Goal: Task Accomplishment & Management: Use online tool/utility

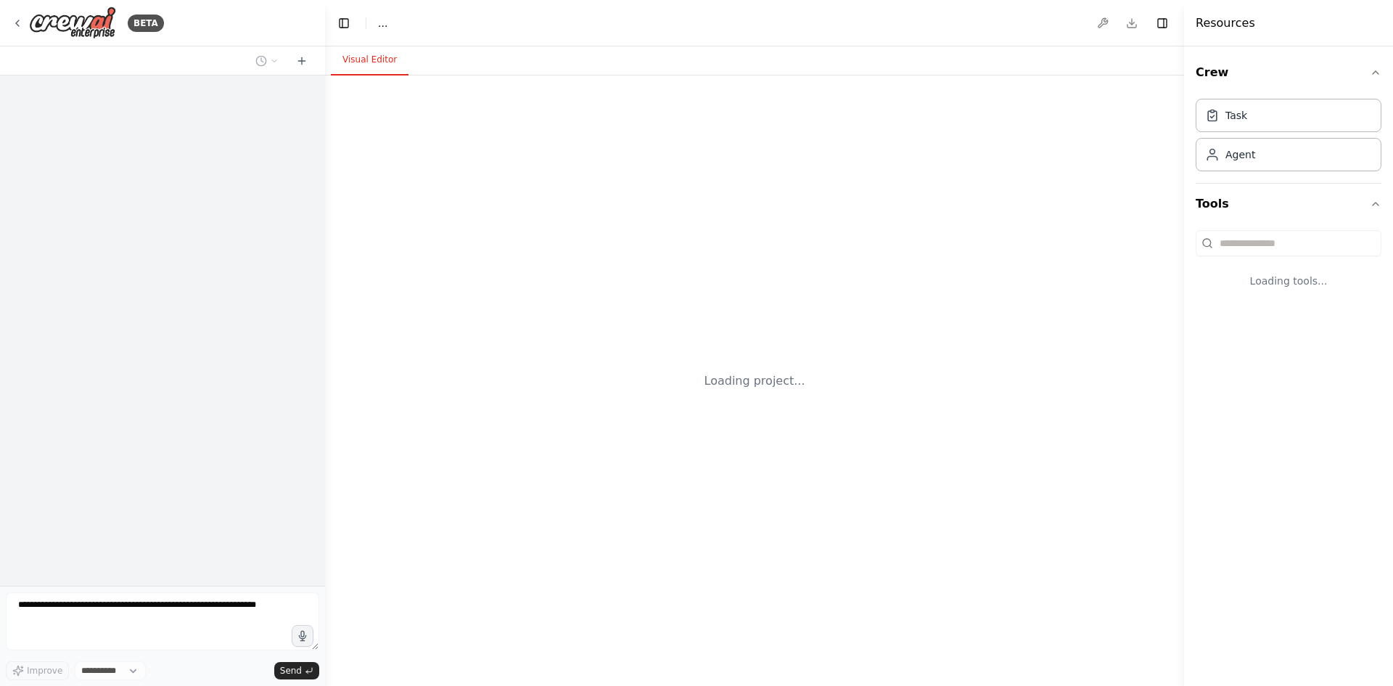
select select "****"
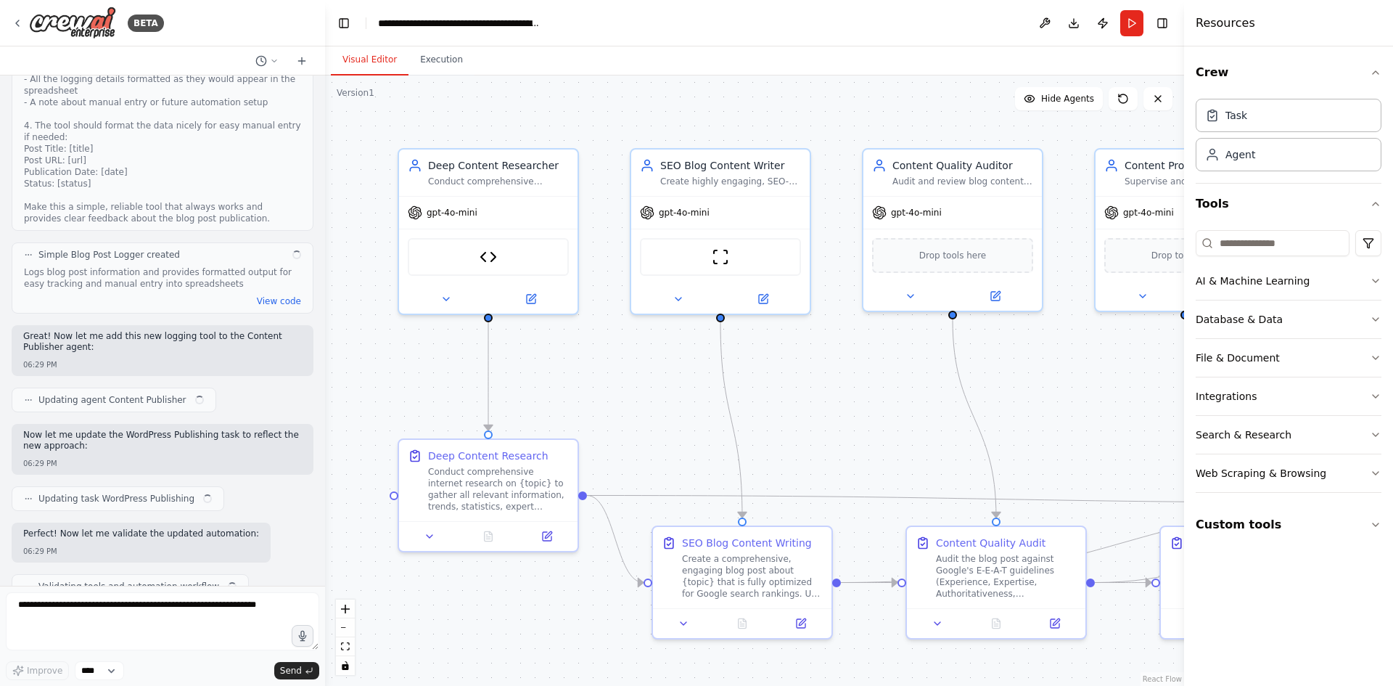
scroll to position [16534, 0]
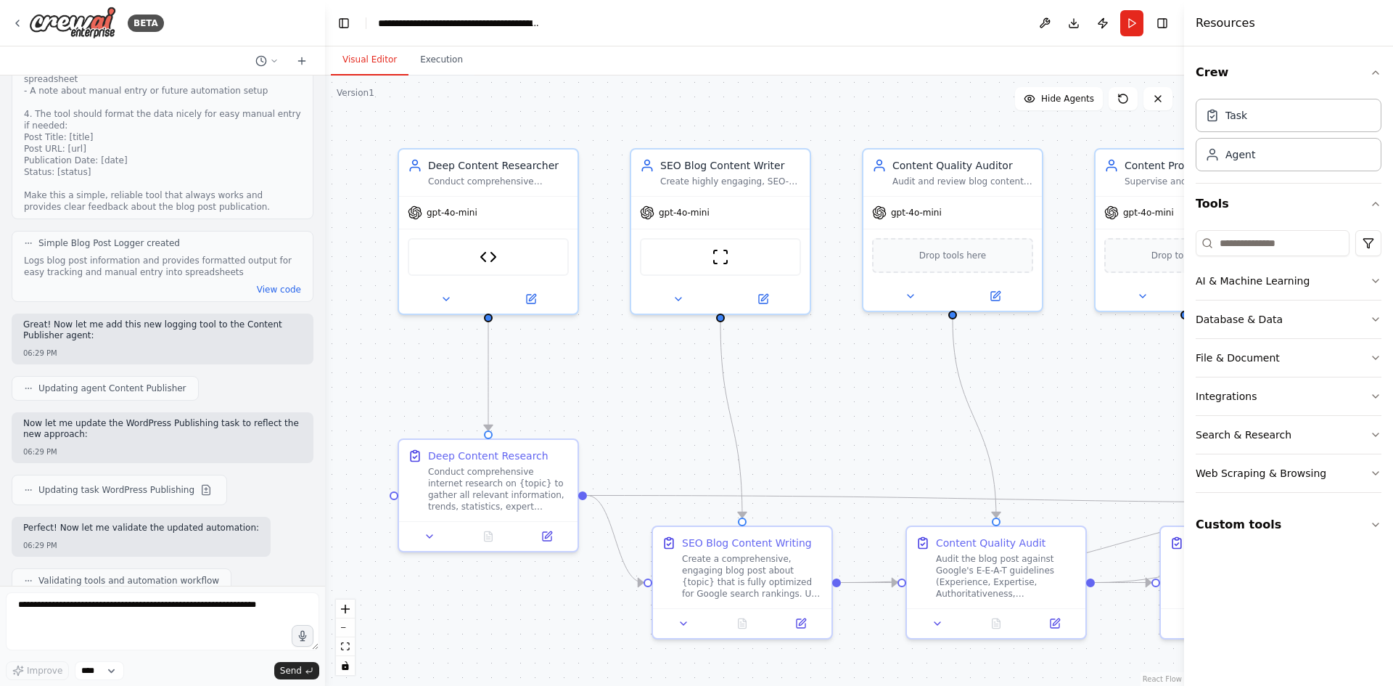
click at [1126, 15] on button "Run" at bounding box center [1131, 23] width 23 height 26
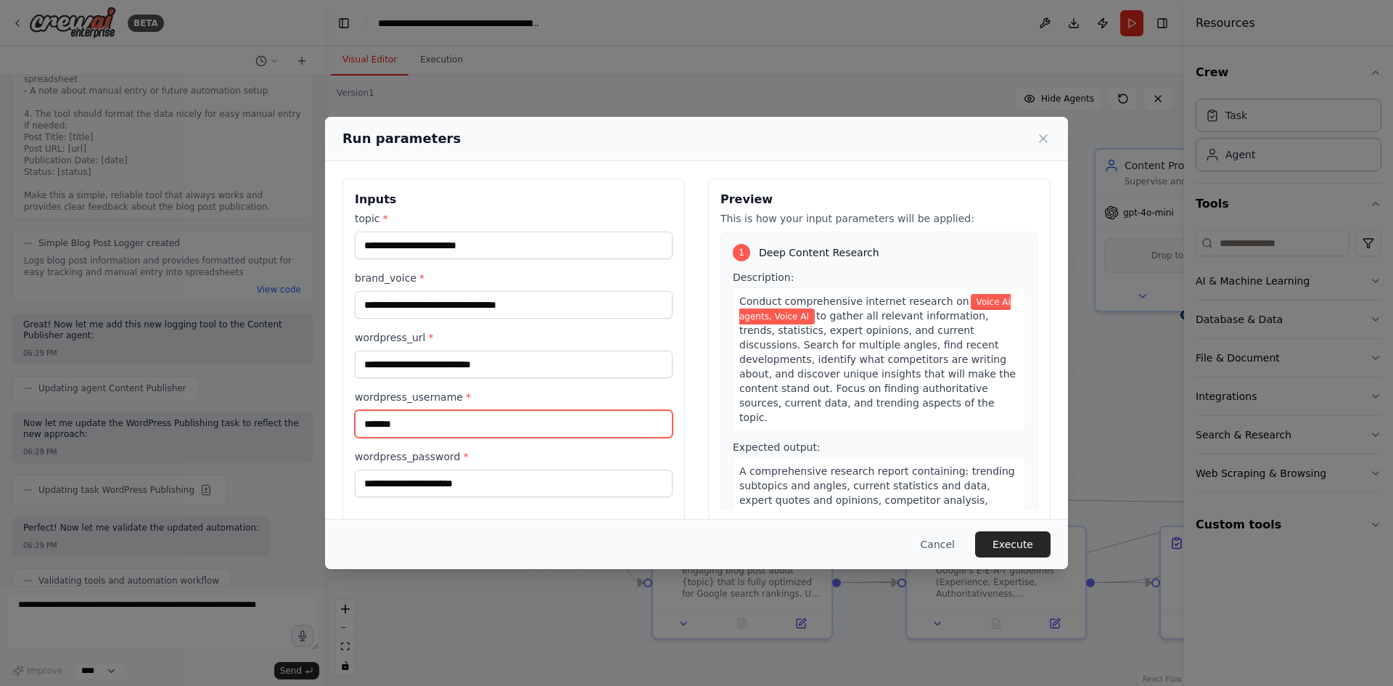
click at [432, 427] on input "*******" at bounding box center [514, 424] width 318 height 28
type input "********"
click at [1011, 541] on button "Execute" at bounding box center [1012, 544] width 75 height 26
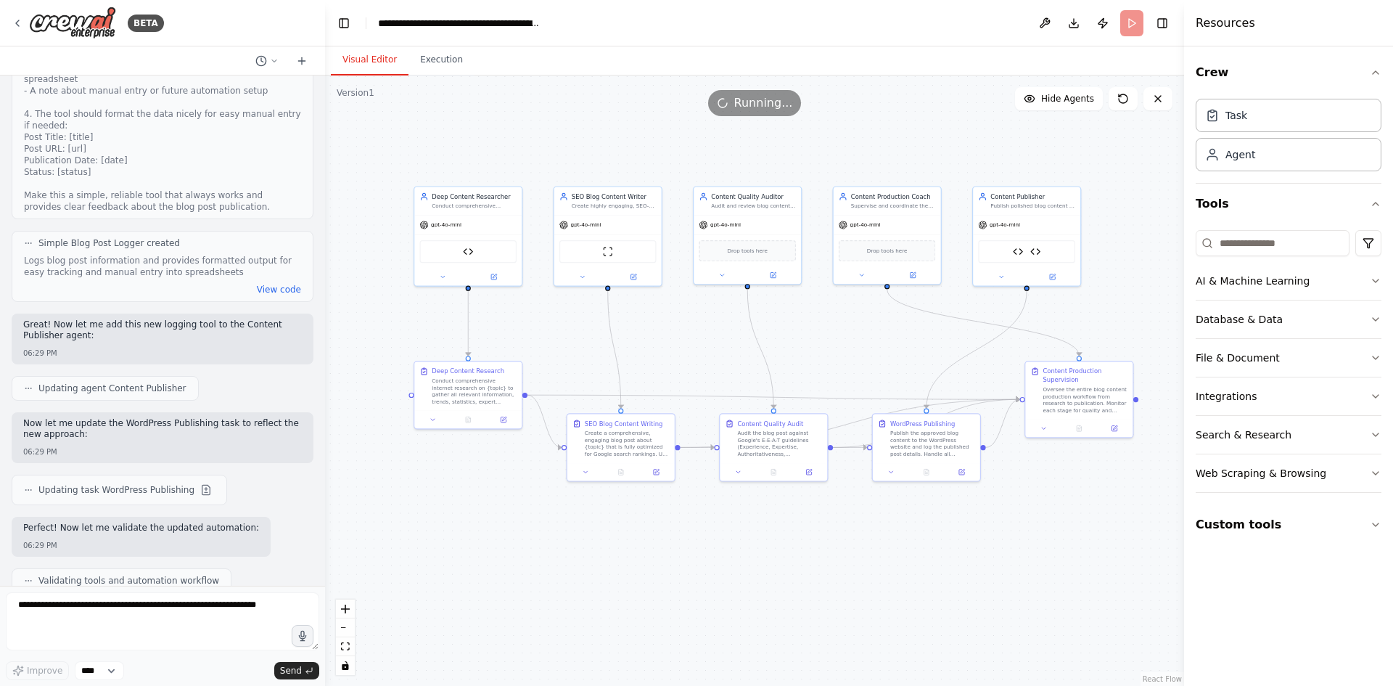
drag, startPoint x: 955, startPoint y: 355, endPoint x: 816, endPoint y: 315, distance: 144.9
click at [816, 315] on div ".deletable-edge-delete-btn { width: 20px; height: 20px; border: 0px solid #ffff…" at bounding box center [754, 380] width 859 height 610
click at [448, 62] on button "Execution" at bounding box center [441, 60] width 66 height 30
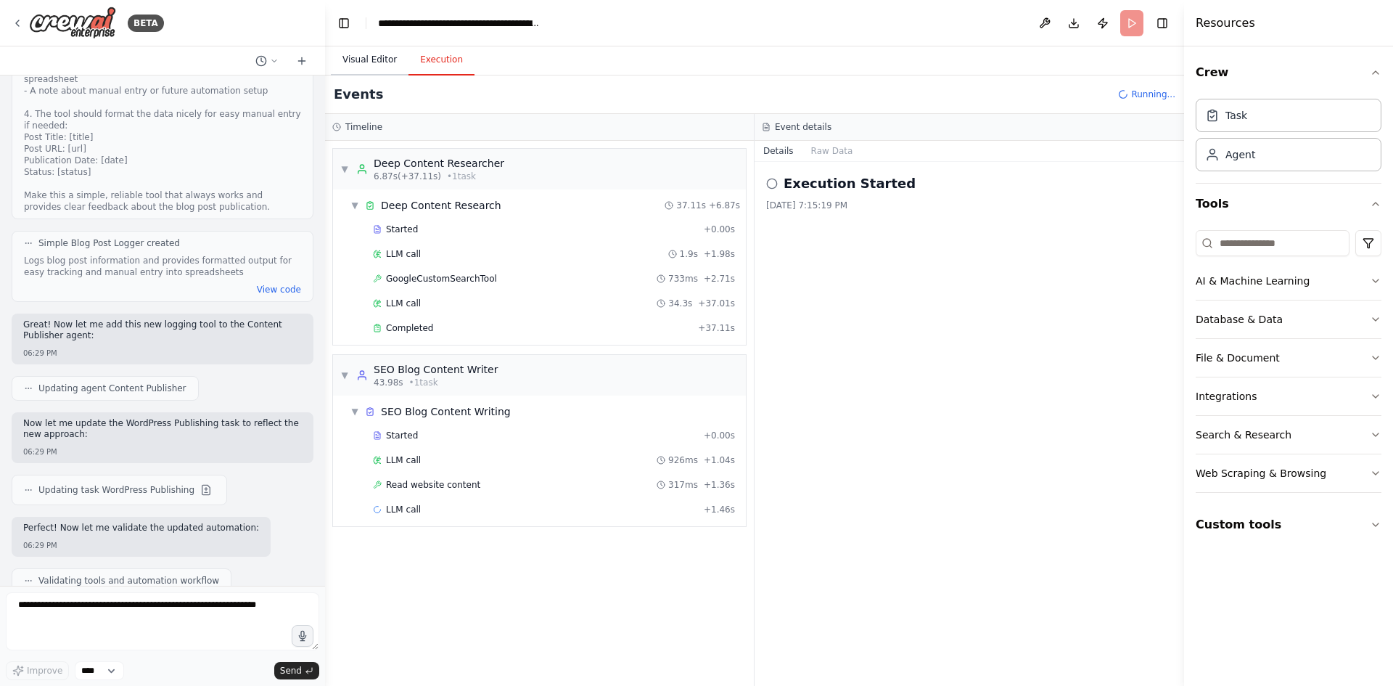
click at [369, 49] on button "Visual Editor" at bounding box center [370, 60] width 78 height 30
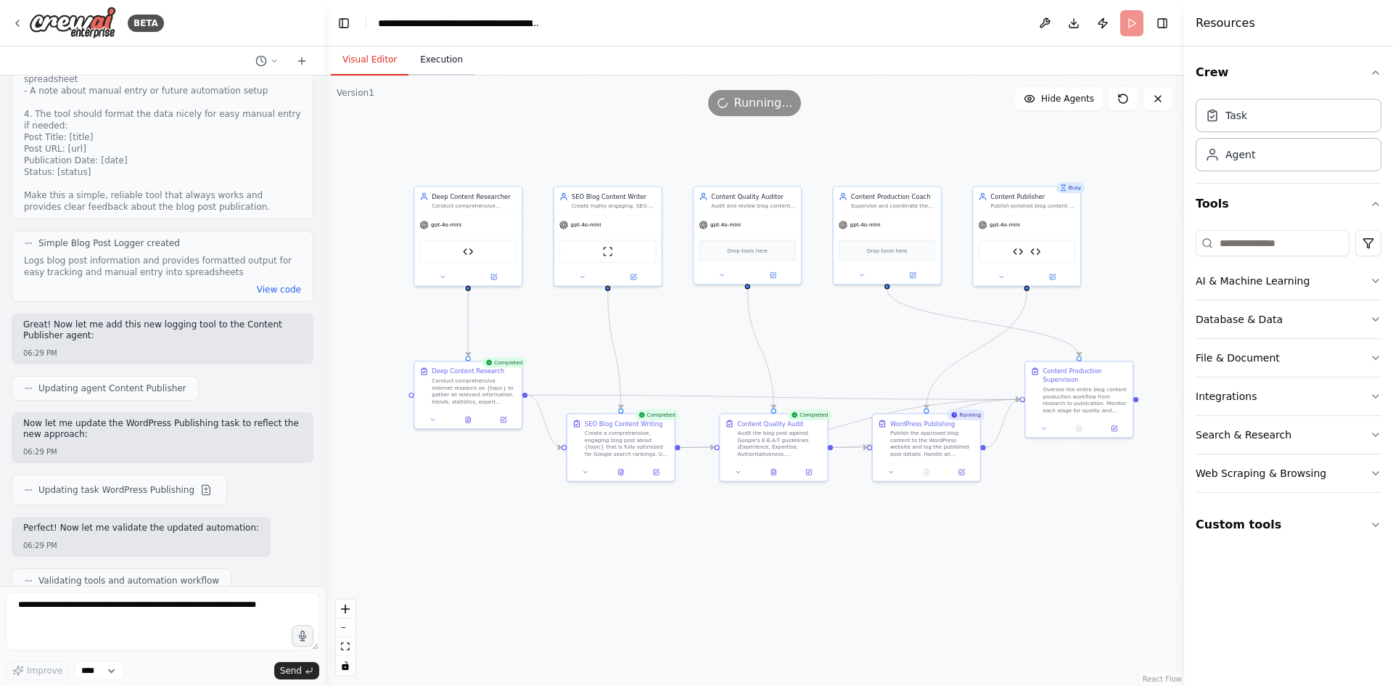
click at [428, 51] on button "Execution" at bounding box center [441, 60] width 66 height 30
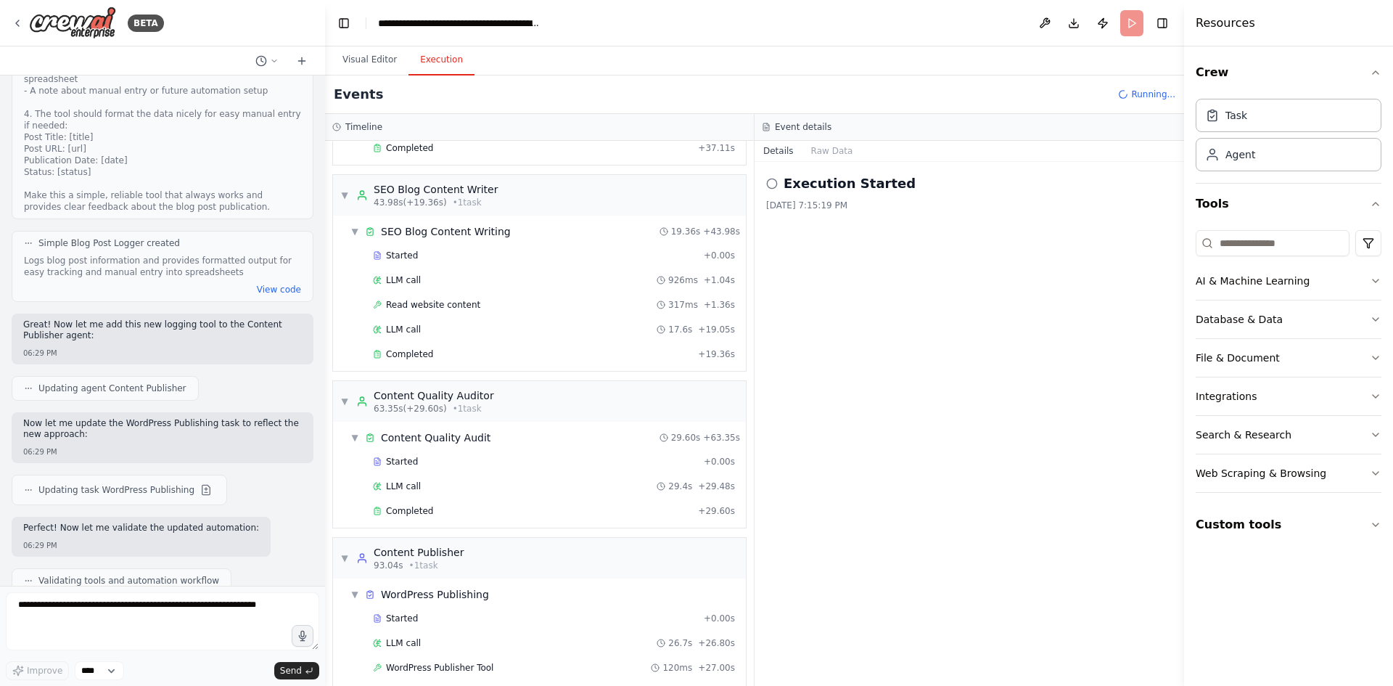
scroll to position [318, 0]
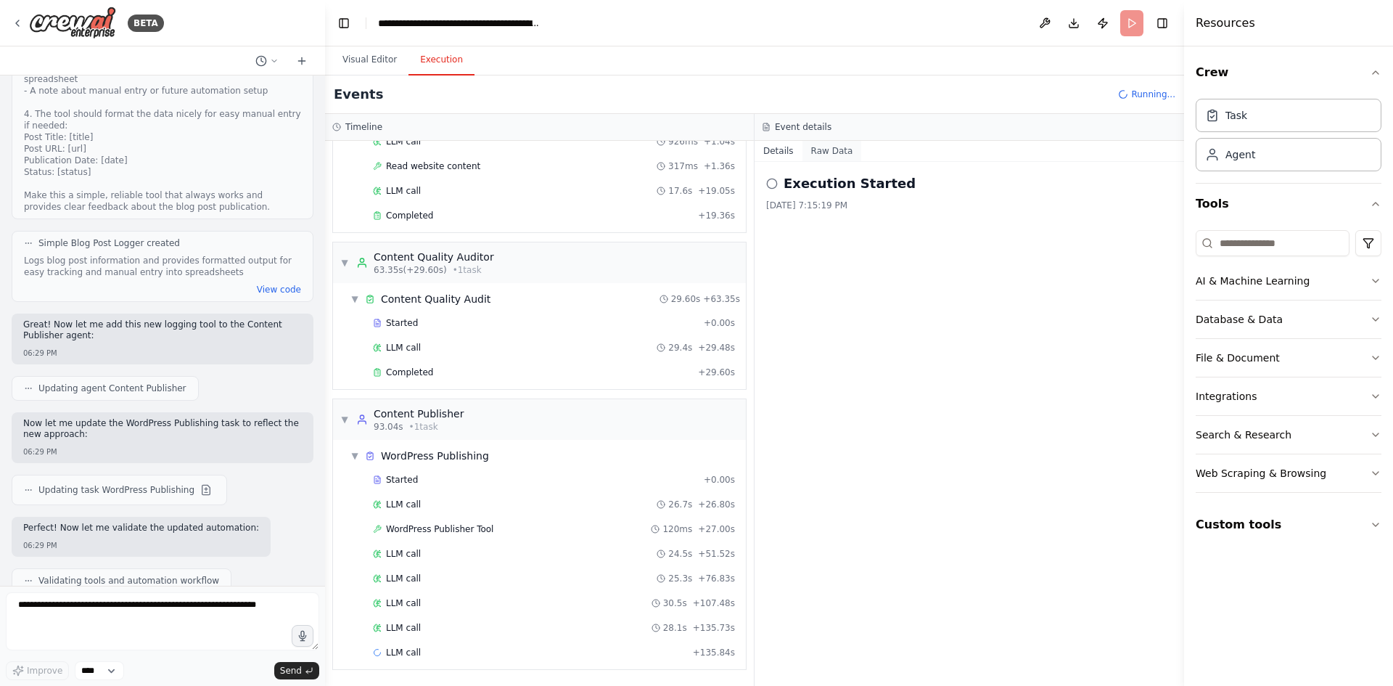
click at [846, 146] on button "Raw Data" at bounding box center [831, 151] width 59 height 20
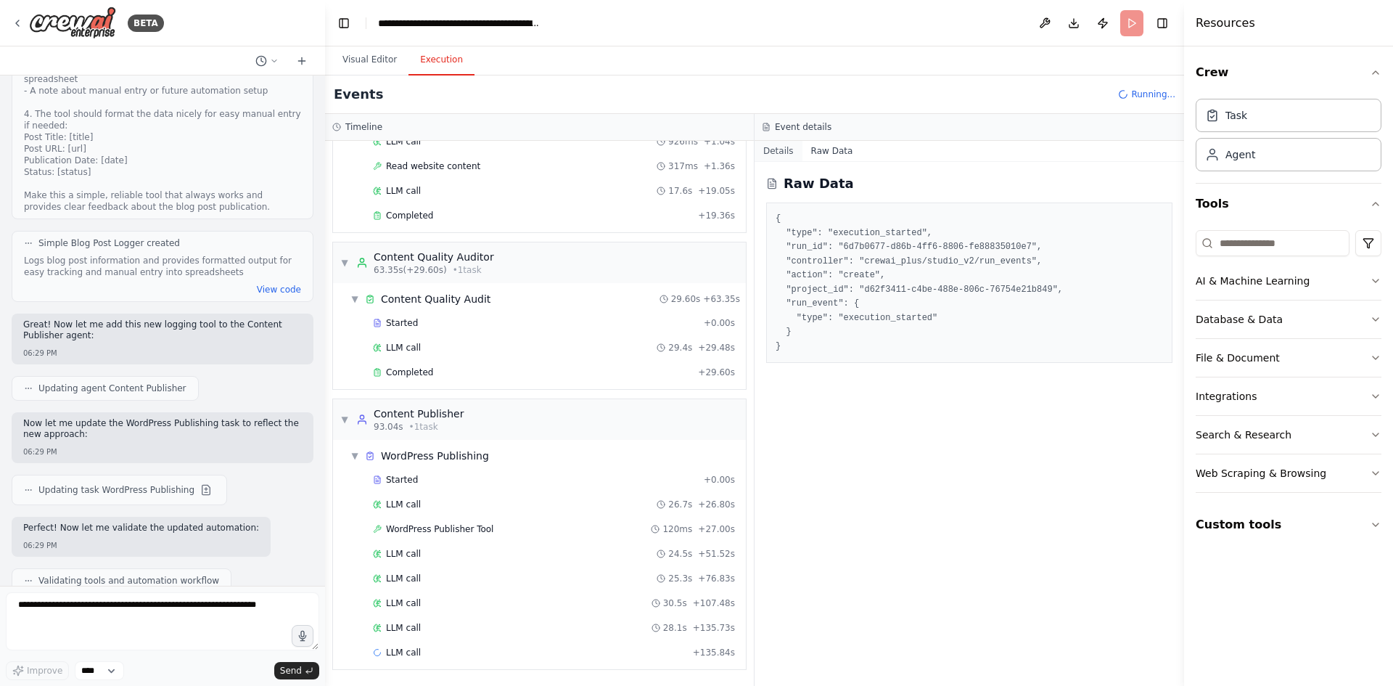
click at [785, 147] on button "Details" at bounding box center [778, 151] width 48 height 20
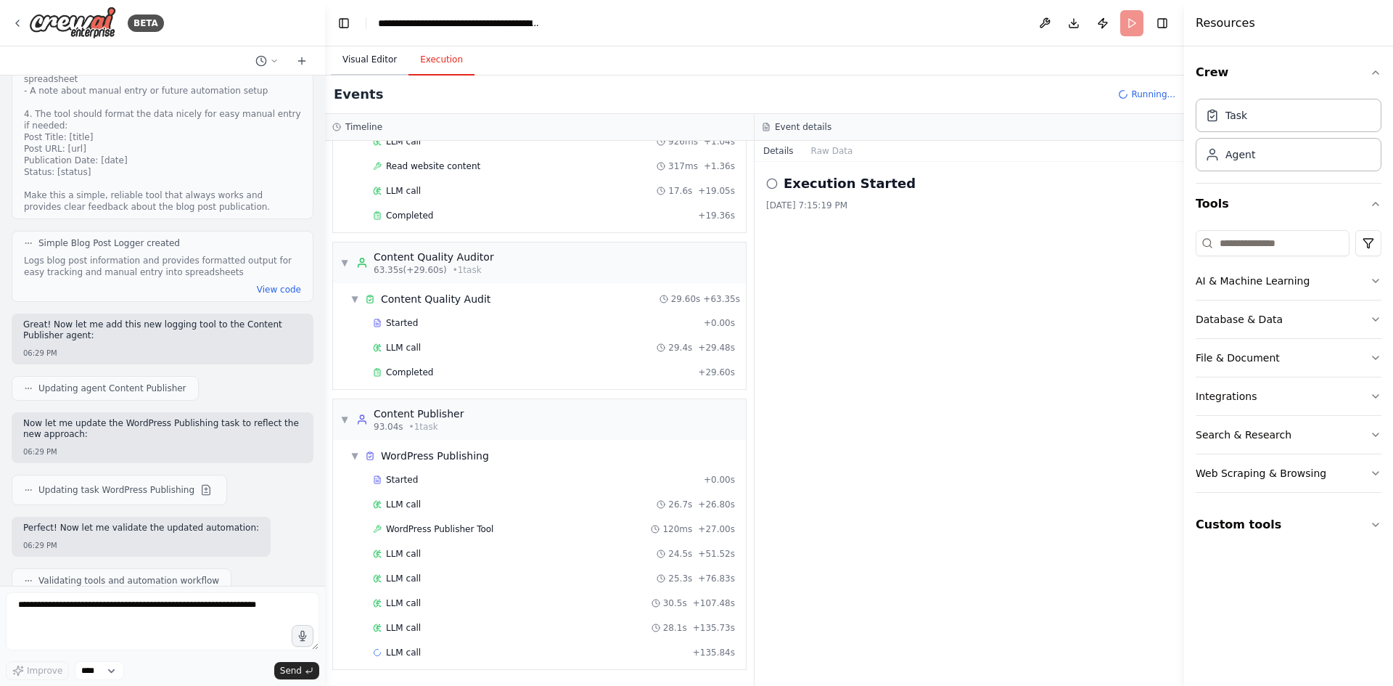
click at [392, 52] on button "Visual Editor" at bounding box center [370, 60] width 78 height 30
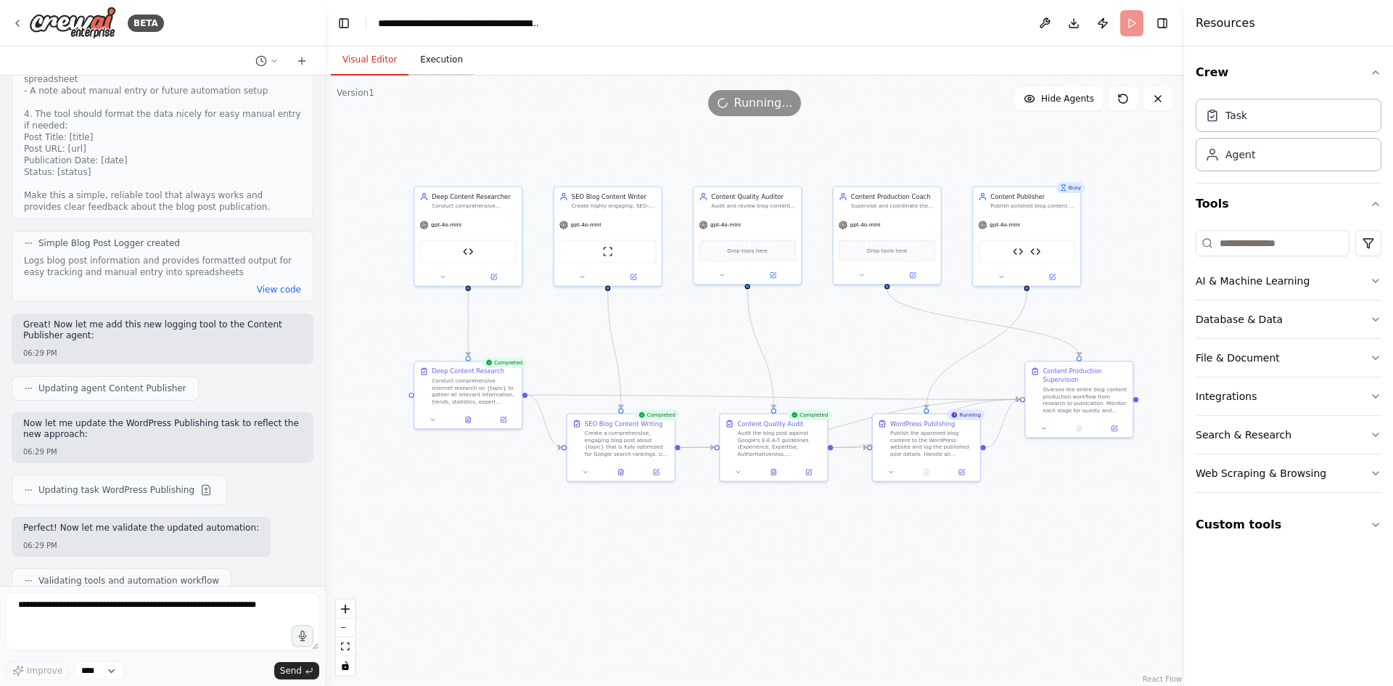
click at [440, 73] on button "Execution" at bounding box center [441, 60] width 66 height 30
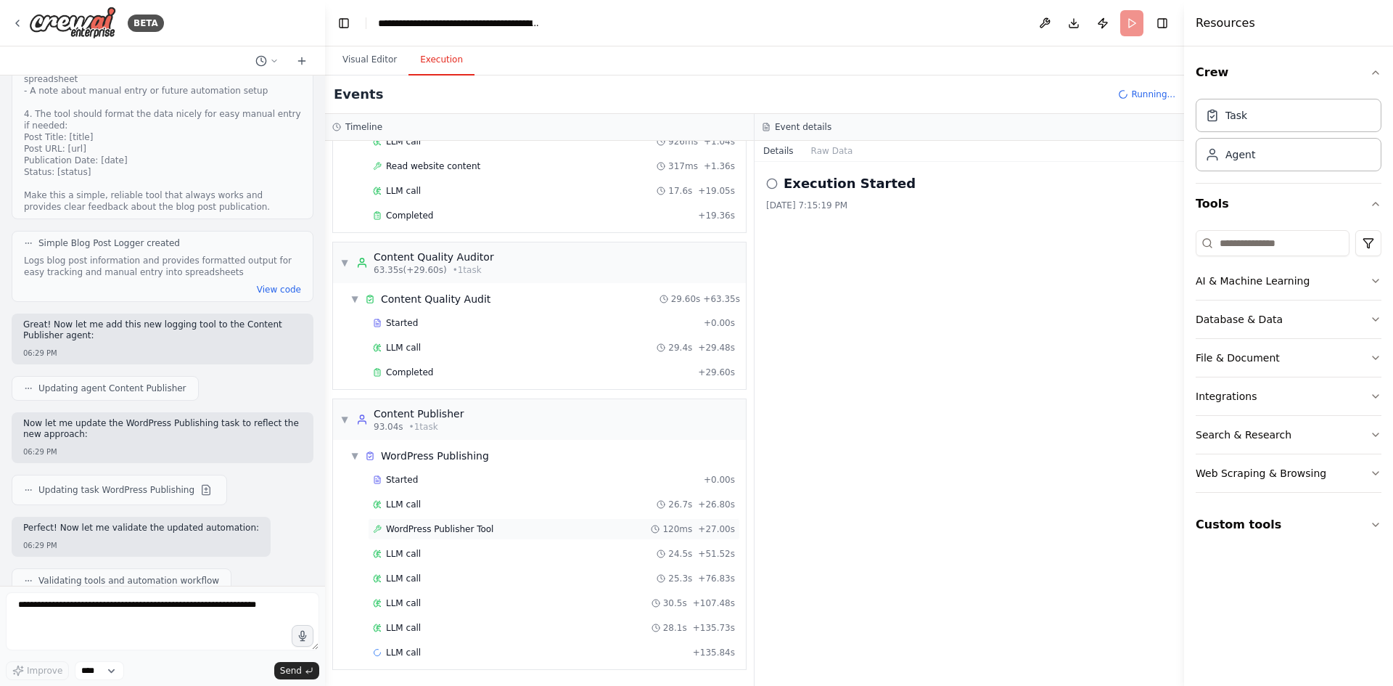
scroll to position [0, 0]
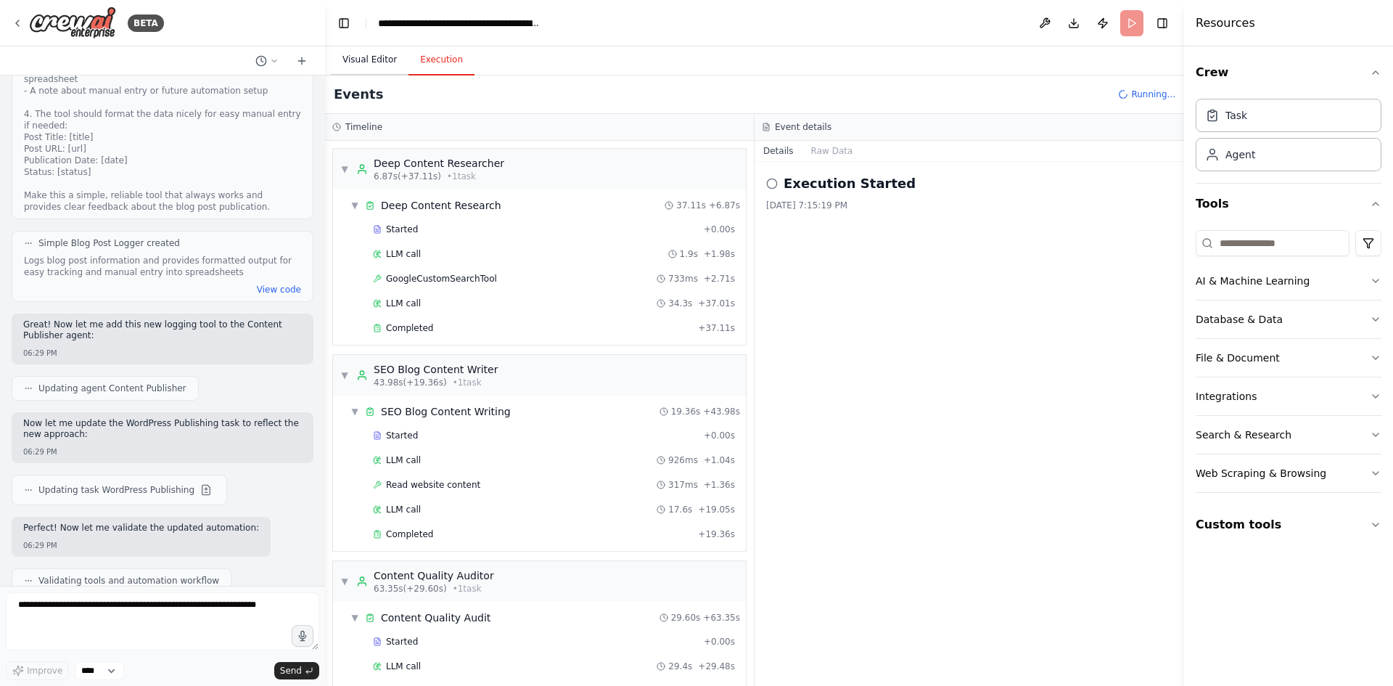
click at [373, 59] on button "Visual Editor" at bounding box center [370, 60] width 78 height 30
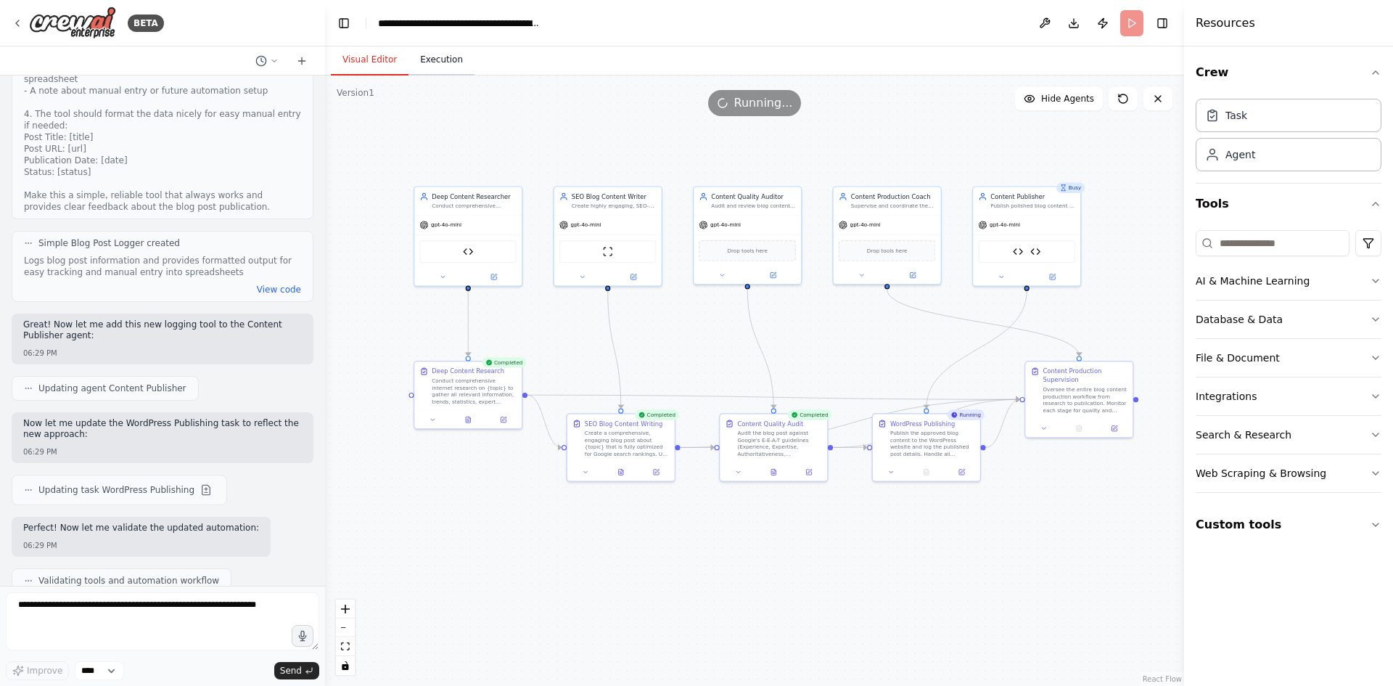
click at [438, 59] on button "Execution" at bounding box center [441, 60] width 66 height 30
click at [373, 67] on button "Visual Editor" at bounding box center [370, 60] width 78 height 30
drag, startPoint x: 1098, startPoint y: 404, endPoint x: 1083, endPoint y: 369, distance: 38.0
click at [1083, 369] on div "Oversee the entire blog content production workflow from research to publicatio…" at bounding box center [1067, 363] width 85 height 28
click at [1065, 519] on div ".deletable-edge-delete-btn { width: 20px; height: 20px; border: 0px solid #ffff…" at bounding box center [754, 380] width 859 height 610
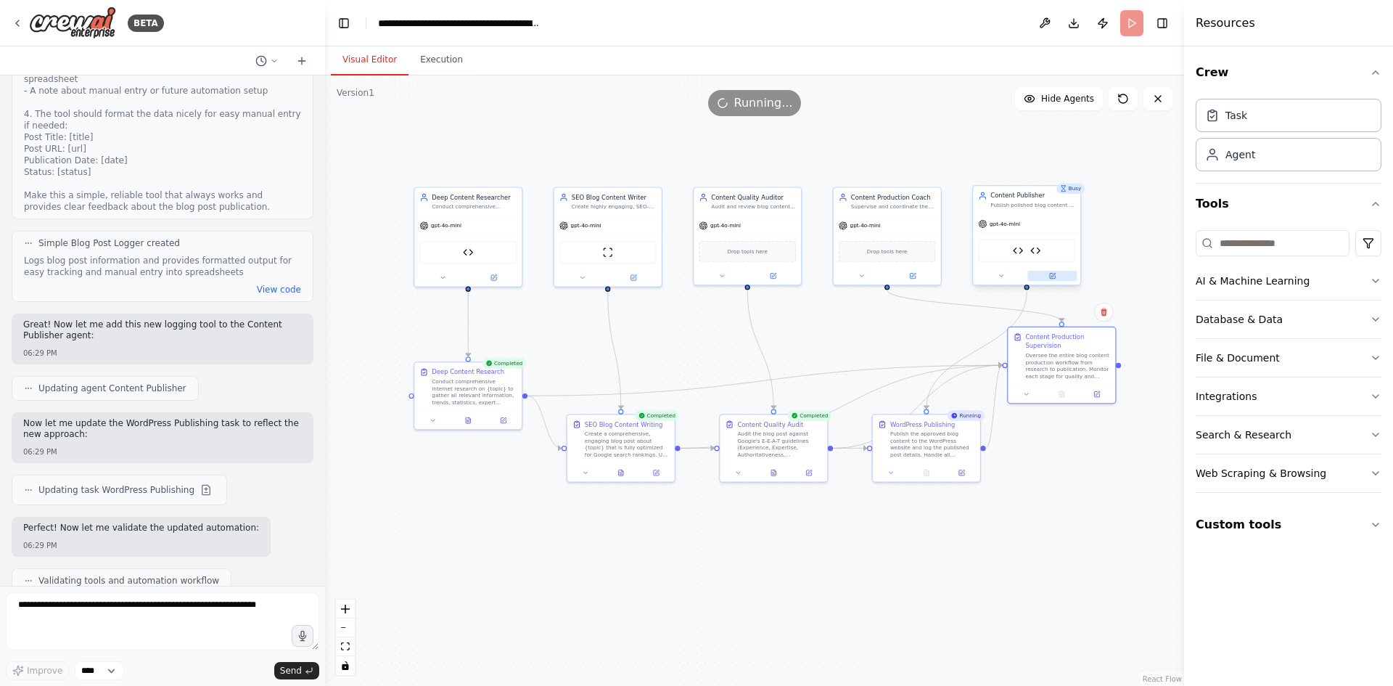
click at [1055, 274] on icon at bounding box center [1052, 275] width 7 height 7
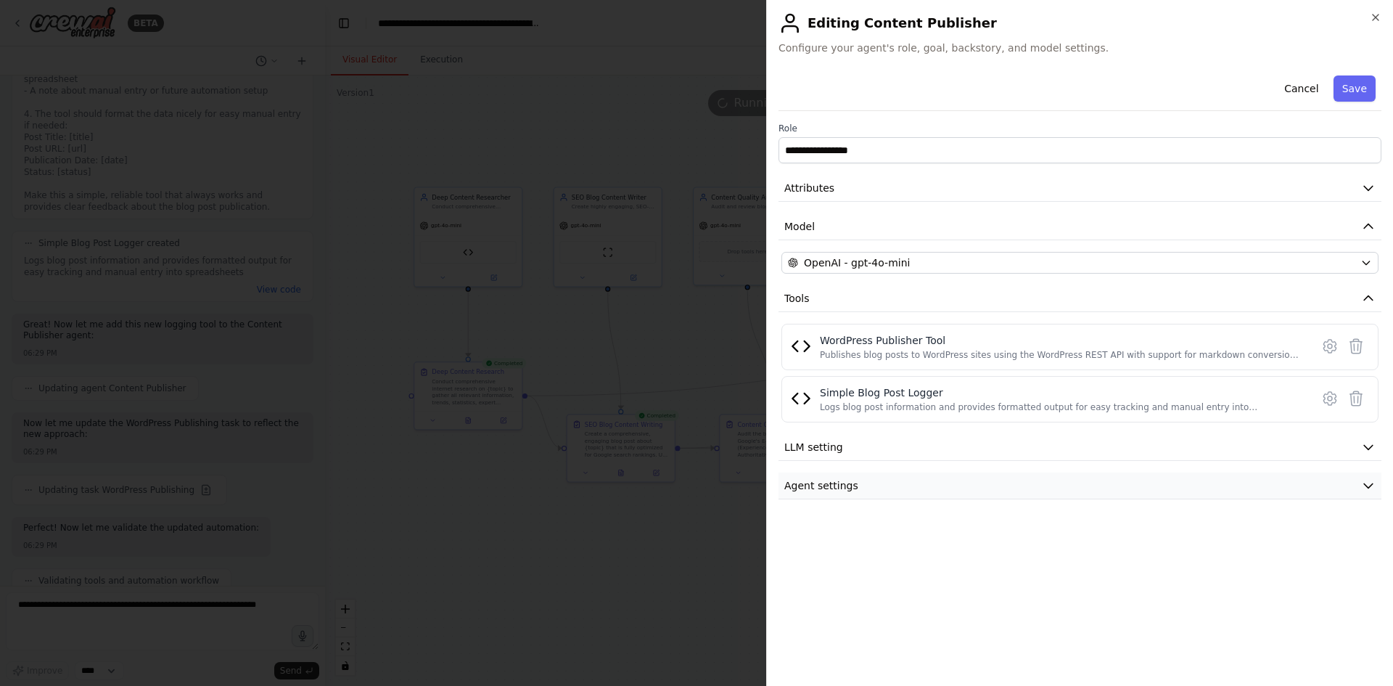
click at [1111, 483] on button "Agent settings" at bounding box center [1079, 485] width 603 height 27
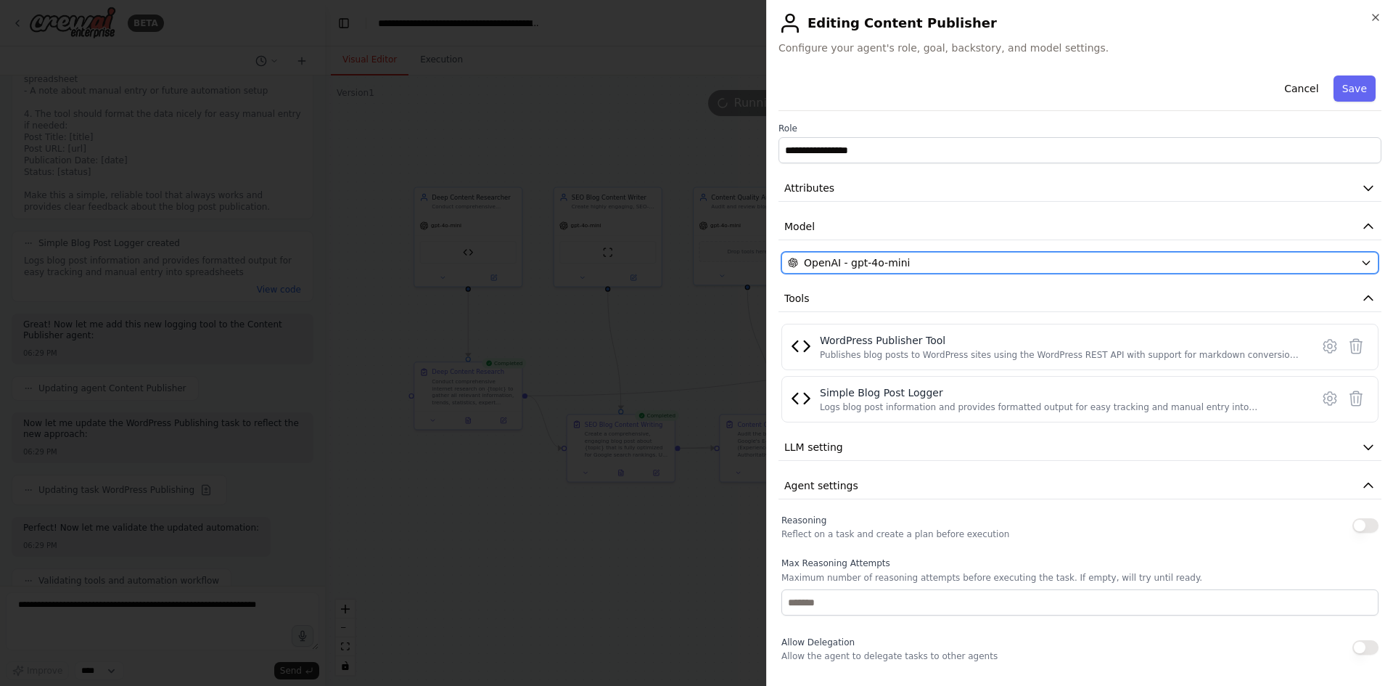
click at [1079, 265] on div "OpenAI - gpt-4o-mini" at bounding box center [1071, 262] width 567 height 15
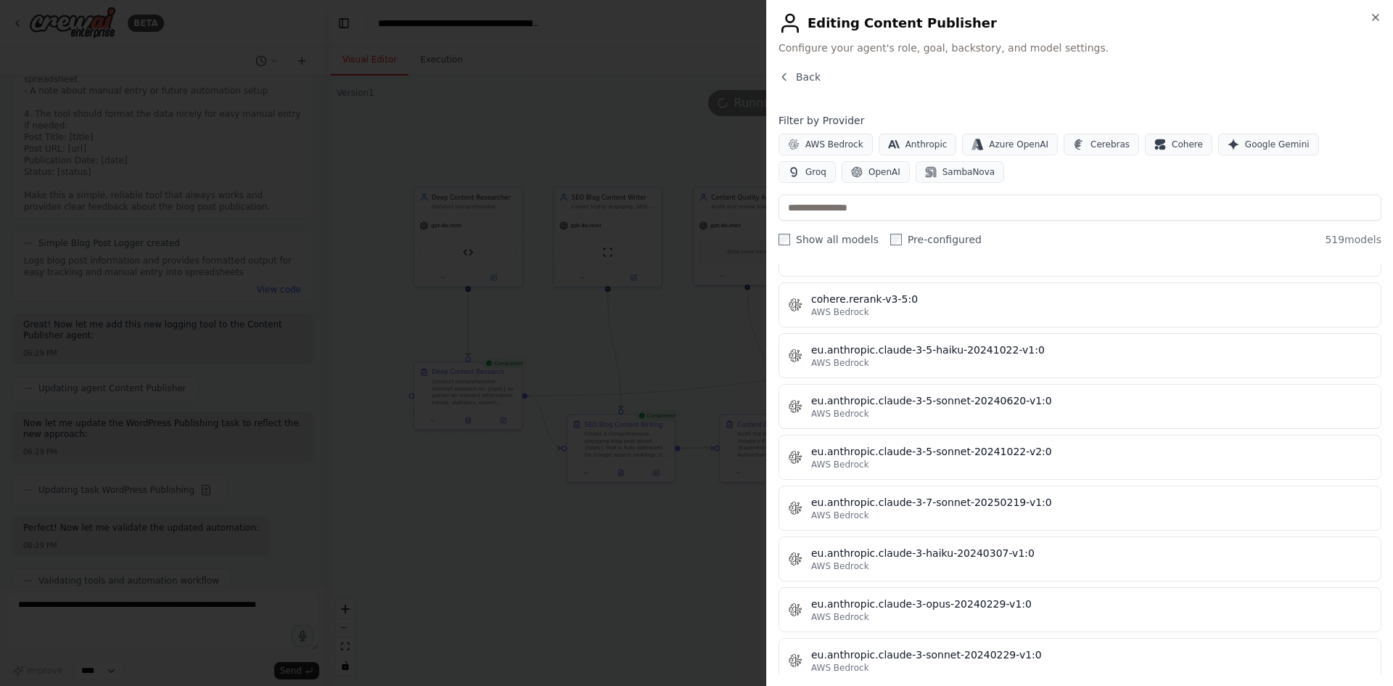
scroll to position [7713, 0]
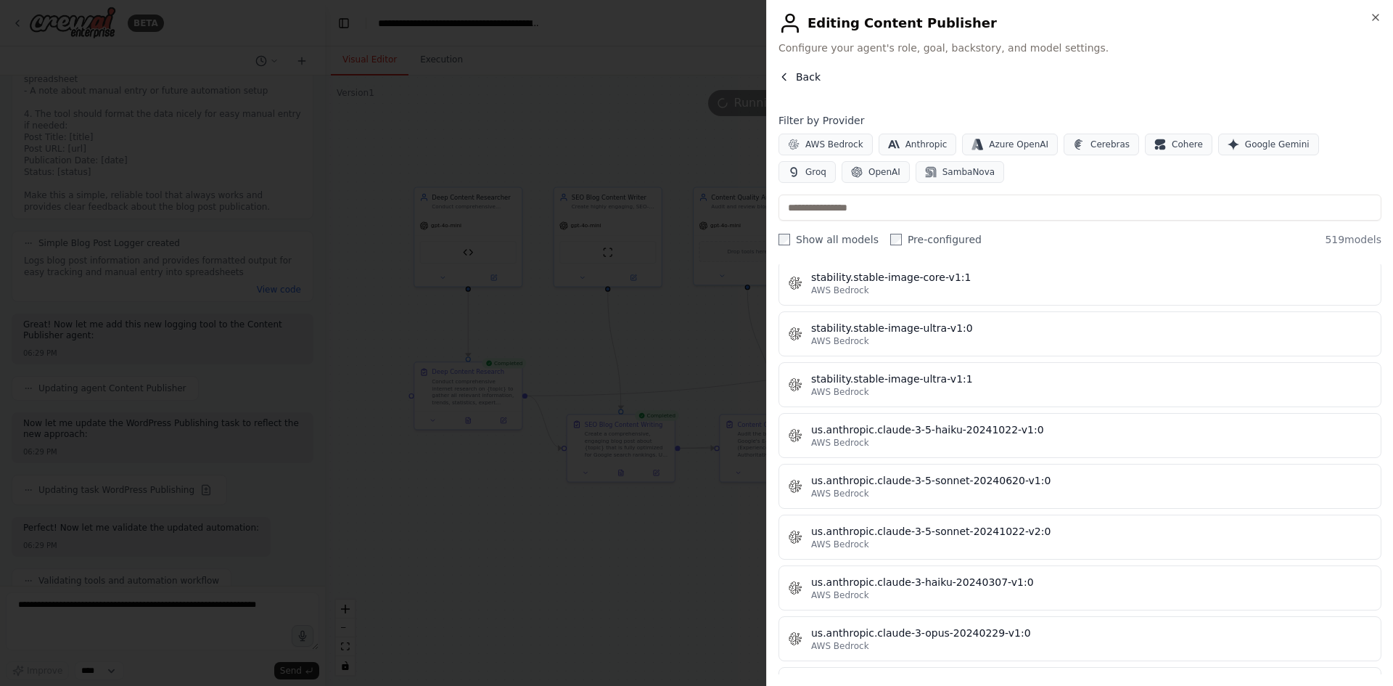
click at [783, 70] on button "Back" at bounding box center [799, 77] width 42 height 15
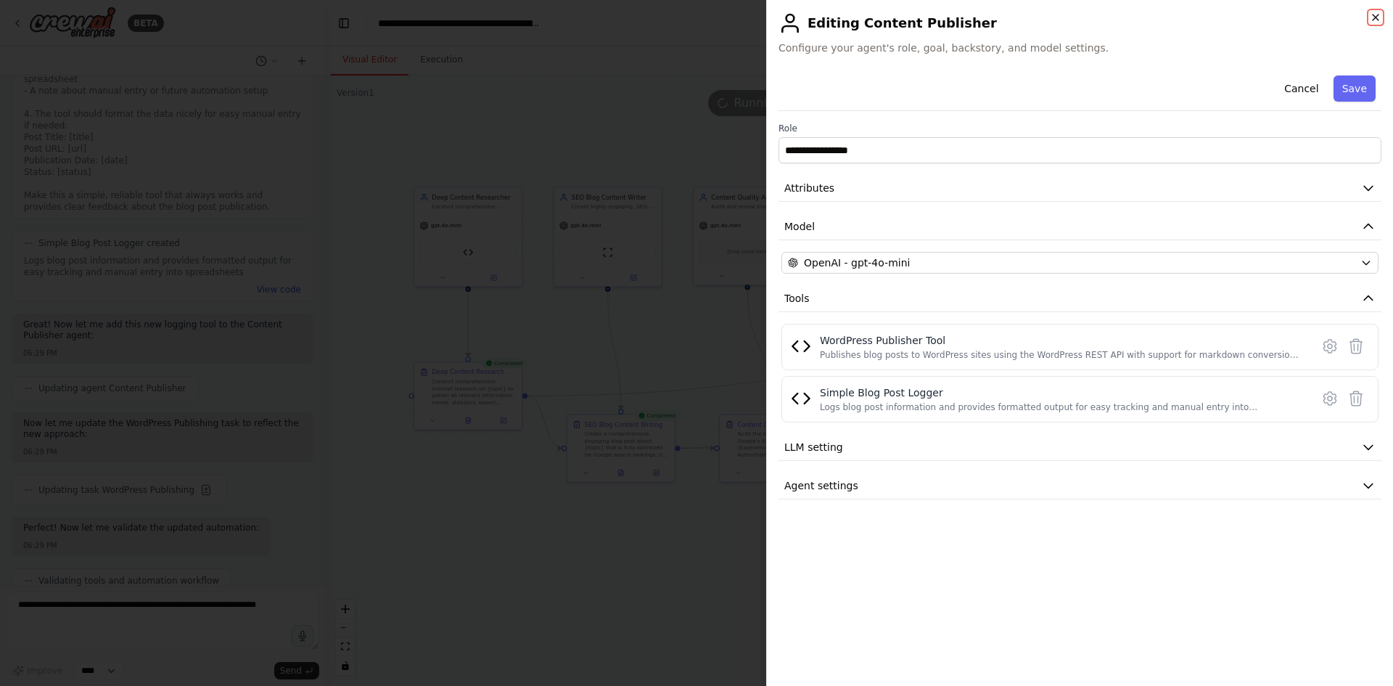
click at [1377, 12] on icon "button" at bounding box center [1376, 18] width 12 height 12
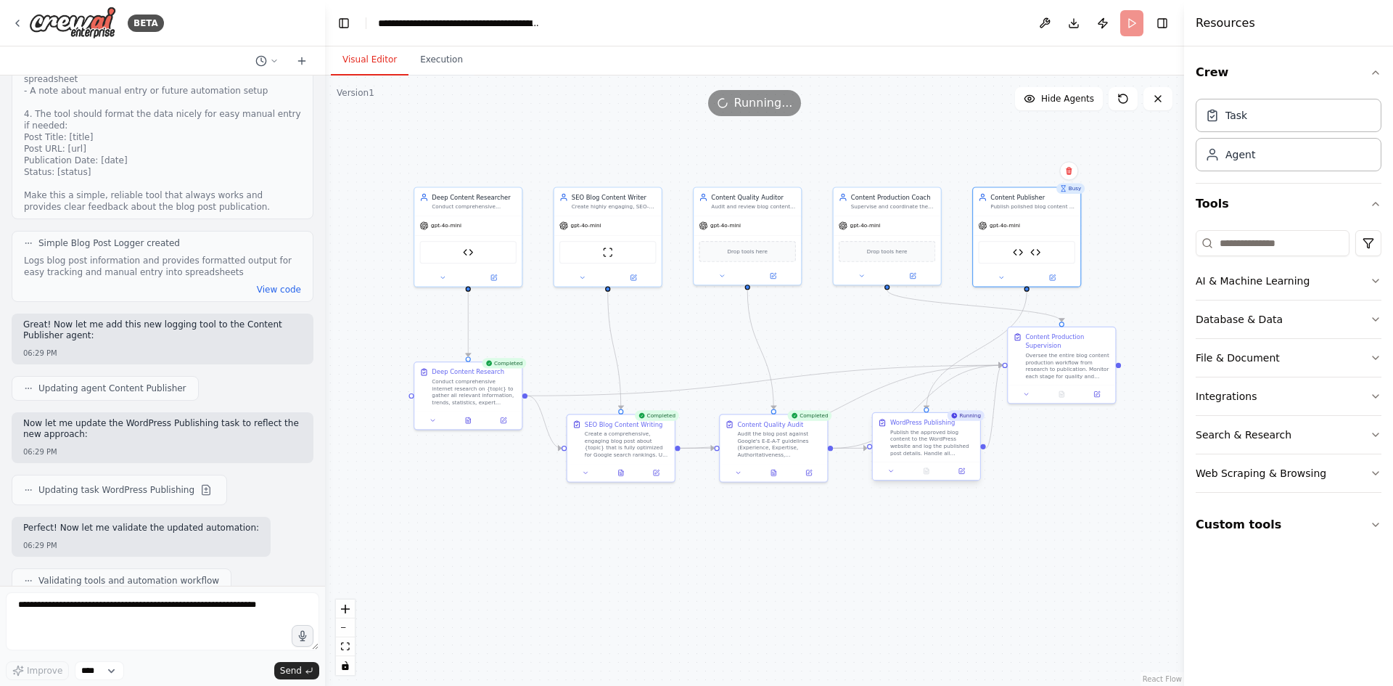
click at [937, 429] on div "Publish the approved blog content to the WordPress website and log the publishe…" at bounding box center [932, 443] width 85 height 28
click at [960, 470] on icon at bounding box center [961, 470] width 5 height 5
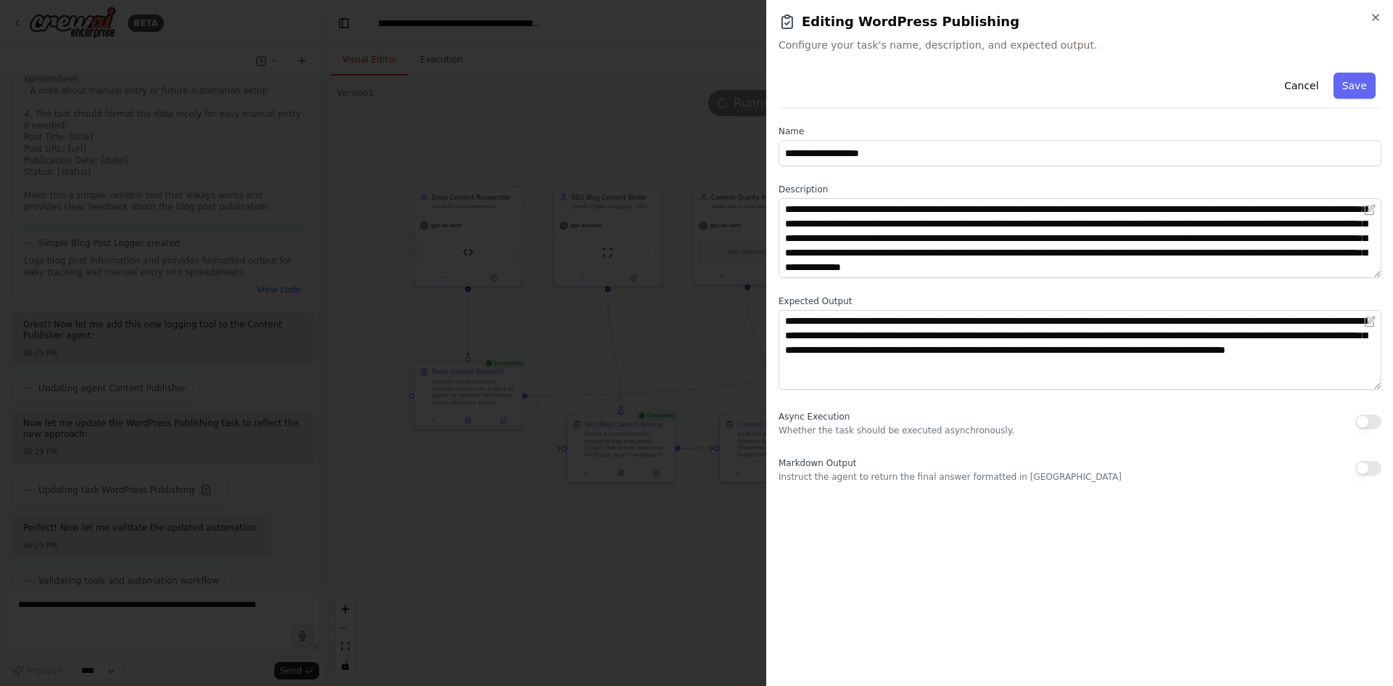
scroll to position [29, 0]
click at [1378, 15] on icon "button" at bounding box center [1375, 18] width 6 height 6
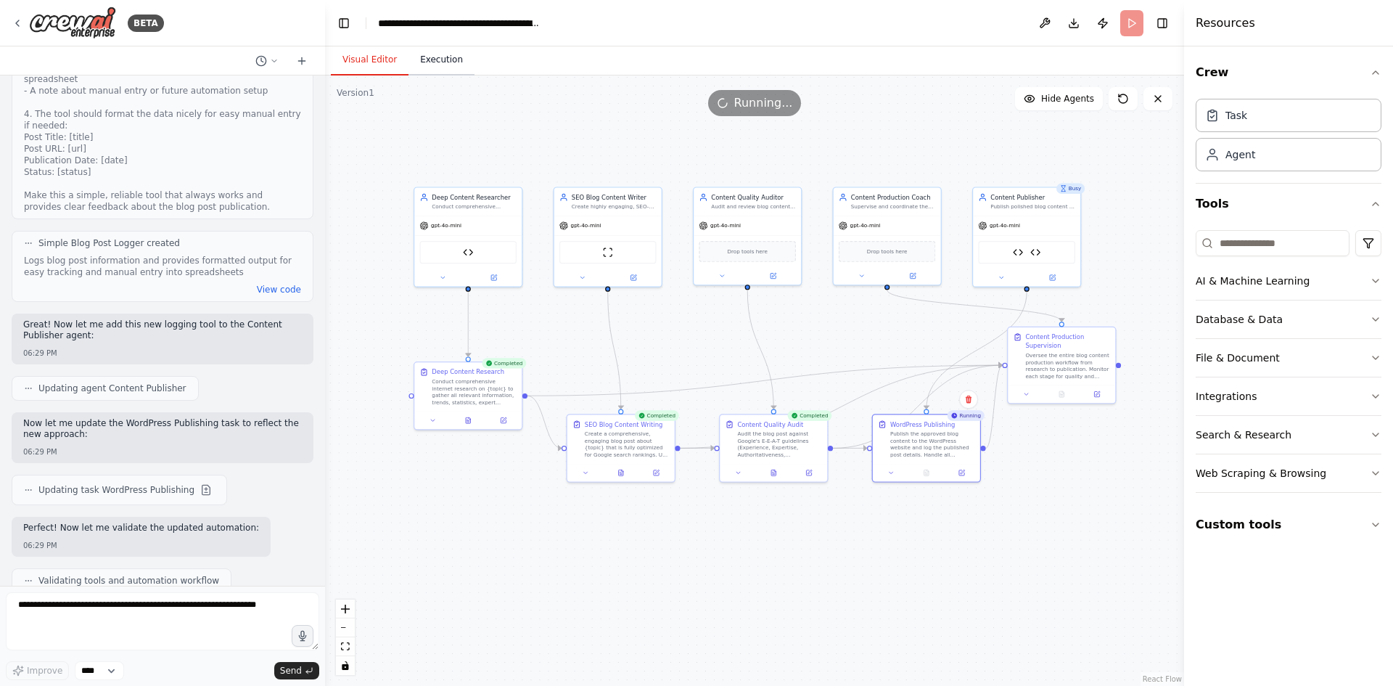
click at [440, 62] on button "Execution" at bounding box center [441, 60] width 66 height 30
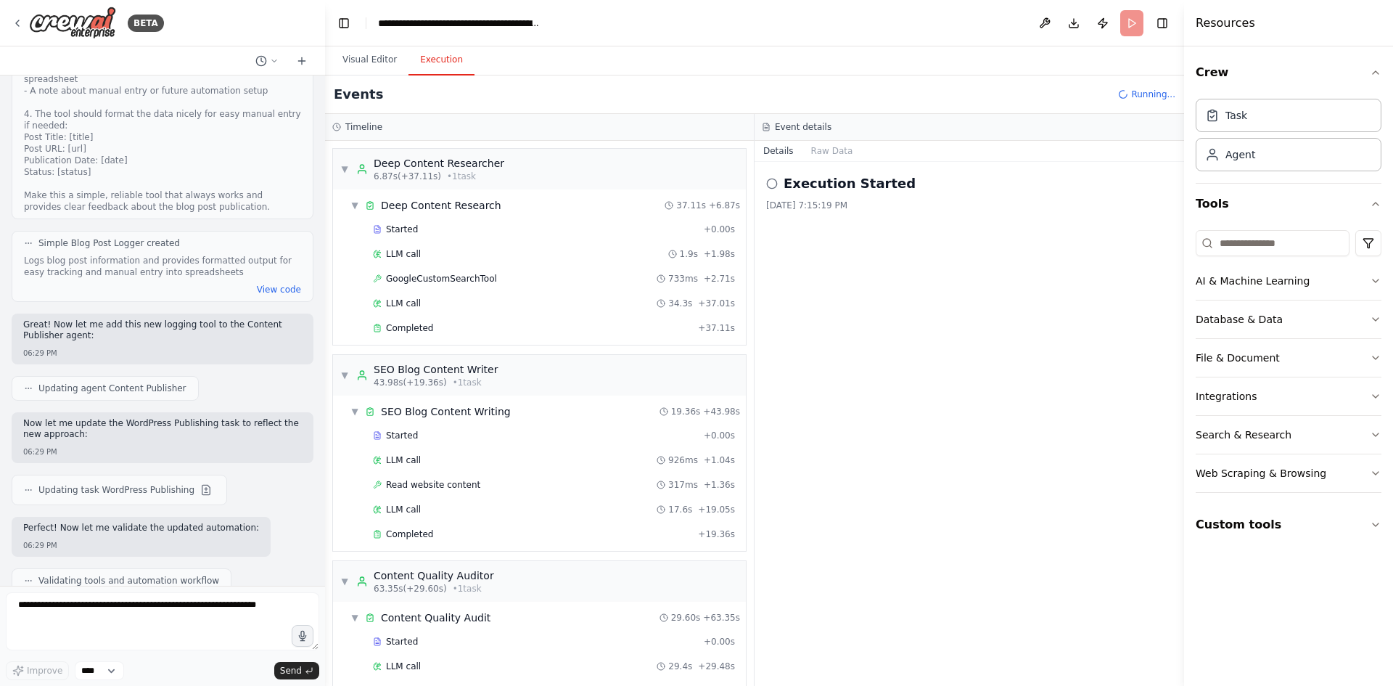
scroll to position [16540, 0]
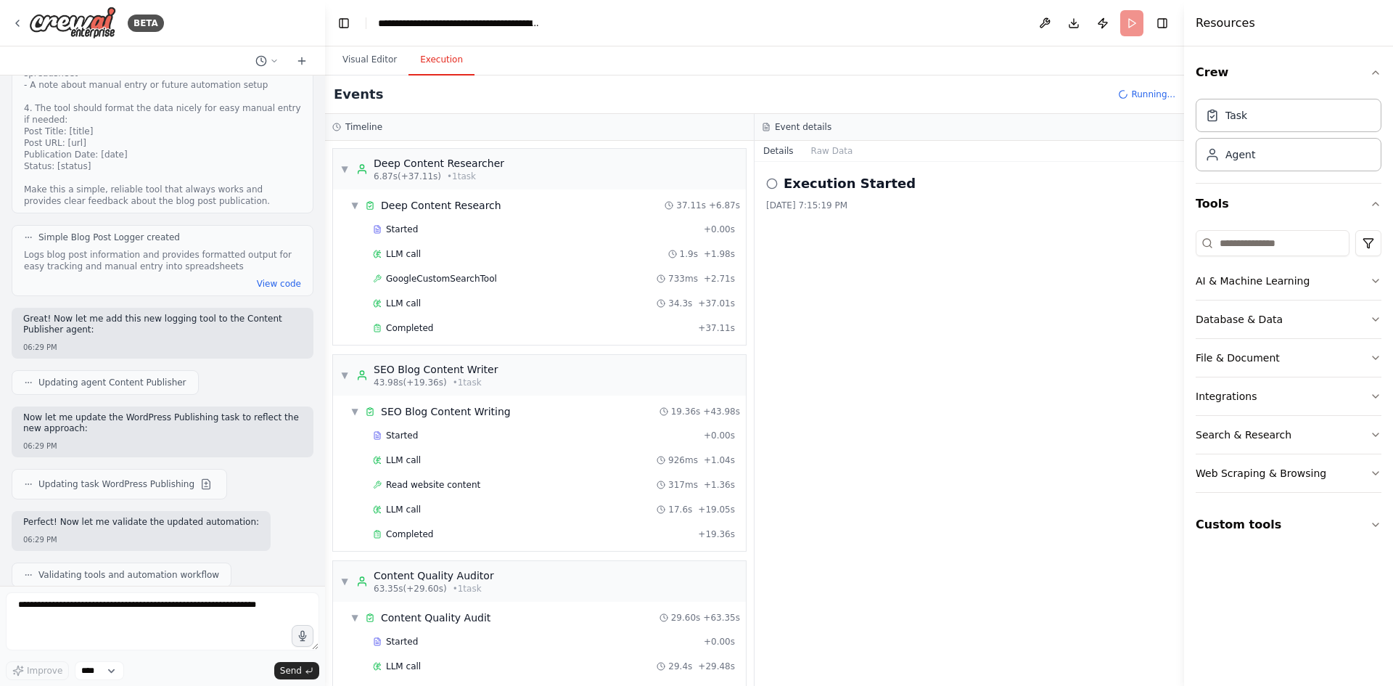
click at [386, 44] on header "**********" at bounding box center [754, 23] width 859 height 46
click at [382, 57] on button "Visual Editor" at bounding box center [370, 60] width 78 height 30
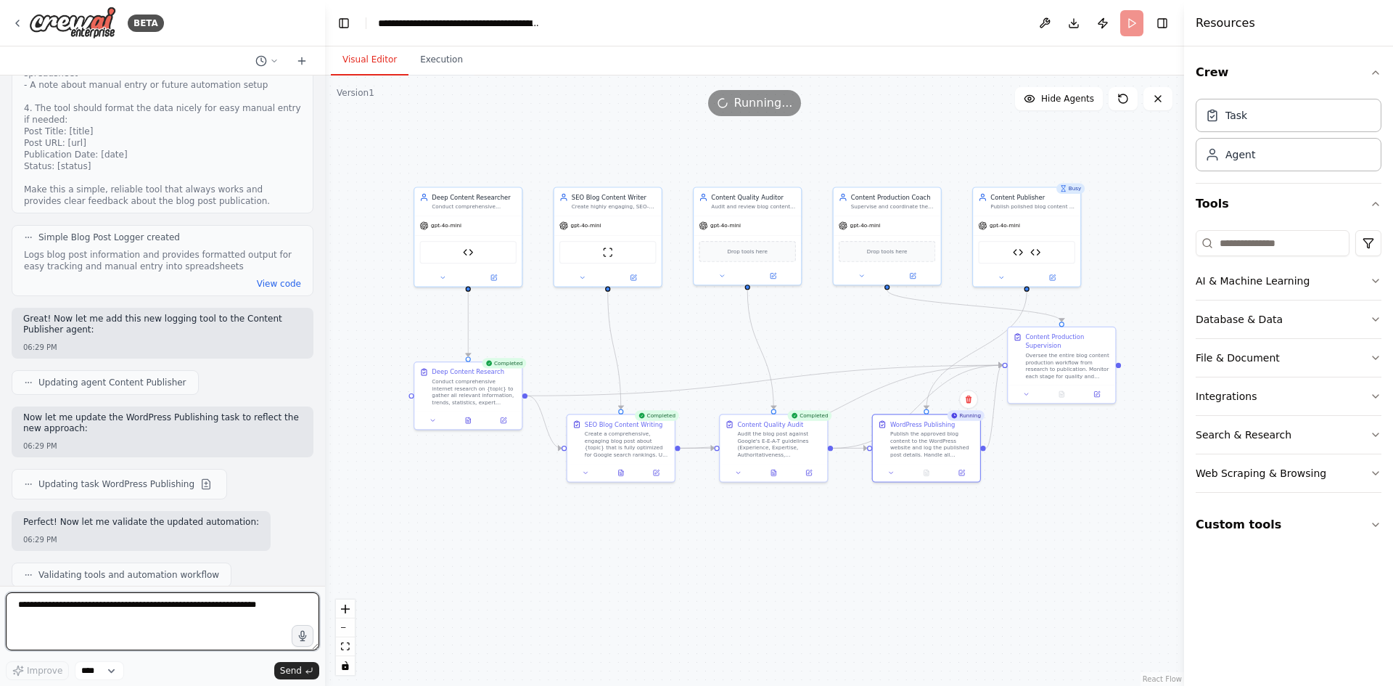
click at [38, 601] on textarea at bounding box center [162, 621] width 313 height 58
click at [93, 669] on select "****" at bounding box center [99, 670] width 49 height 19
click at [98, 612] on textarea "To enrich screen reader interactions, please activate Accessibility in Grammarl…" at bounding box center [162, 621] width 313 height 58
type textarea "**********"
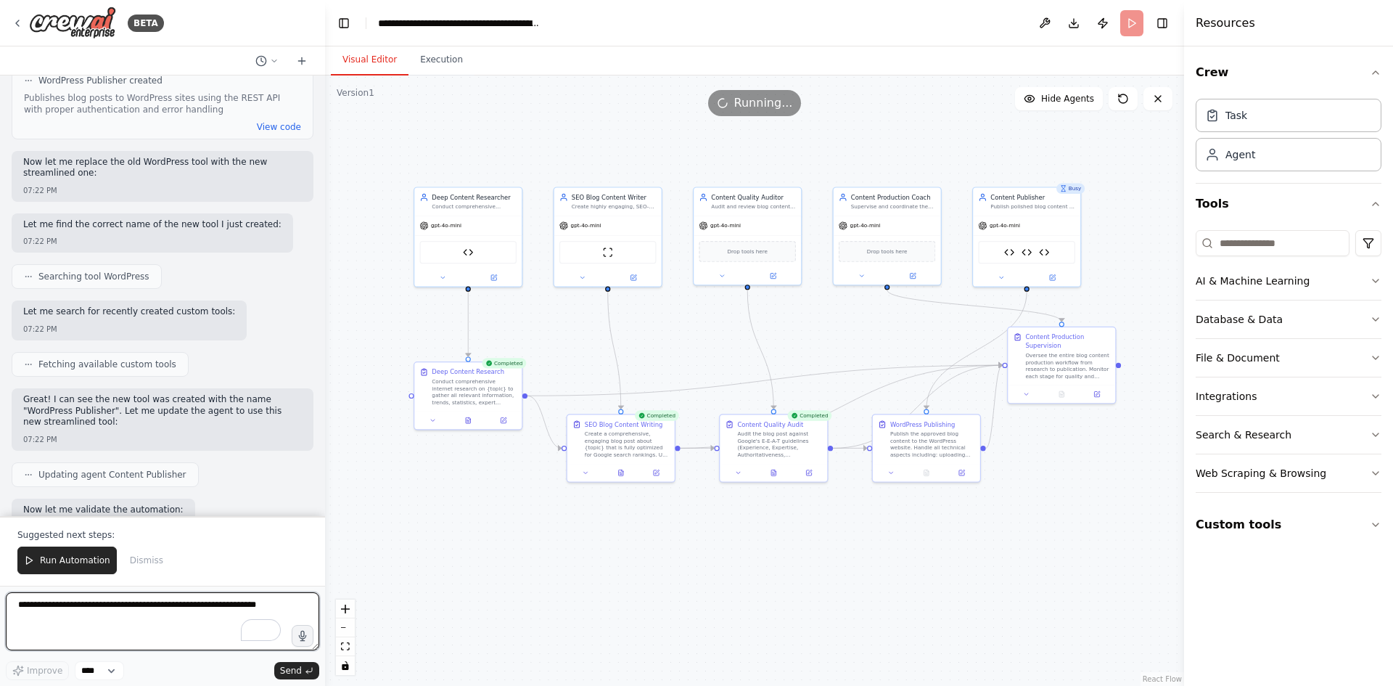
scroll to position [18296, 0]
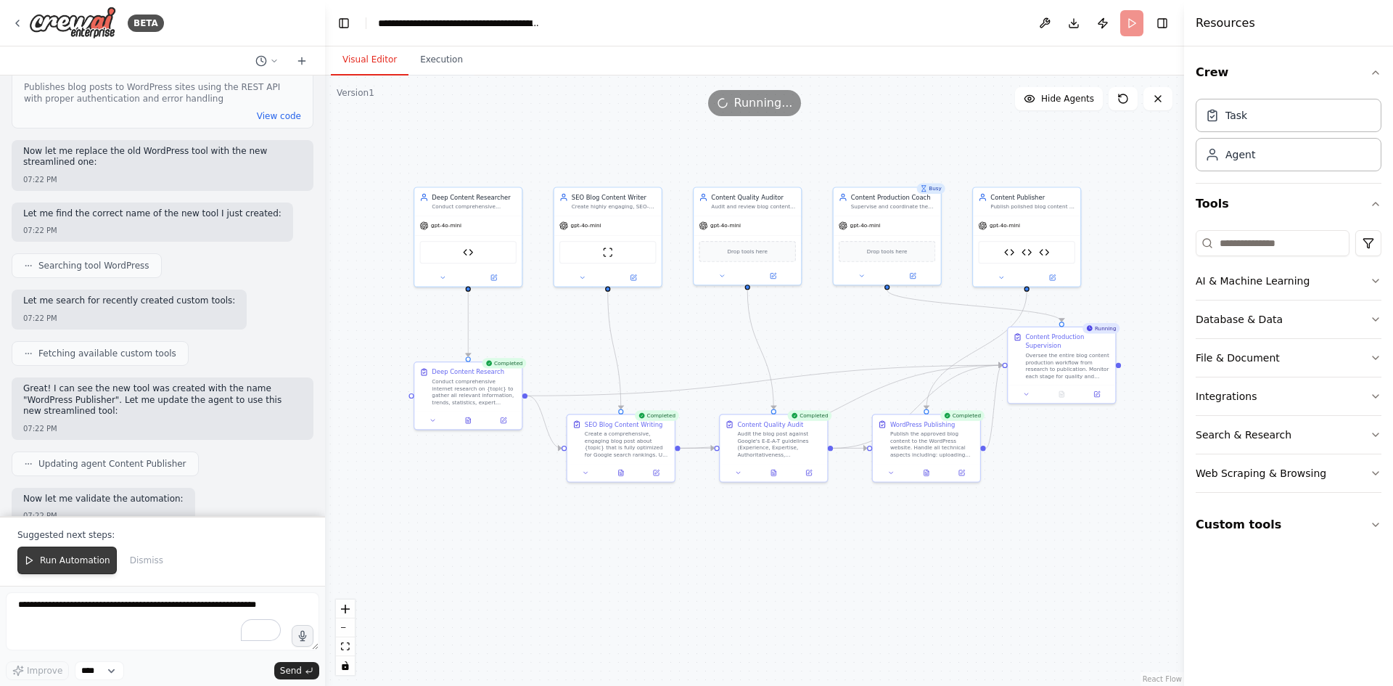
click at [87, 555] on span "Run Automation" at bounding box center [75, 560] width 70 height 12
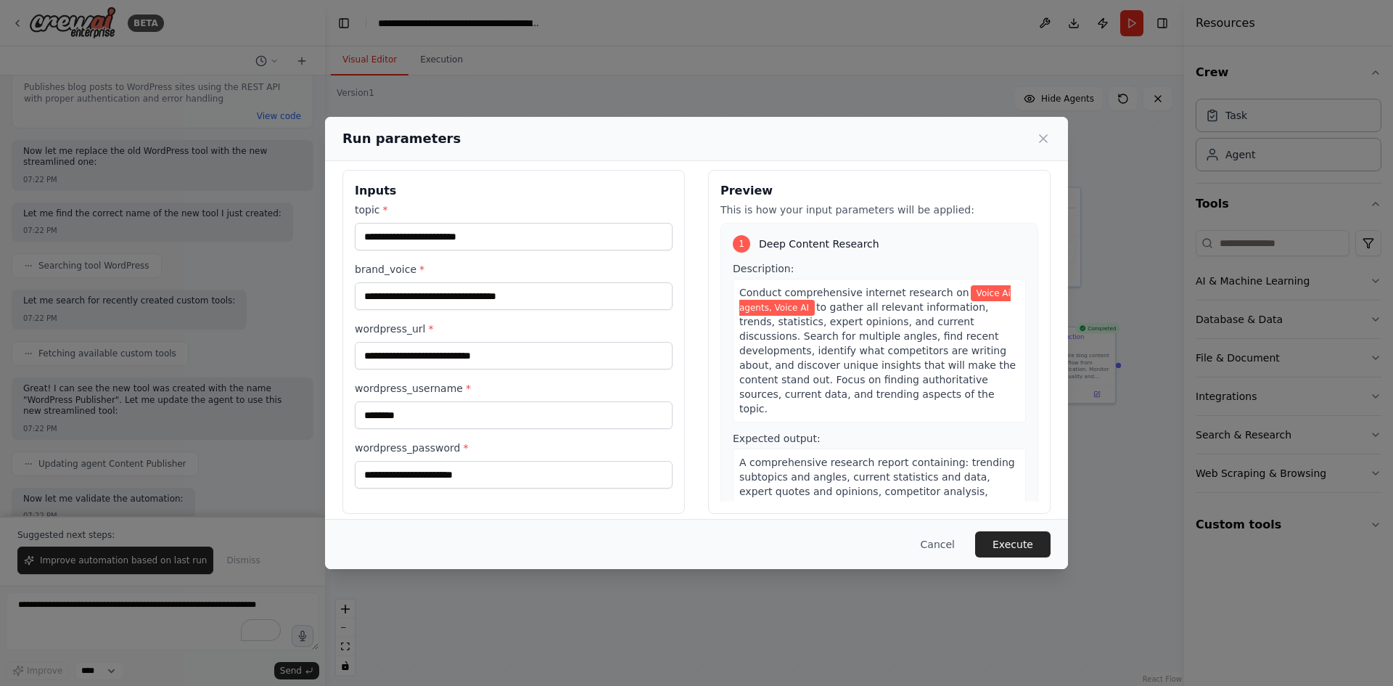
scroll to position [20, 0]
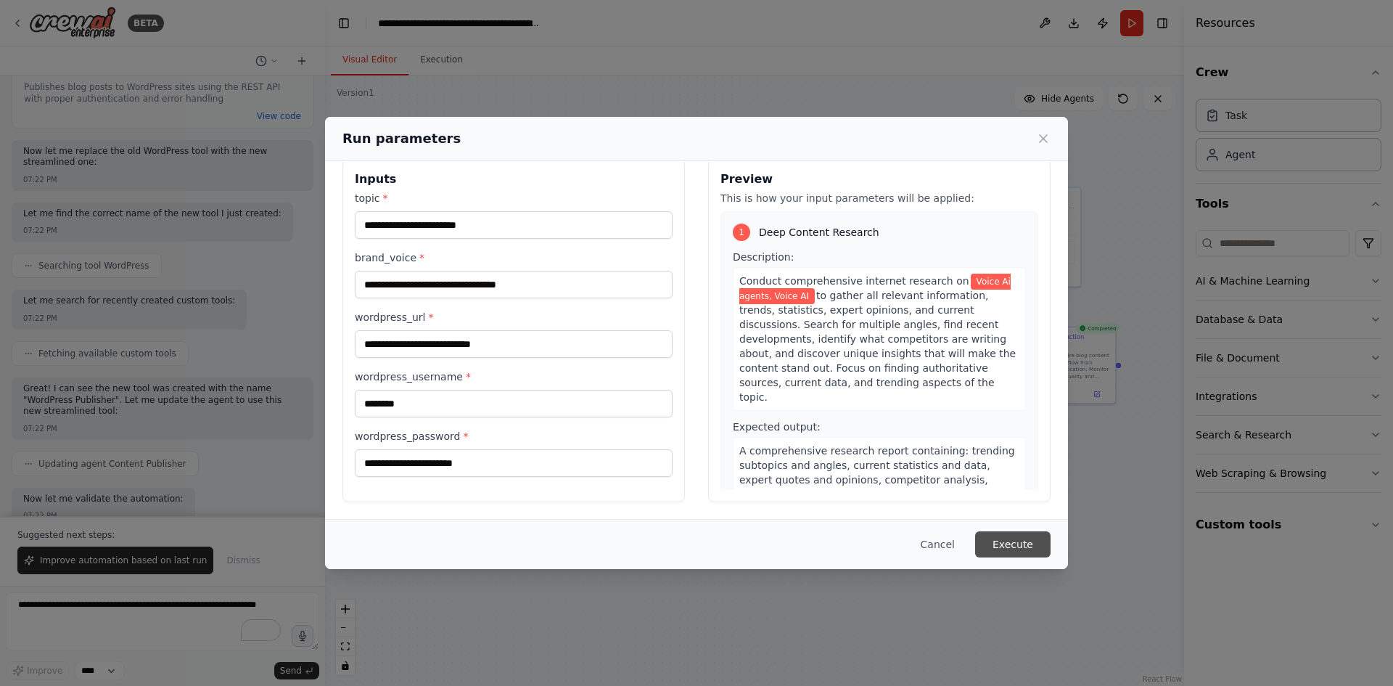
click at [1010, 540] on button "Execute" at bounding box center [1012, 544] width 75 height 26
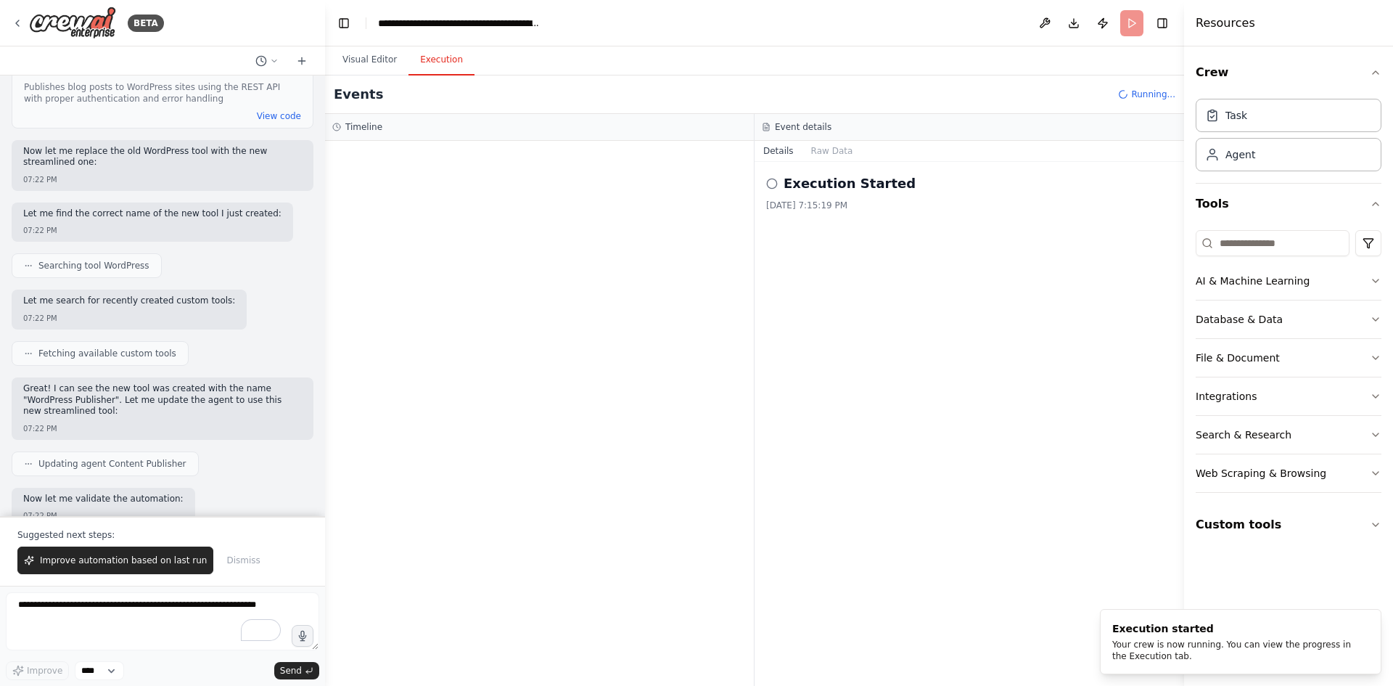
click at [427, 70] on button "Execution" at bounding box center [441, 60] width 66 height 30
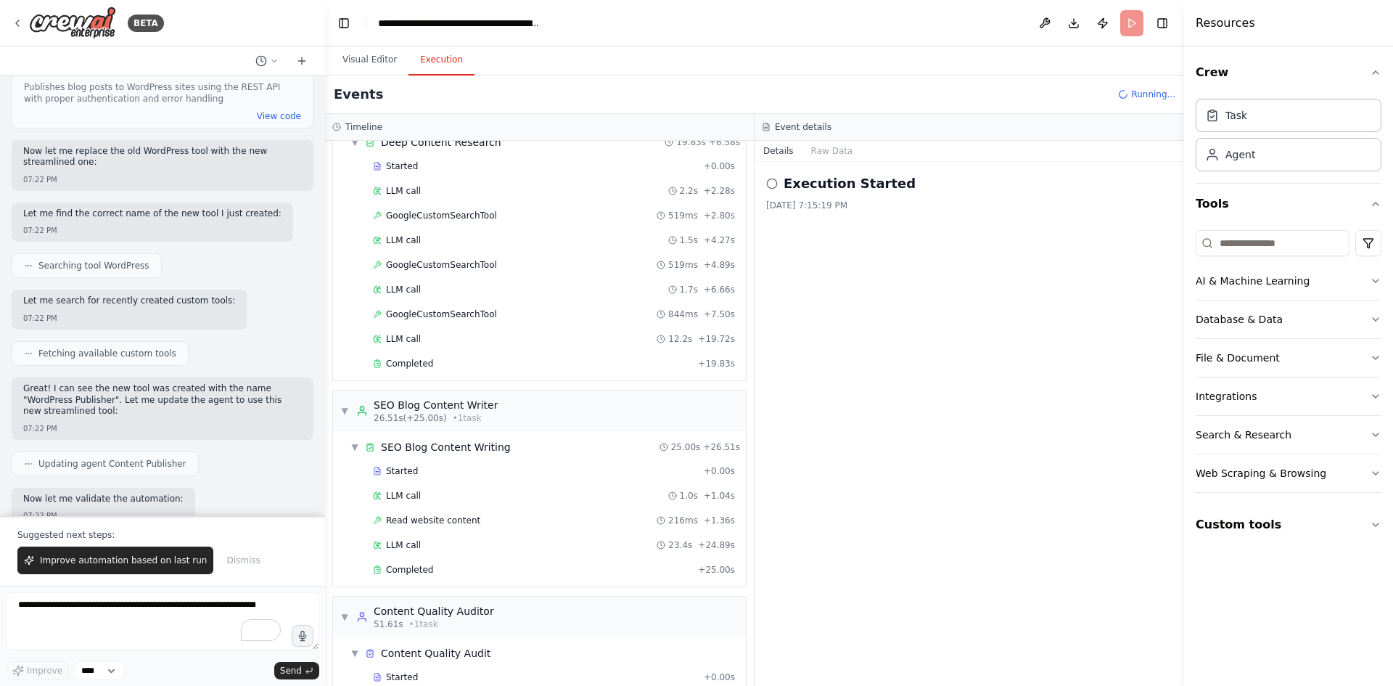
scroll to position [112, 0]
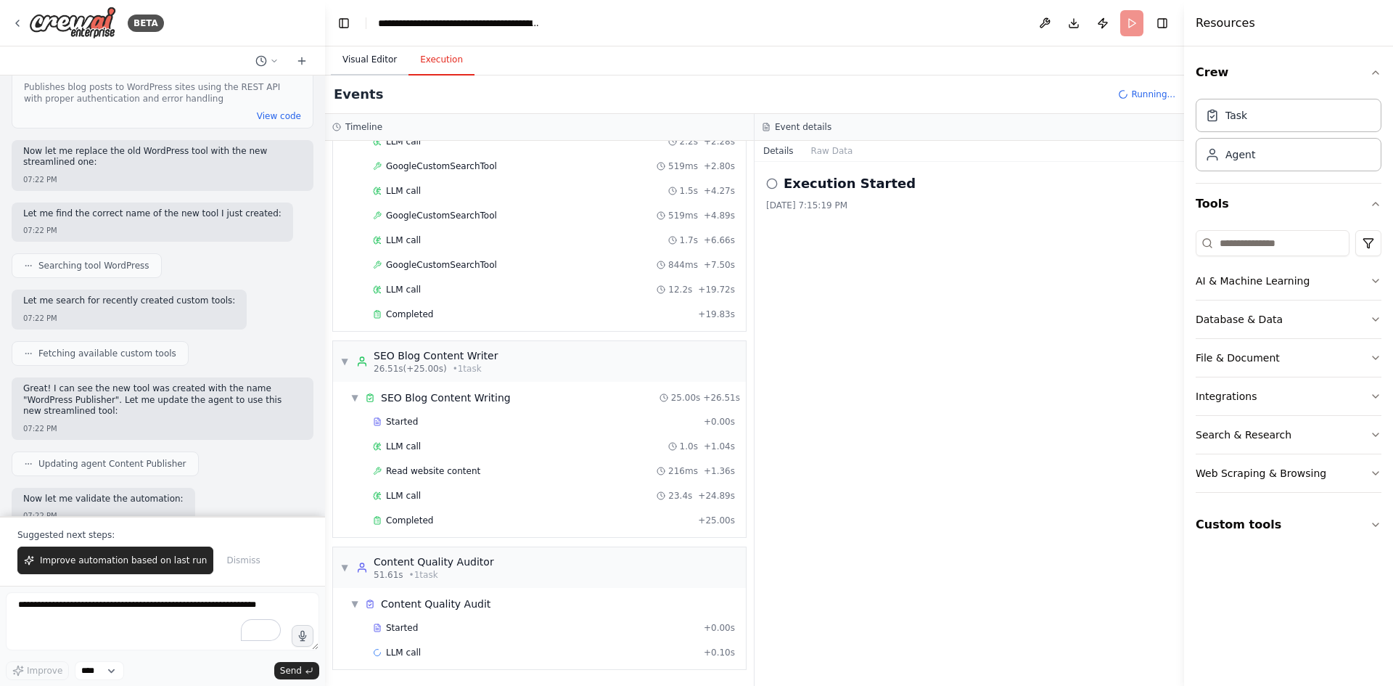
click at [378, 58] on button "Visual Editor" at bounding box center [370, 60] width 78 height 30
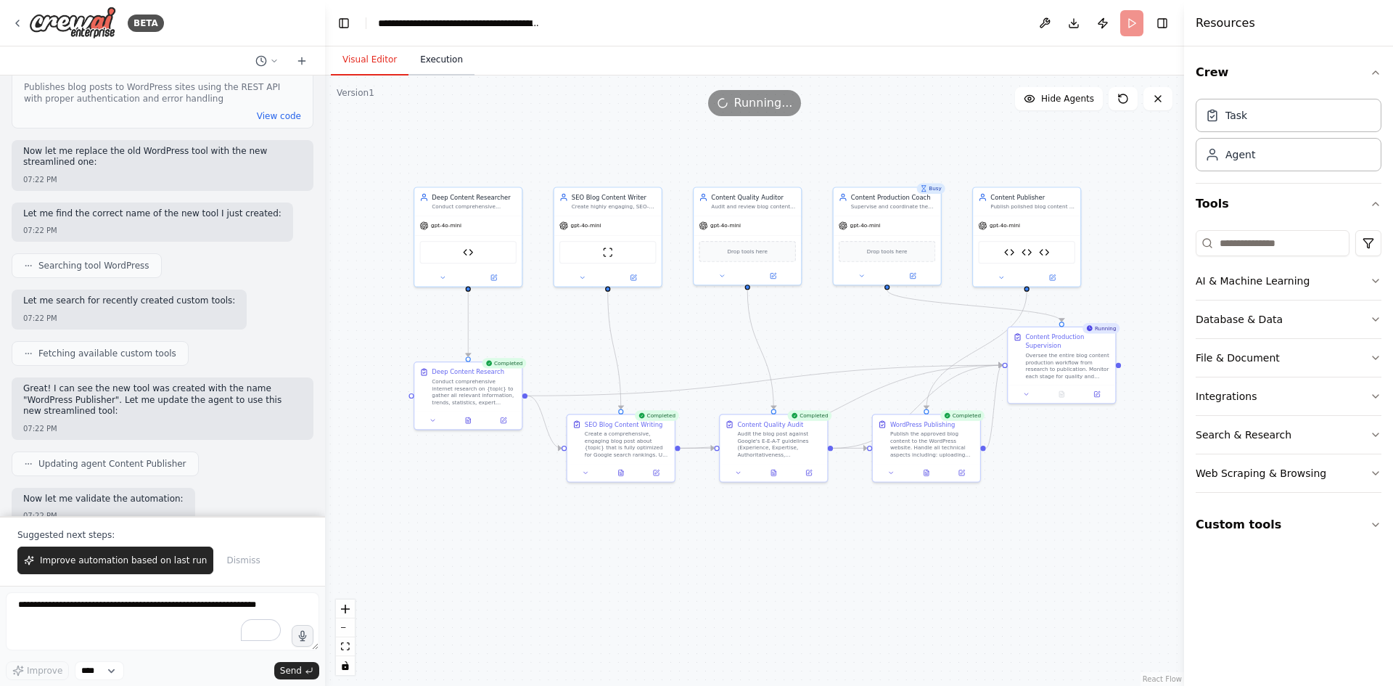
click at [432, 67] on button "Execution" at bounding box center [441, 60] width 66 height 30
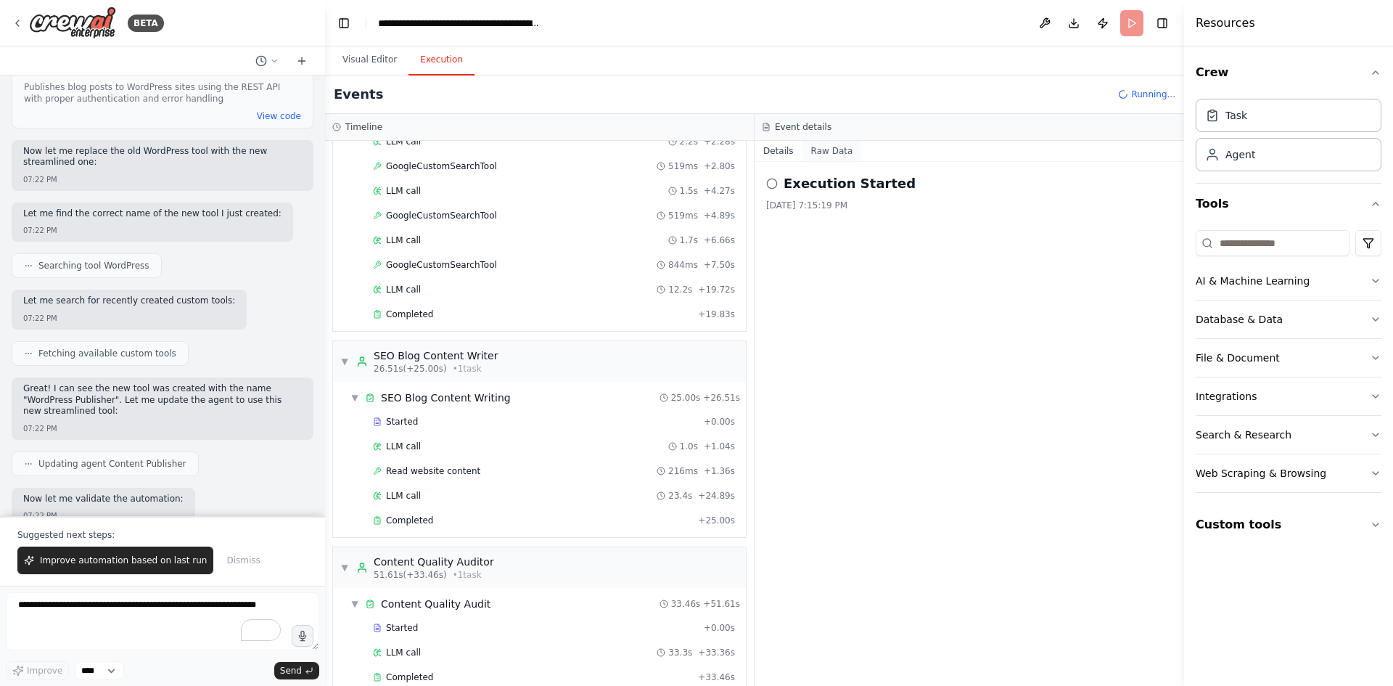
click at [828, 152] on button "Raw Data" at bounding box center [831, 151] width 59 height 20
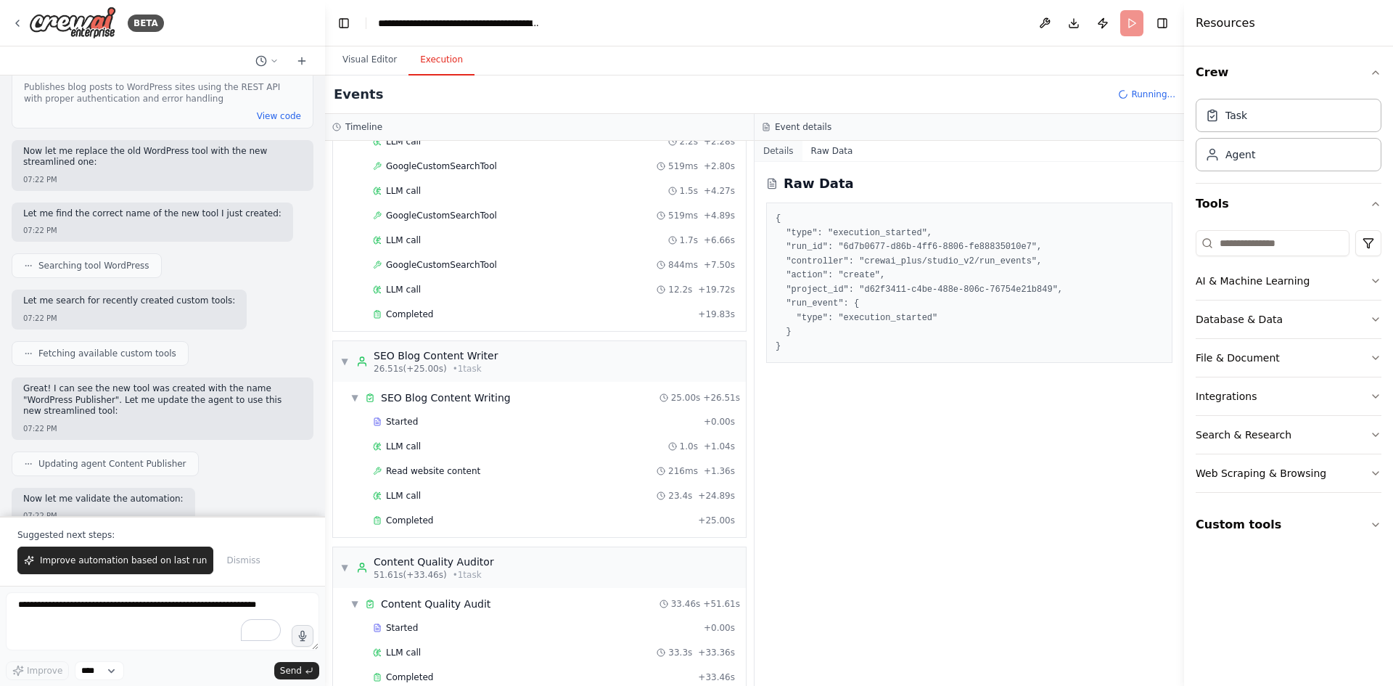
click at [770, 150] on button "Details" at bounding box center [778, 151] width 48 height 20
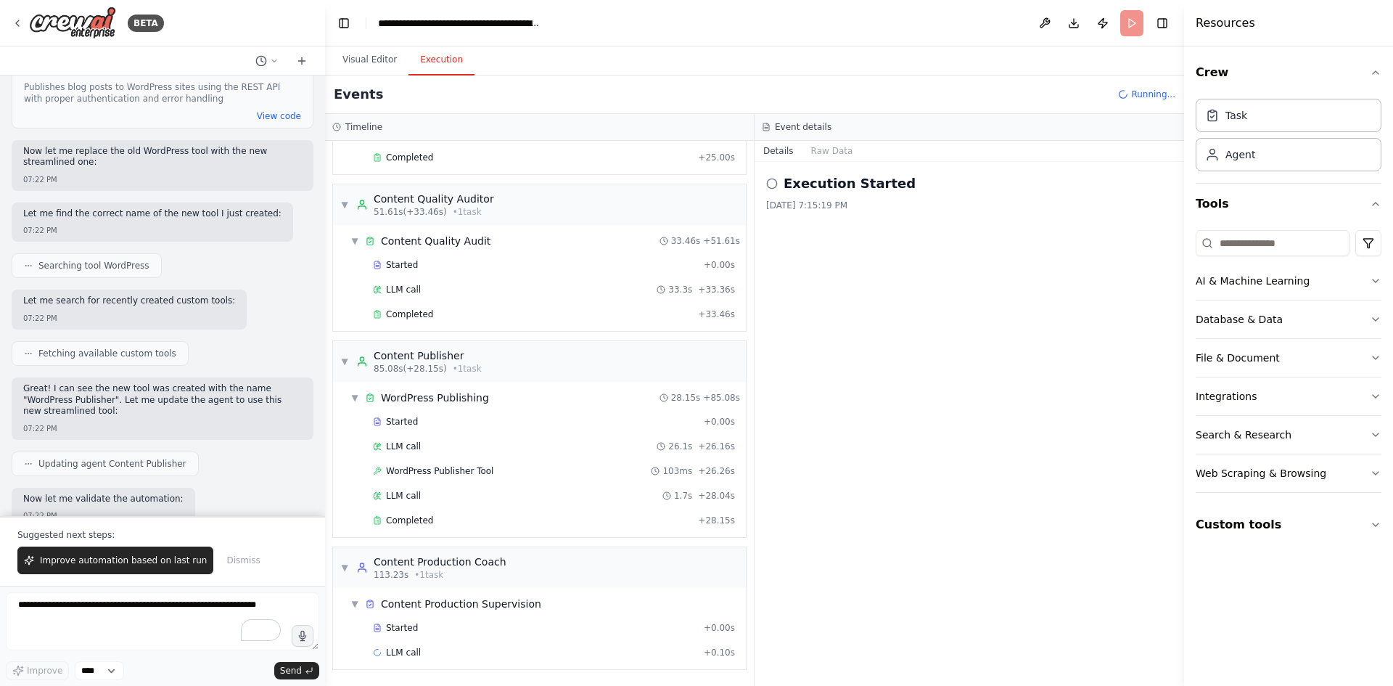
scroll to position [0, 0]
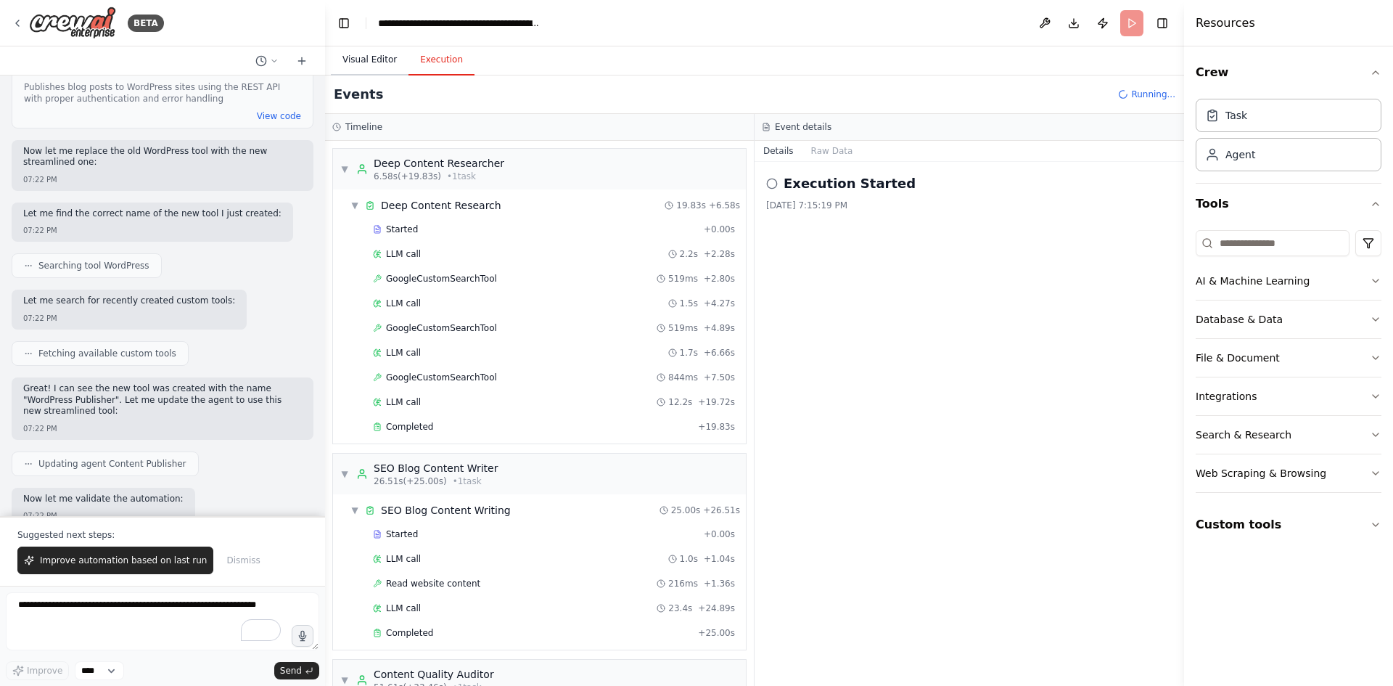
click at [380, 62] on button "Visual Editor" at bounding box center [370, 60] width 78 height 30
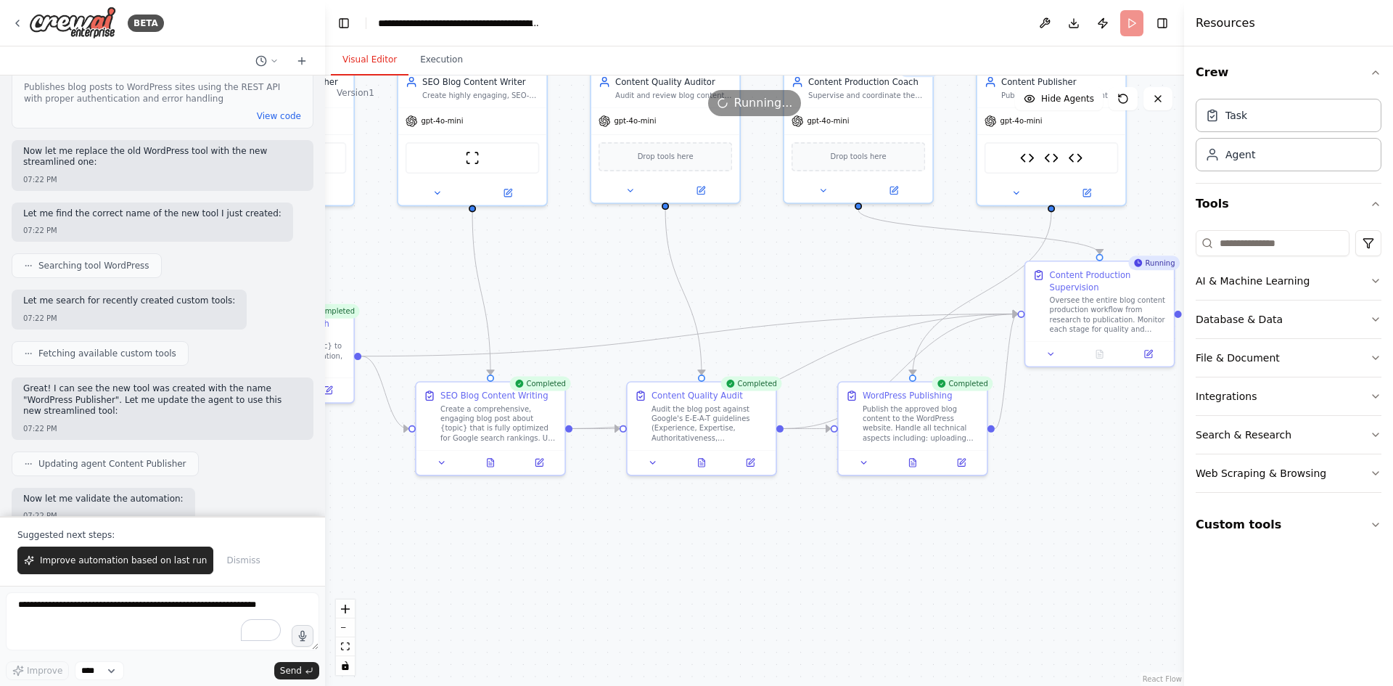
drag, startPoint x: 1092, startPoint y: 428, endPoint x: 1113, endPoint y: 437, distance: 23.7
click at [1113, 437] on div ".deletable-edge-delete-btn { width: 20px; height: 20px; border: 0px solid #ffff…" at bounding box center [754, 380] width 859 height 610
click at [447, 54] on button "Execution" at bounding box center [441, 60] width 66 height 30
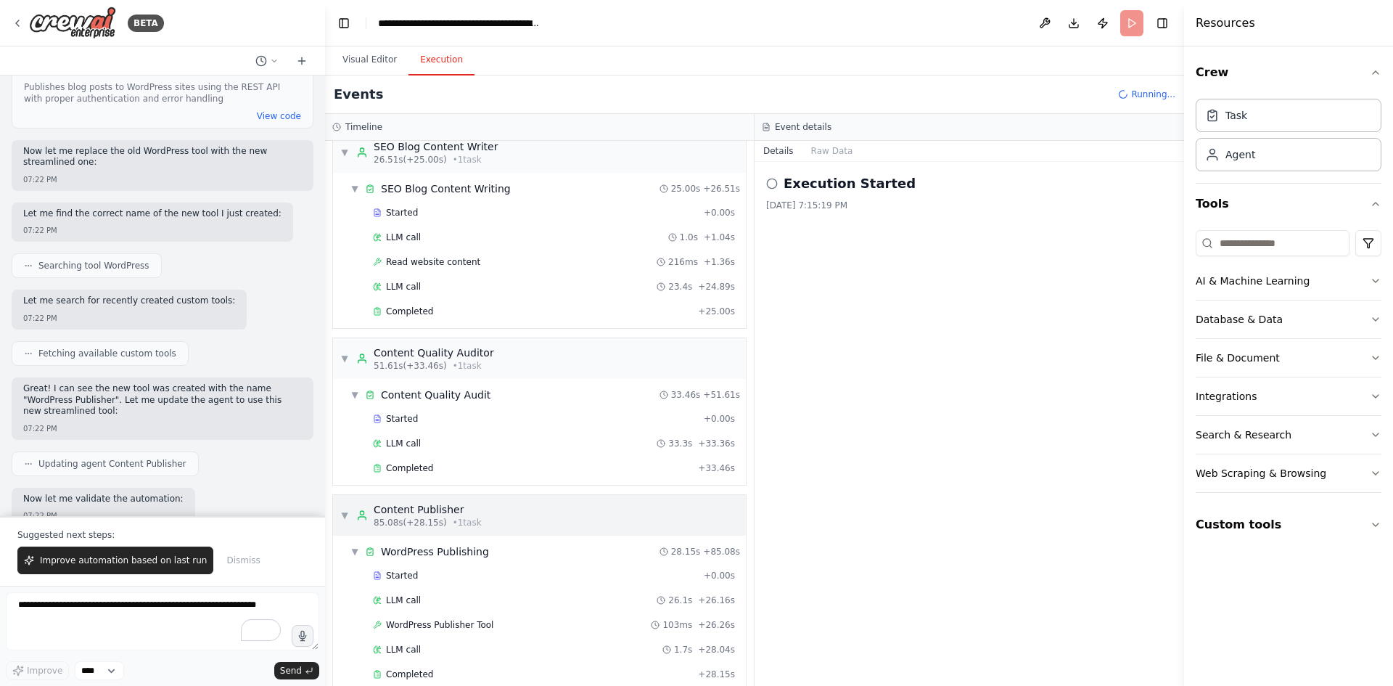
scroll to position [475, 0]
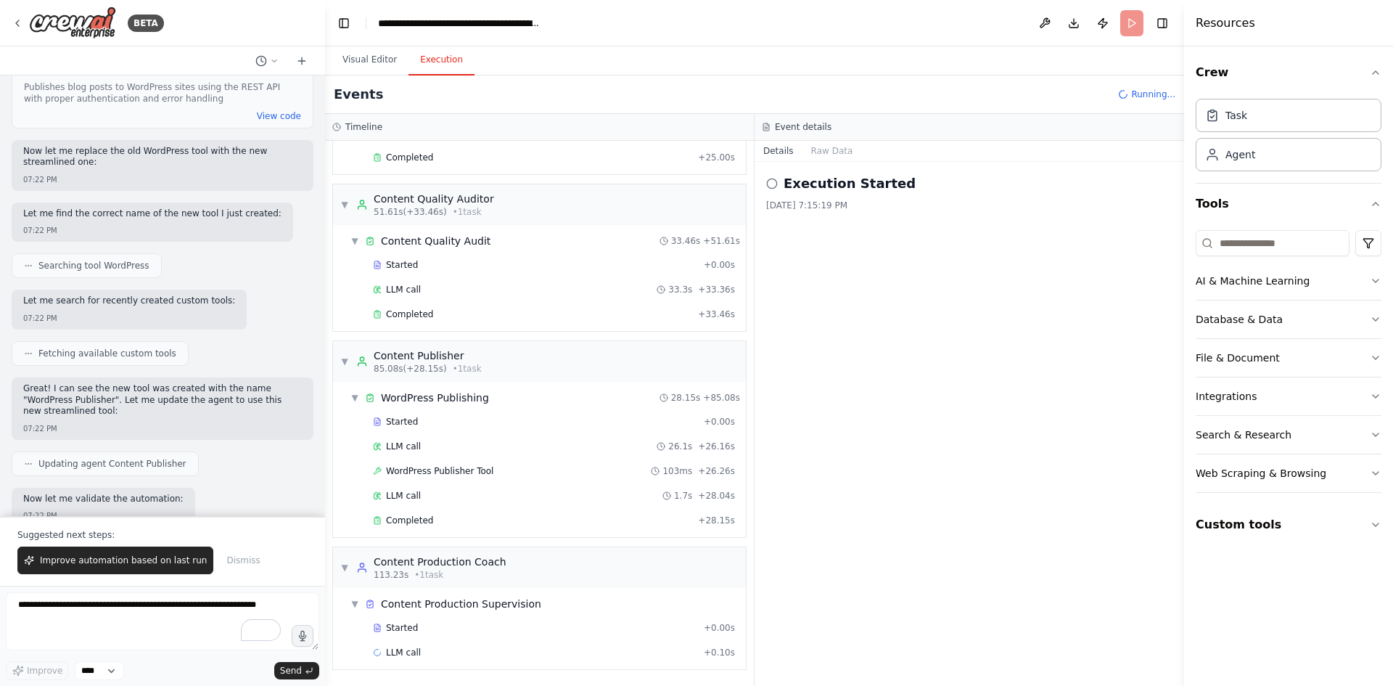
click at [818, 171] on div "Execution Started [DATE] 7:15:19 PM" at bounding box center [968, 424] width 429 height 524
click at [802, 206] on div "[DATE] 7:15:19 PM" at bounding box center [969, 205] width 406 height 12
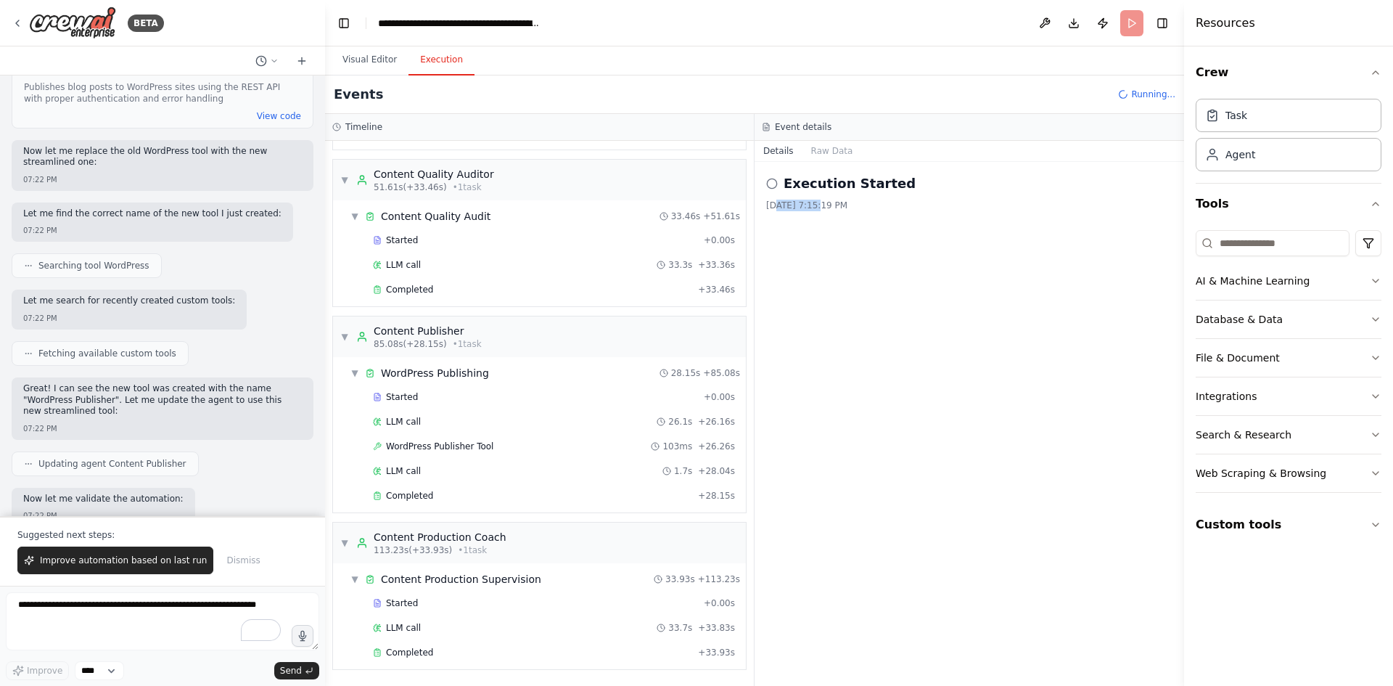
drag, startPoint x: 774, startPoint y: 210, endPoint x: 930, endPoint y: 223, distance: 156.4
click at [930, 223] on div "Execution Started [DATE] 7:15:19 PM" at bounding box center [968, 424] width 429 height 524
drag, startPoint x: 1008, startPoint y: 288, endPoint x: 926, endPoint y: 211, distance: 112.9
click at [1009, 288] on div "Execution Started [DATE] 7:15:19 PM" at bounding box center [968, 424] width 429 height 524
click at [840, 149] on button "Raw Data" at bounding box center [831, 151] width 59 height 20
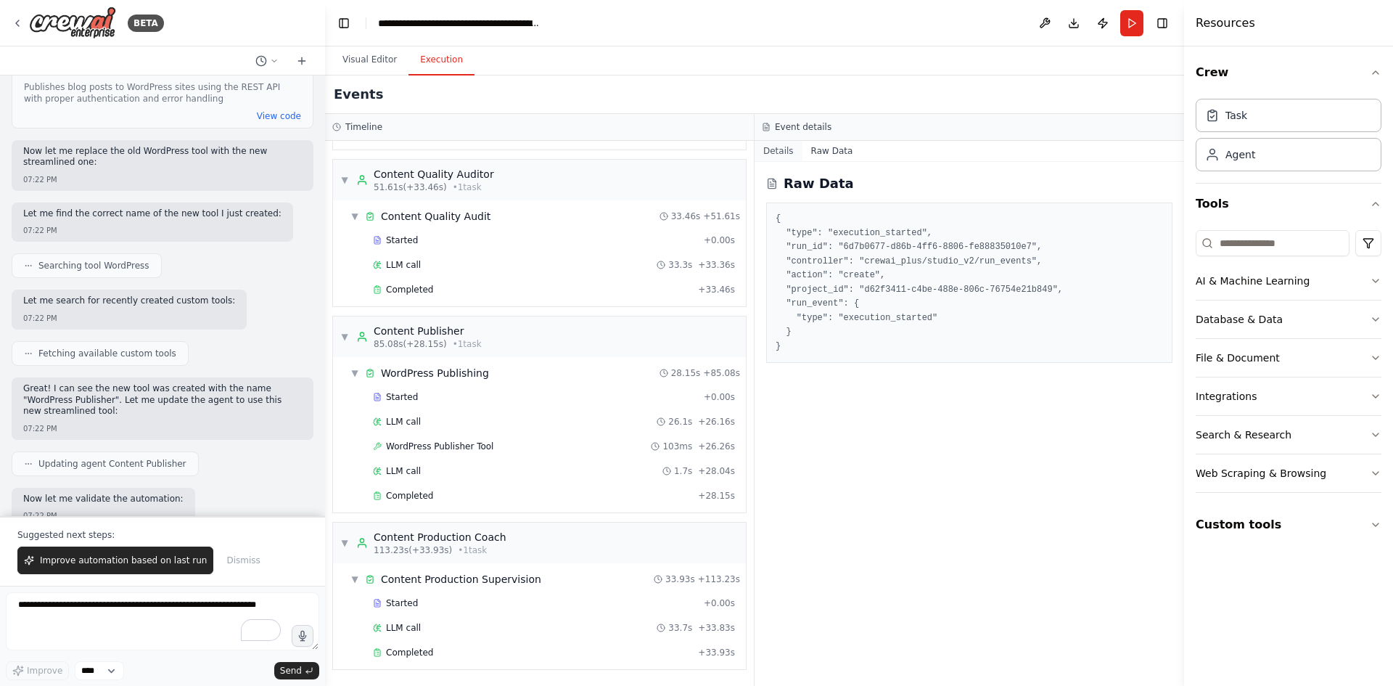
click at [776, 147] on button "Details" at bounding box center [778, 151] width 48 height 20
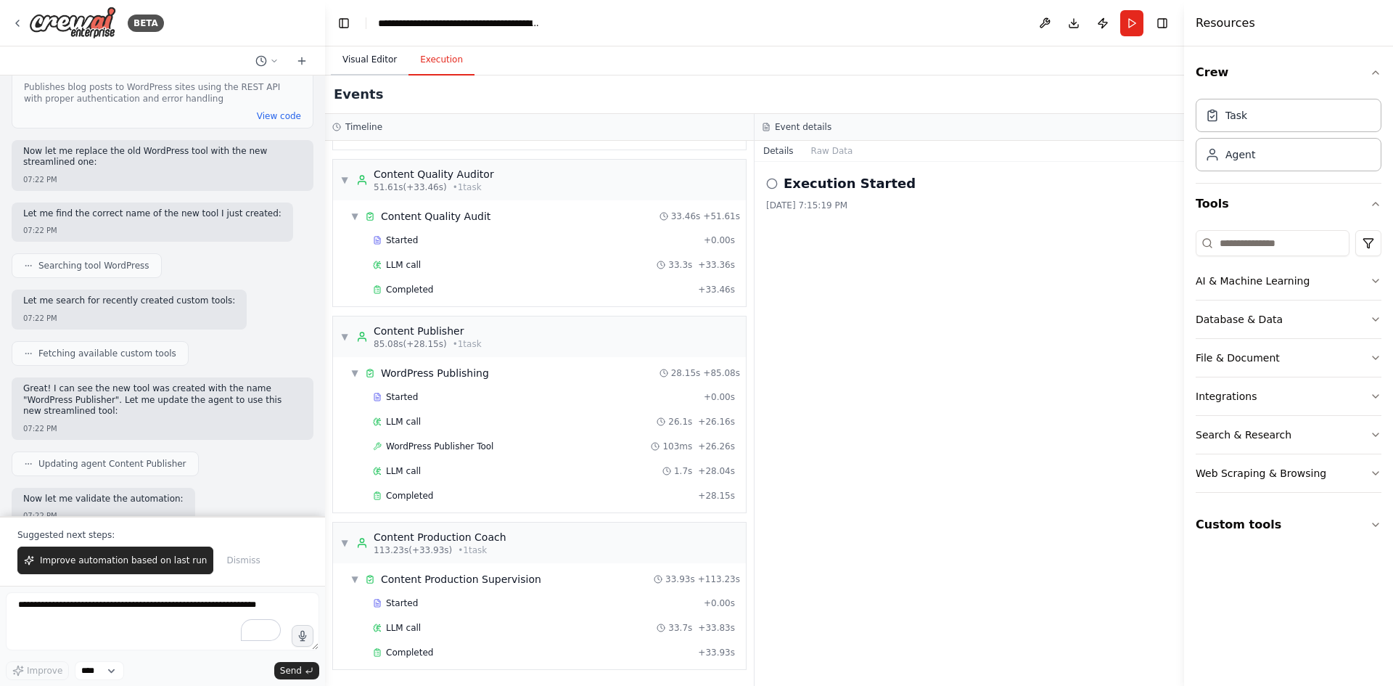
click at [366, 66] on button "Visual Editor" at bounding box center [370, 60] width 78 height 30
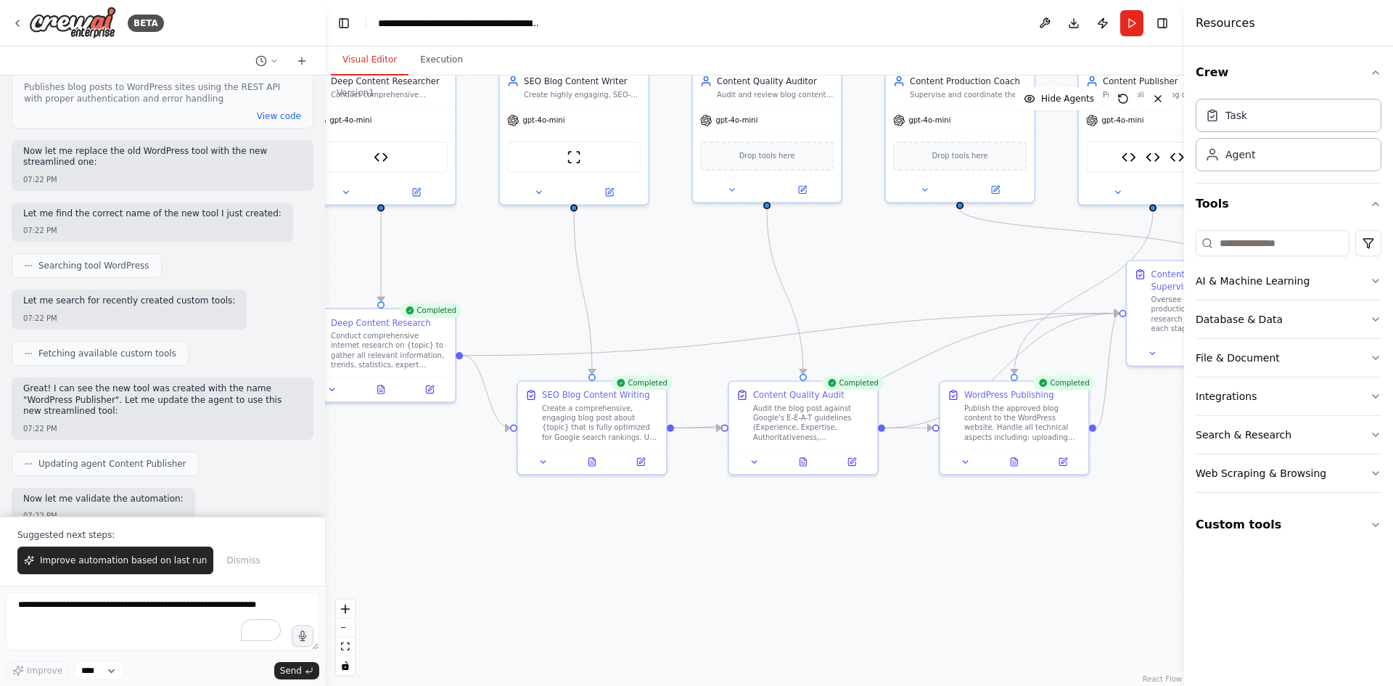
drag, startPoint x: 1063, startPoint y: 482, endPoint x: 795, endPoint y: 487, distance: 267.7
click at [1148, 488] on div ".deletable-edge-delete-btn { width: 20px; height: 20px; border: 0px solid #ffff…" at bounding box center [754, 380] width 859 height 610
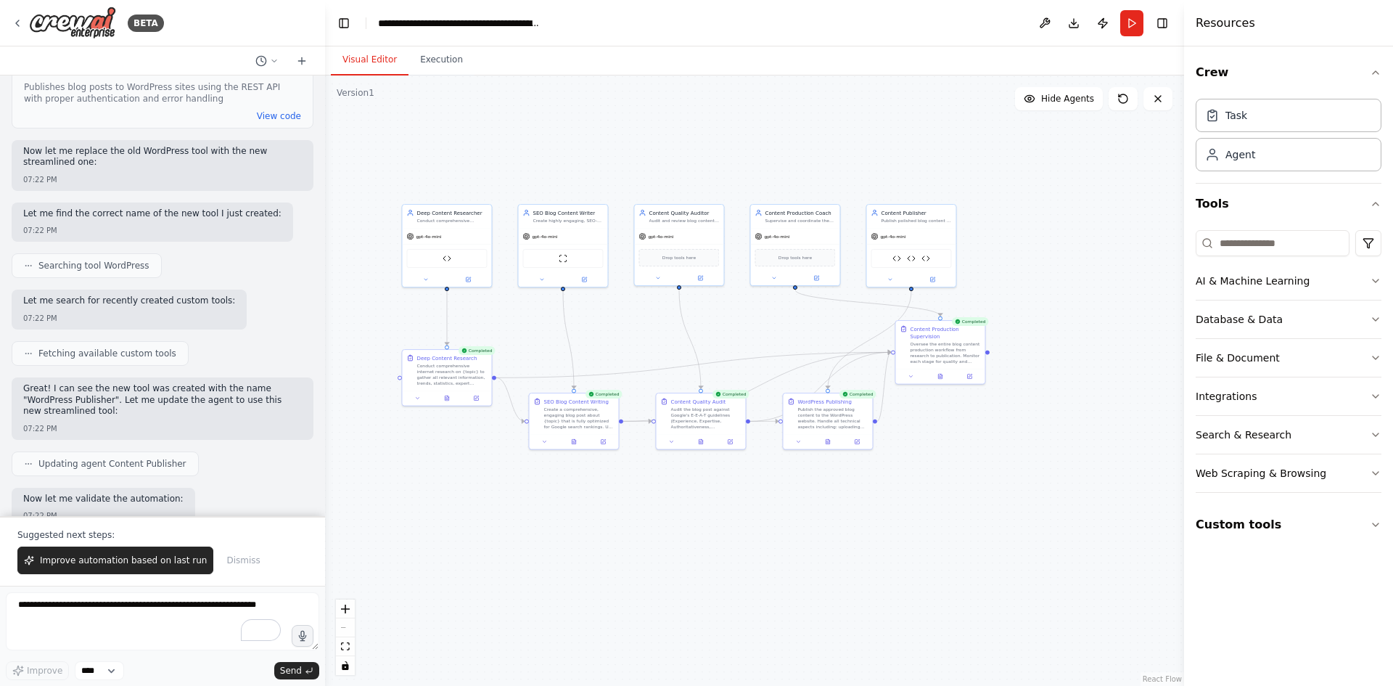
drag, startPoint x: 1008, startPoint y: 442, endPoint x: 942, endPoint y: 404, distance: 75.4
click at [942, 404] on div ".deletable-edge-delete-btn { width: 20px; height: 20px; border: 0px solid #ffff…" at bounding box center [754, 380] width 859 height 610
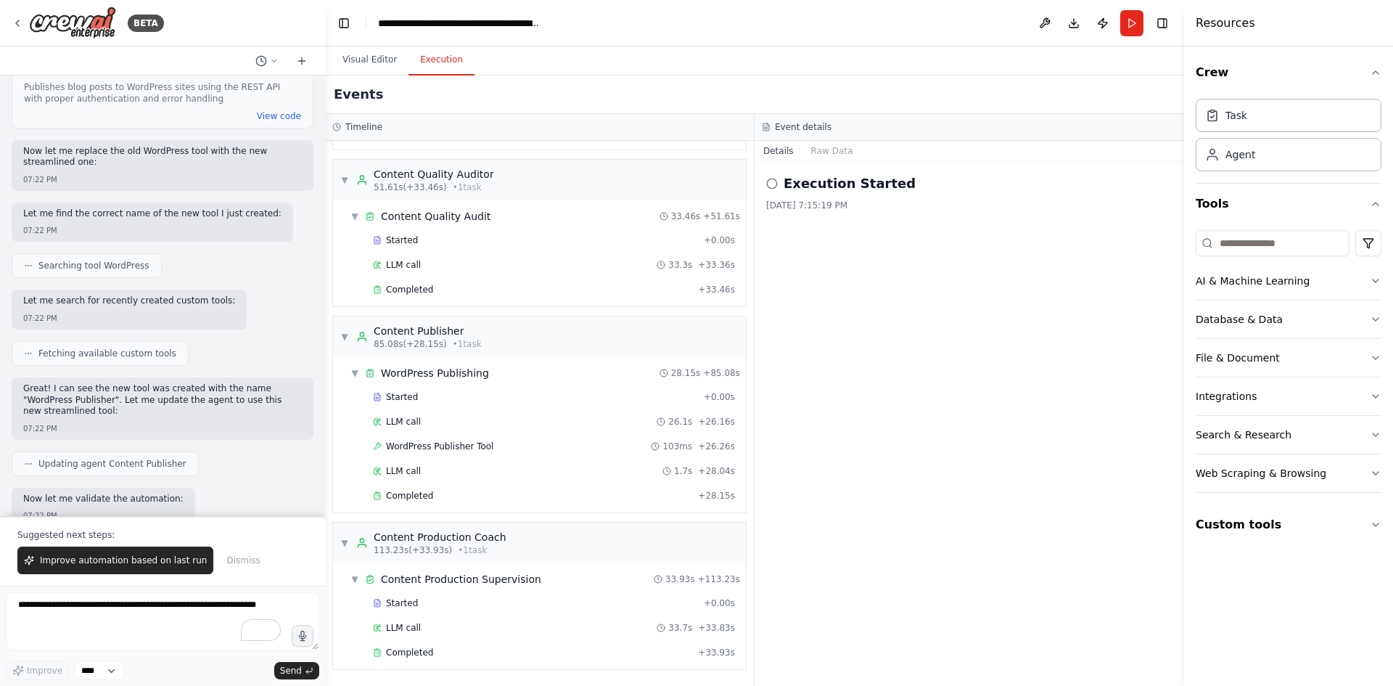
click at [436, 52] on button "Execution" at bounding box center [441, 60] width 66 height 30
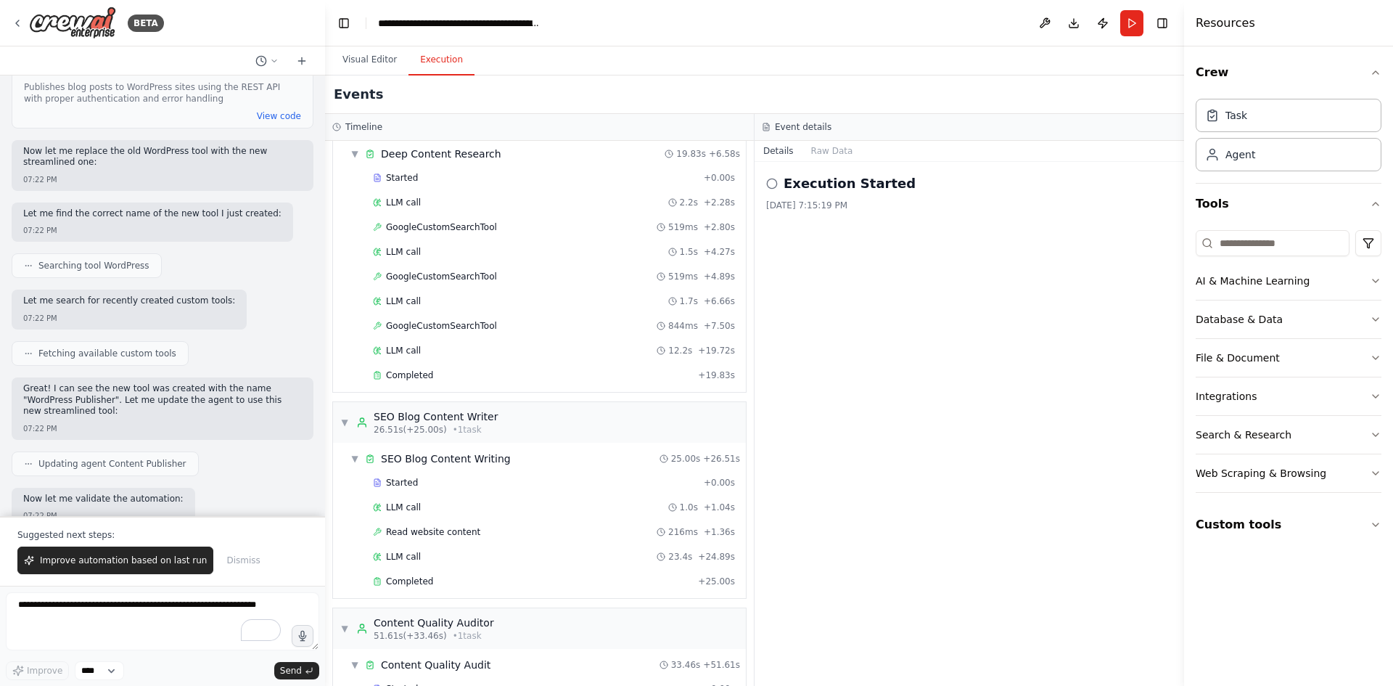
scroll to position [0, 0]
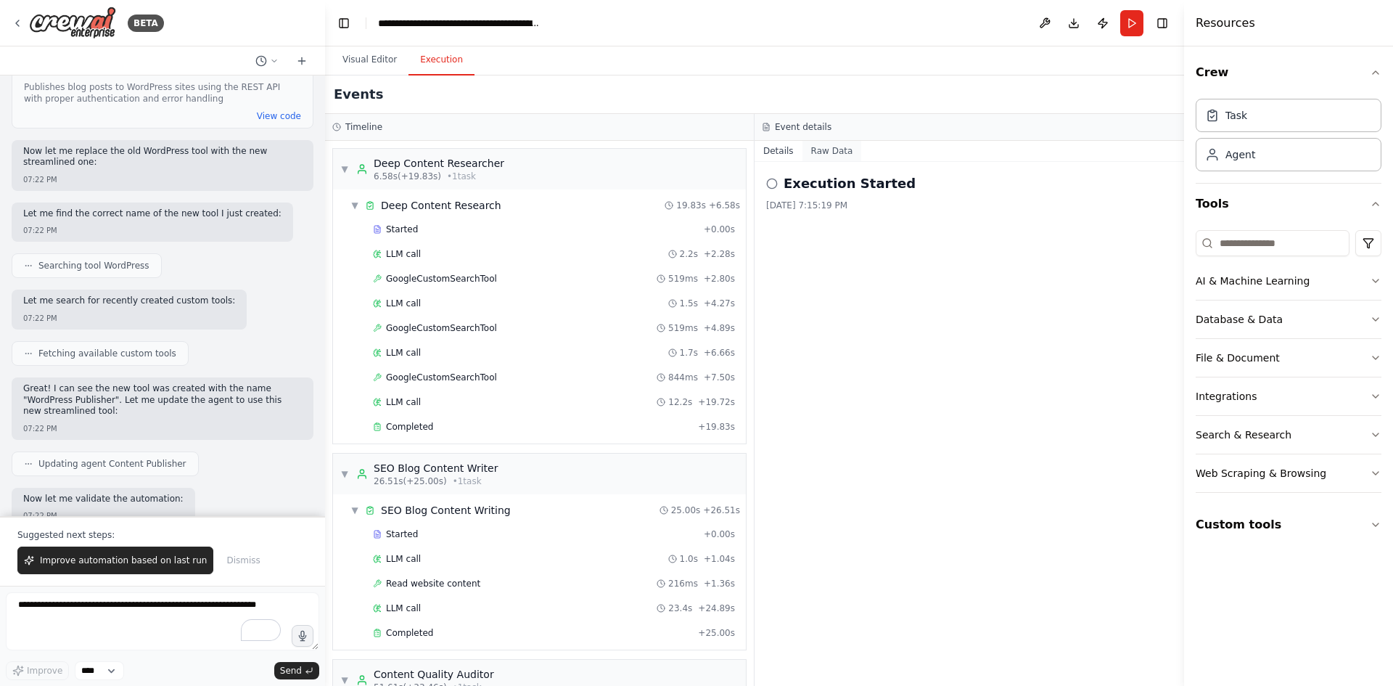
click at [814, 146] on button "Raw Data" at bounding box center [831, 151] width 59 height 20
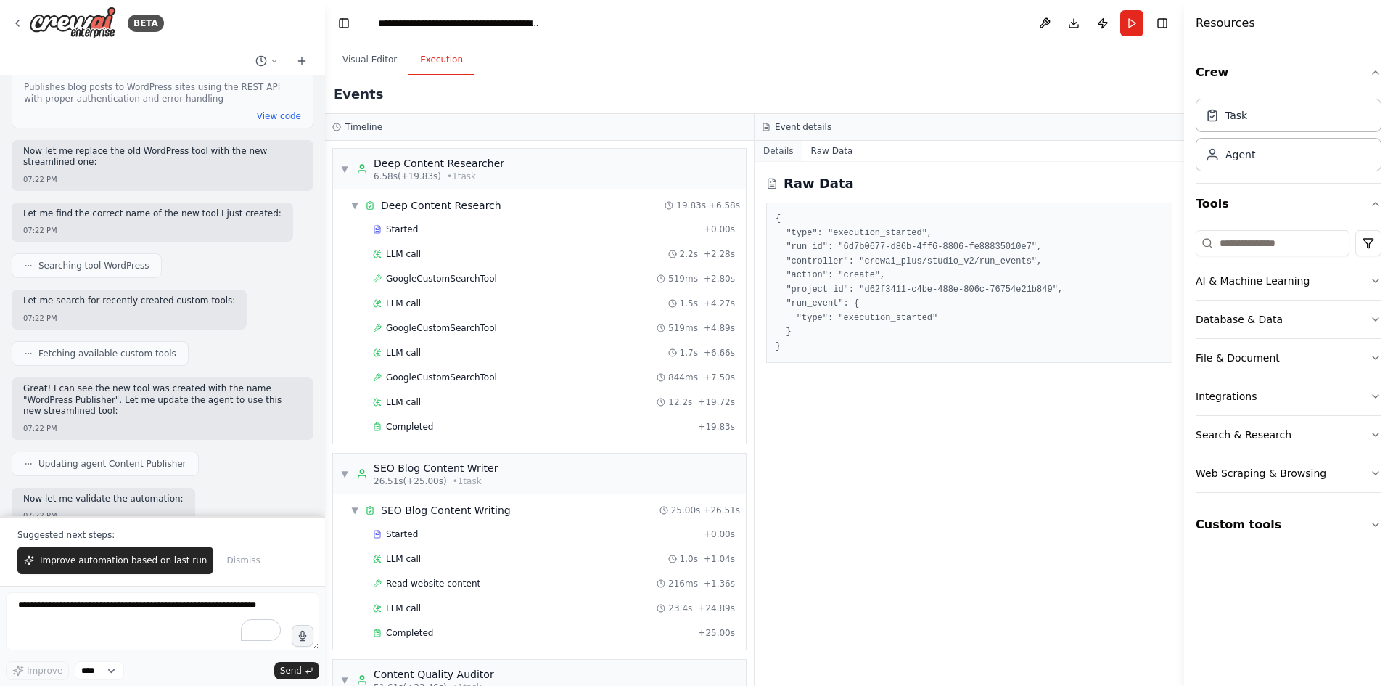
click at [776, 152] on button "Details" at bounding box center [778, 151] width 48 height 20
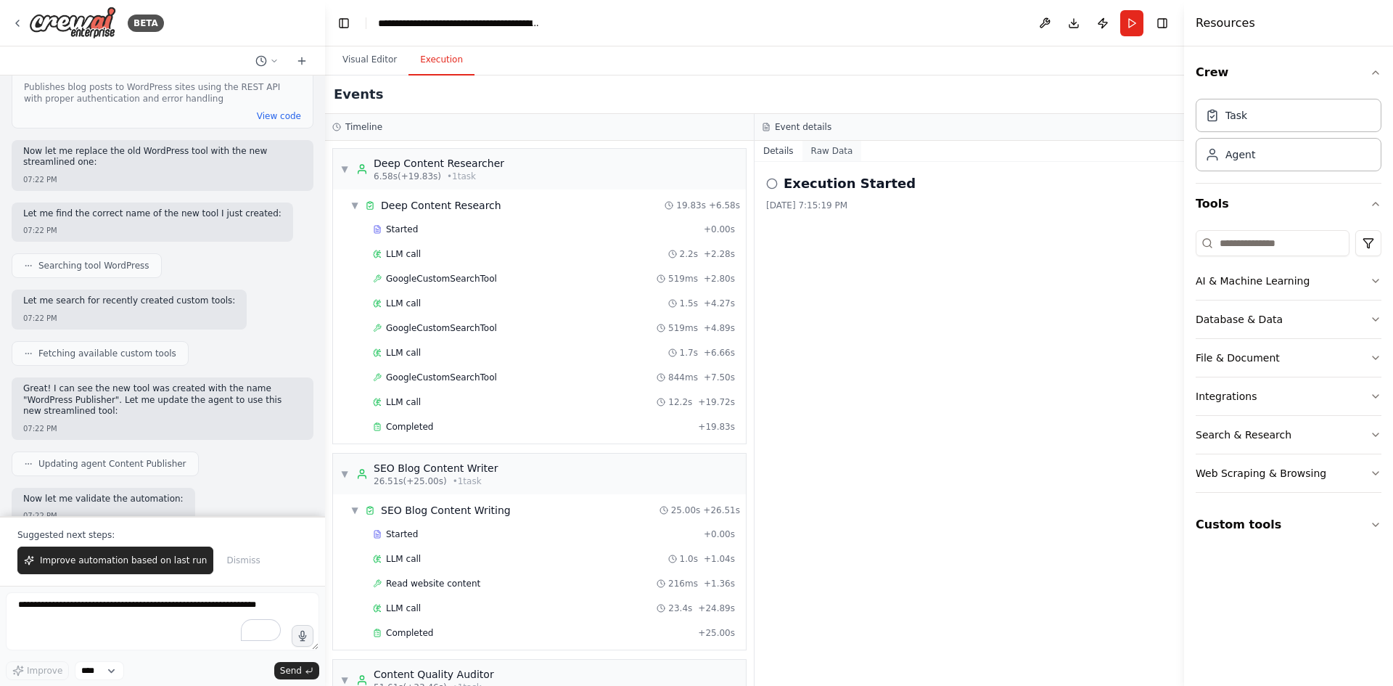
click at [825, 147] on button "Raw Data" at bounding box center [831, 151] width 59 height 20
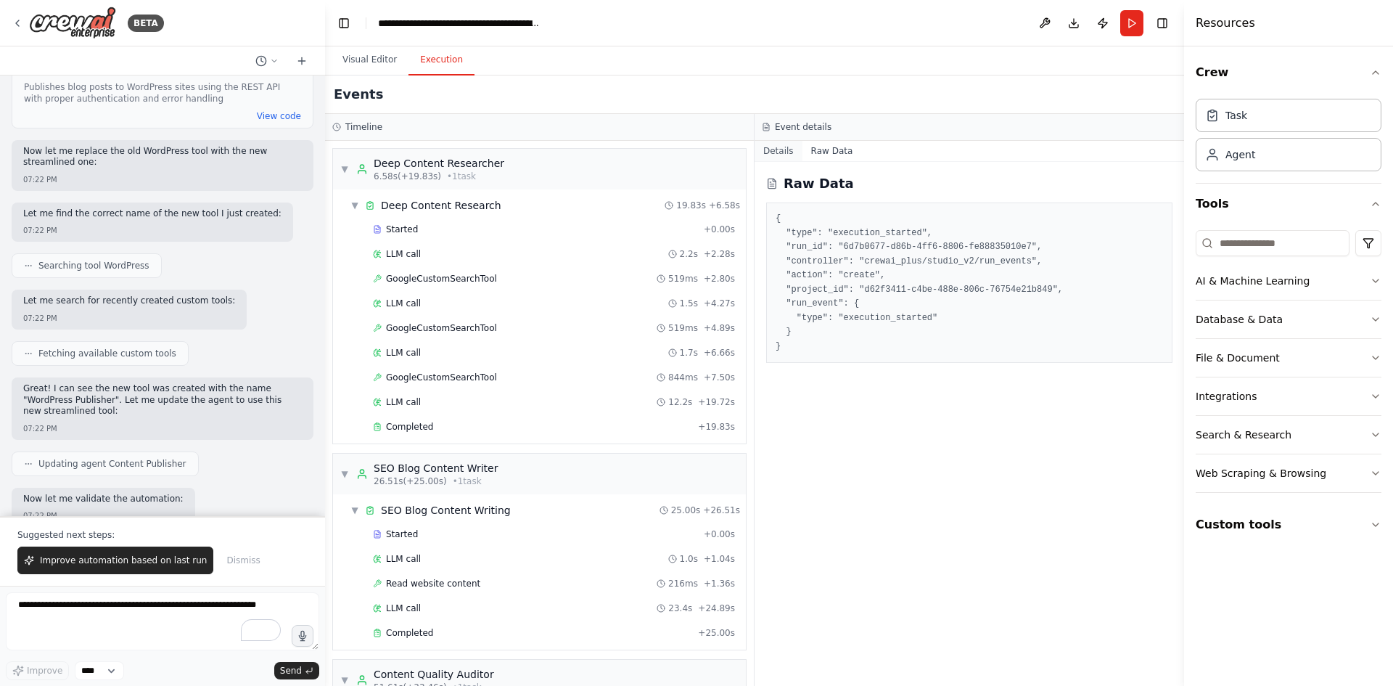
click at [780, 146] on button "Details" at bounding box center [778, 151] width 48 height 20
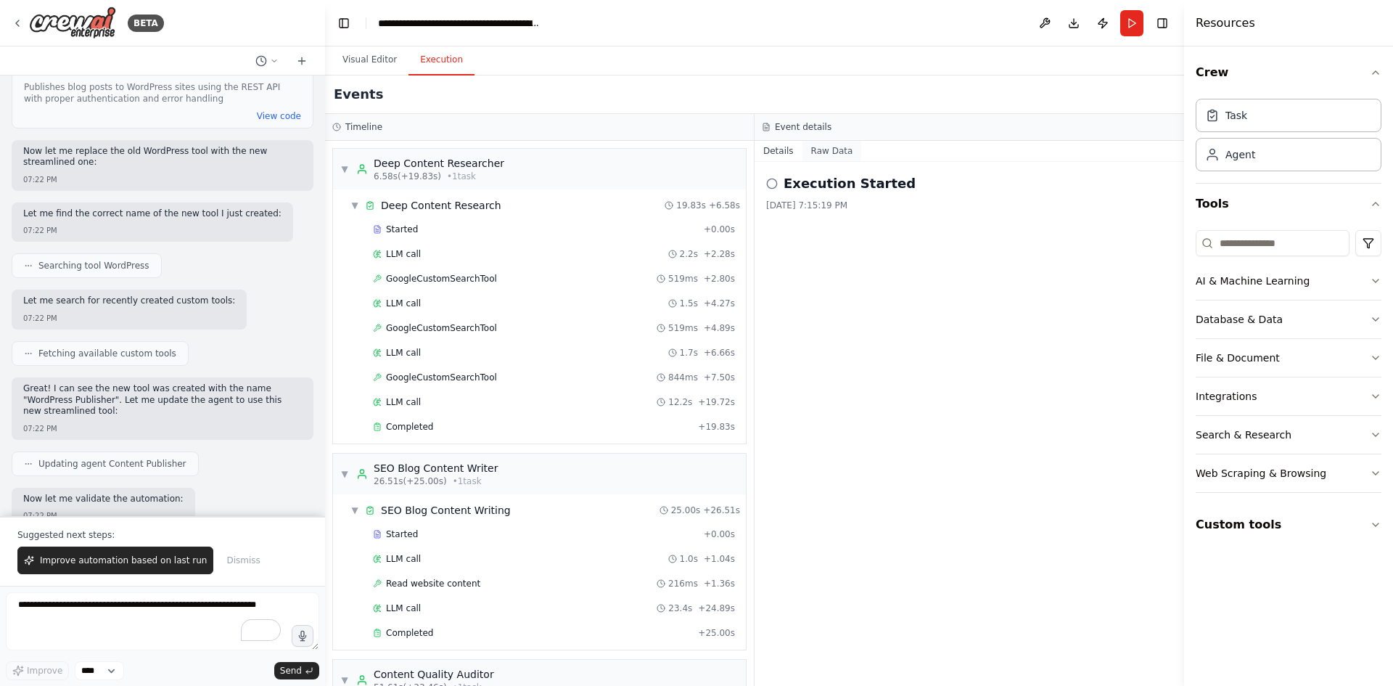
click at [812, 152] on button "Raw Data" at bounding box center [831, 151] width 59 height 20
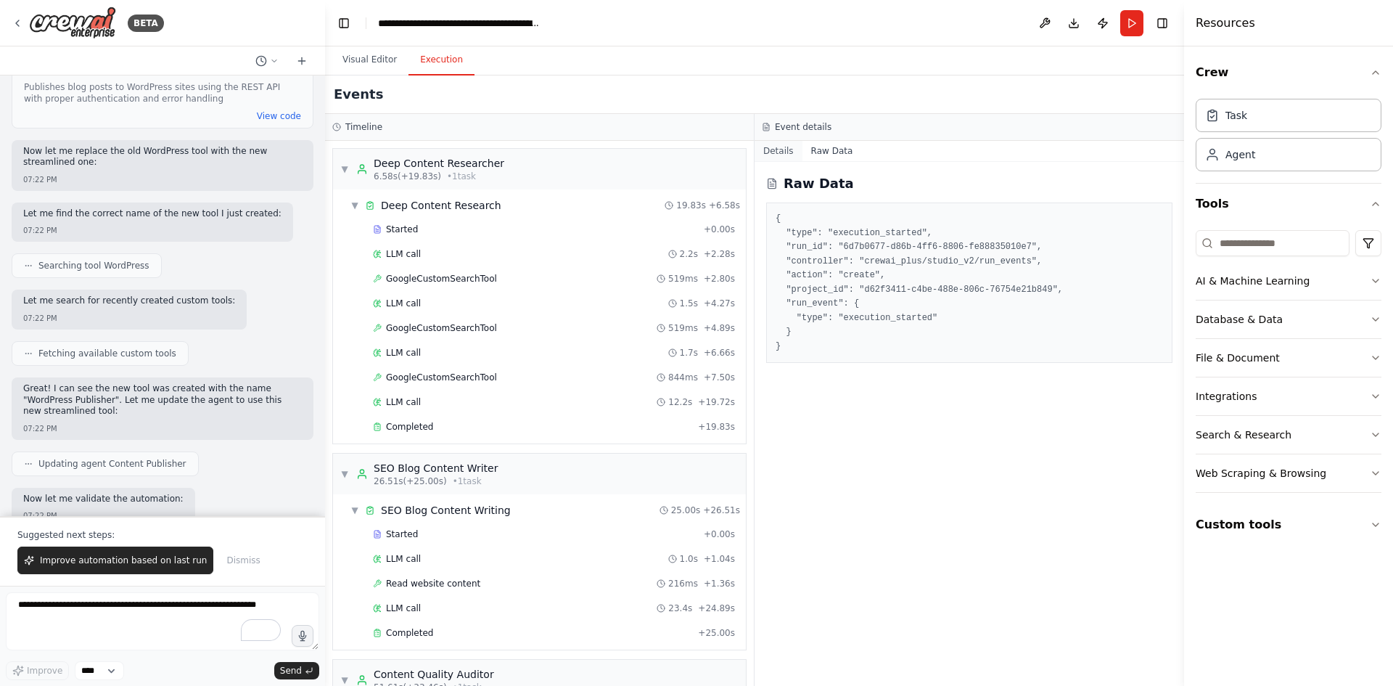
click at [778, 157] on button "Details" at bounding box center [778, 151] width 48 height 20
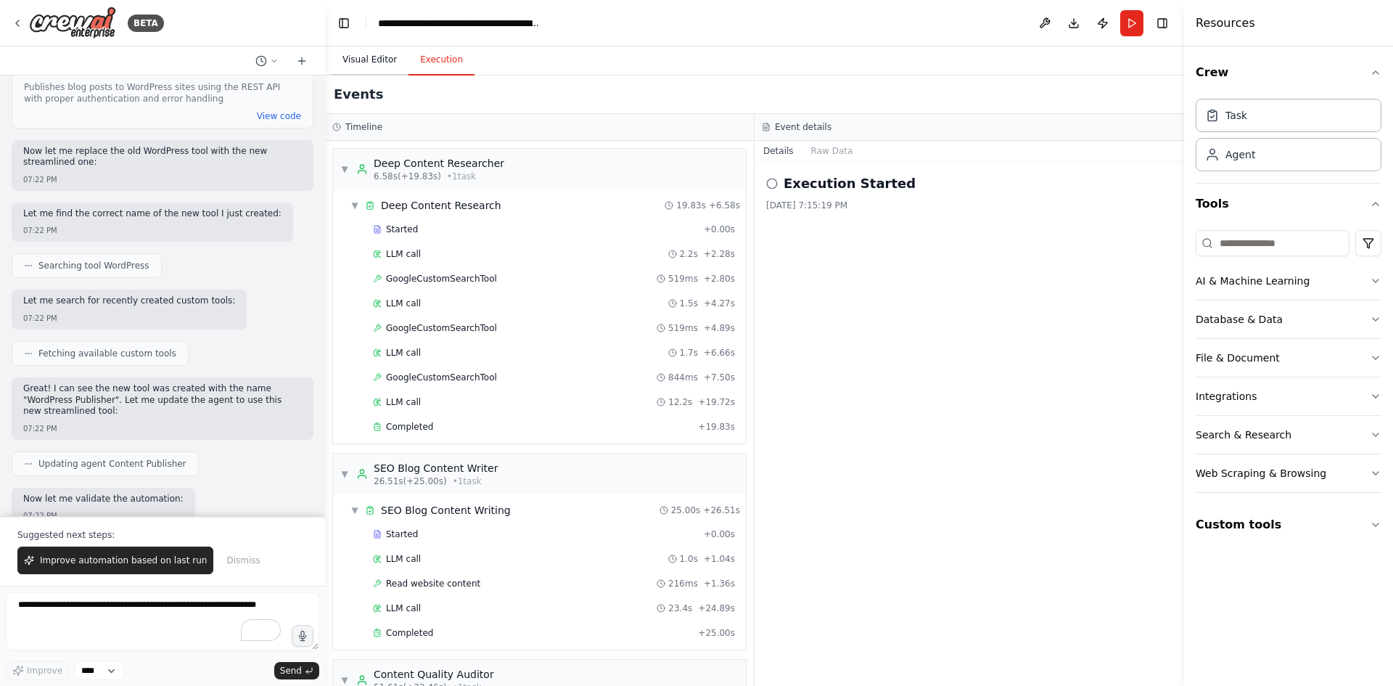
click at [366, 64] on button "Visual Editor" at bounding box center [370, 60] width 78 height 30
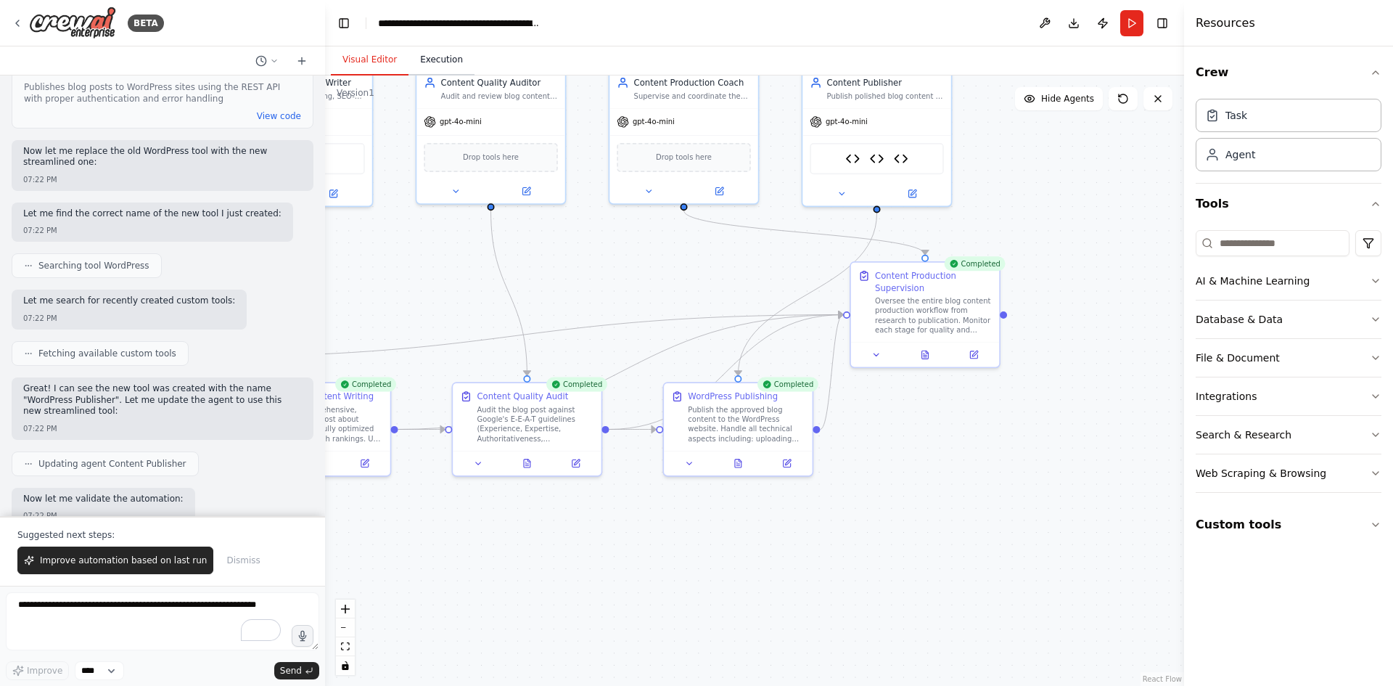
click at [433, 65] on button "Execution" at bounding box center [441, 60] width 66 height 30
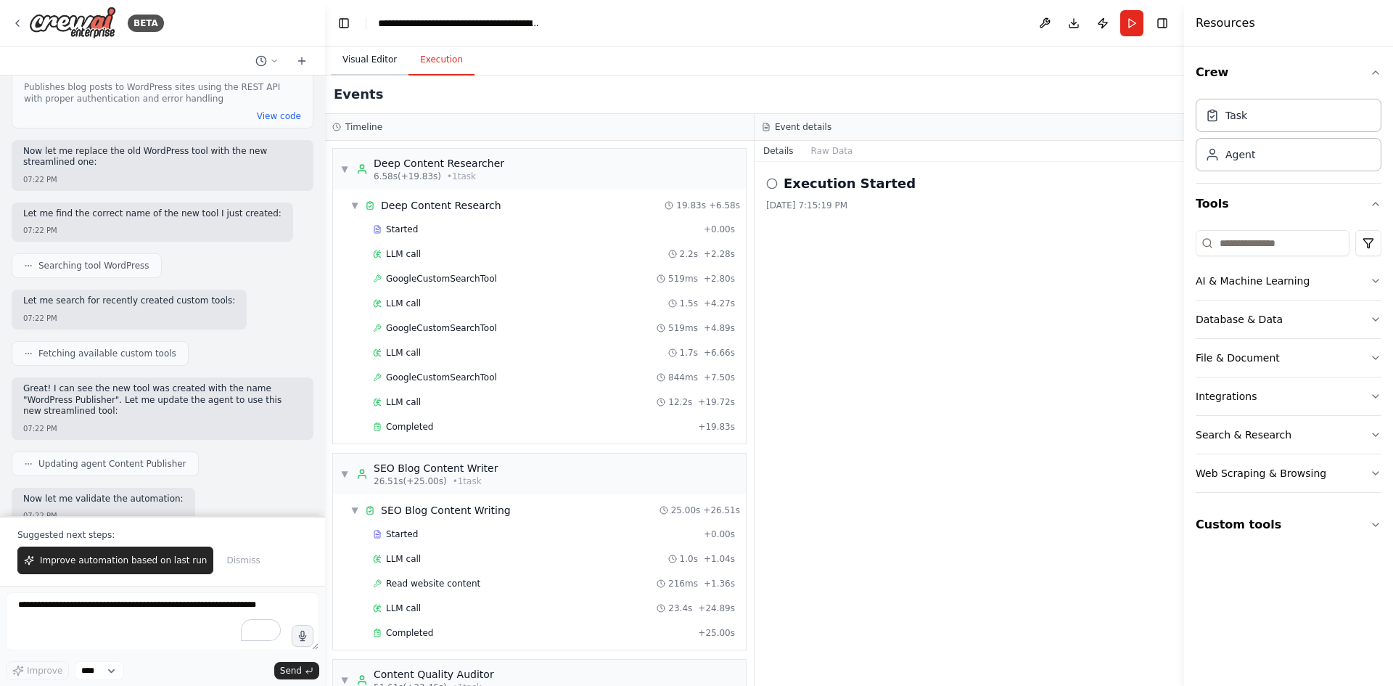
click at [357, 60] on button "Visual Editor" at bounding box center [370, 60] width 78 height 30
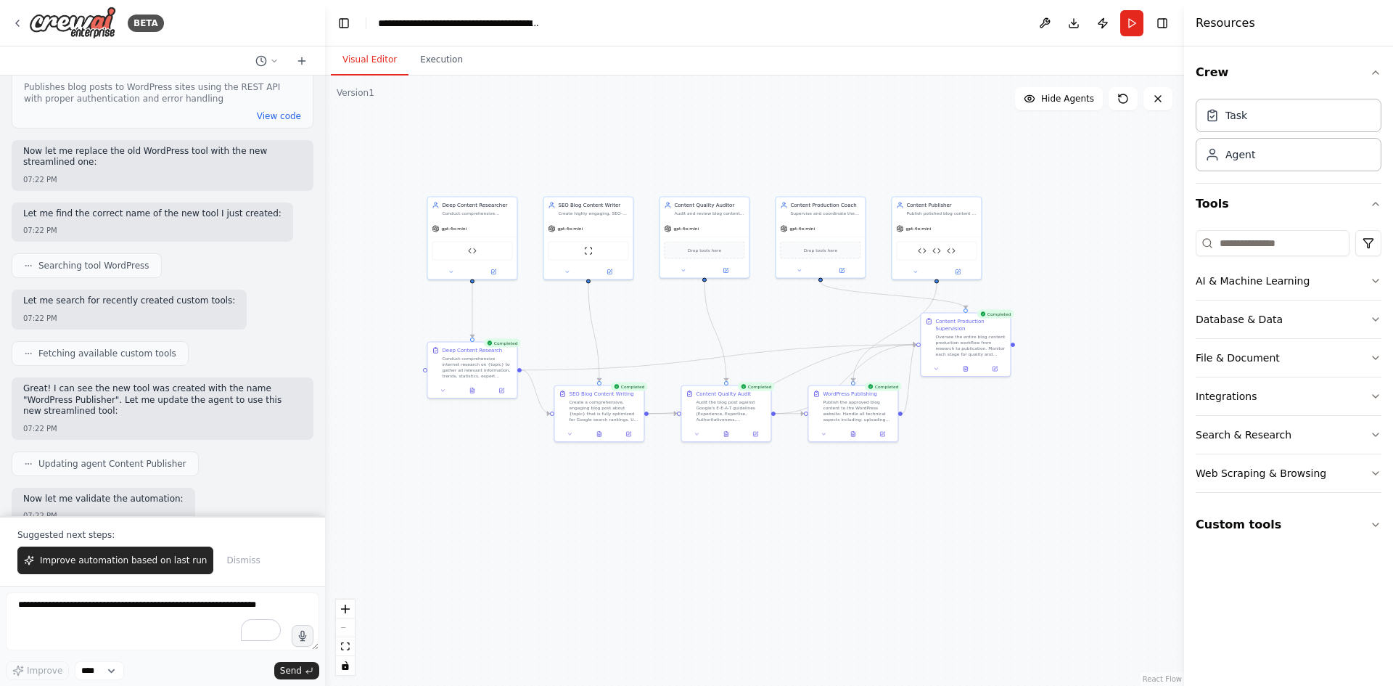
drag, startPoint x: 644, startPoint y: 290, endPoint x: 747, endPoint y: 330, distance: 110.5
click at [747, 330] on div ".deletable-edge-delete-btn { width: 20px; height: 20px; border: 0px solid #ffff…" at bounding box center [754, 380] width 859 height 610
click at [438, 51] on button "Execution" at bounding box center [441, 60] width 66 height 30
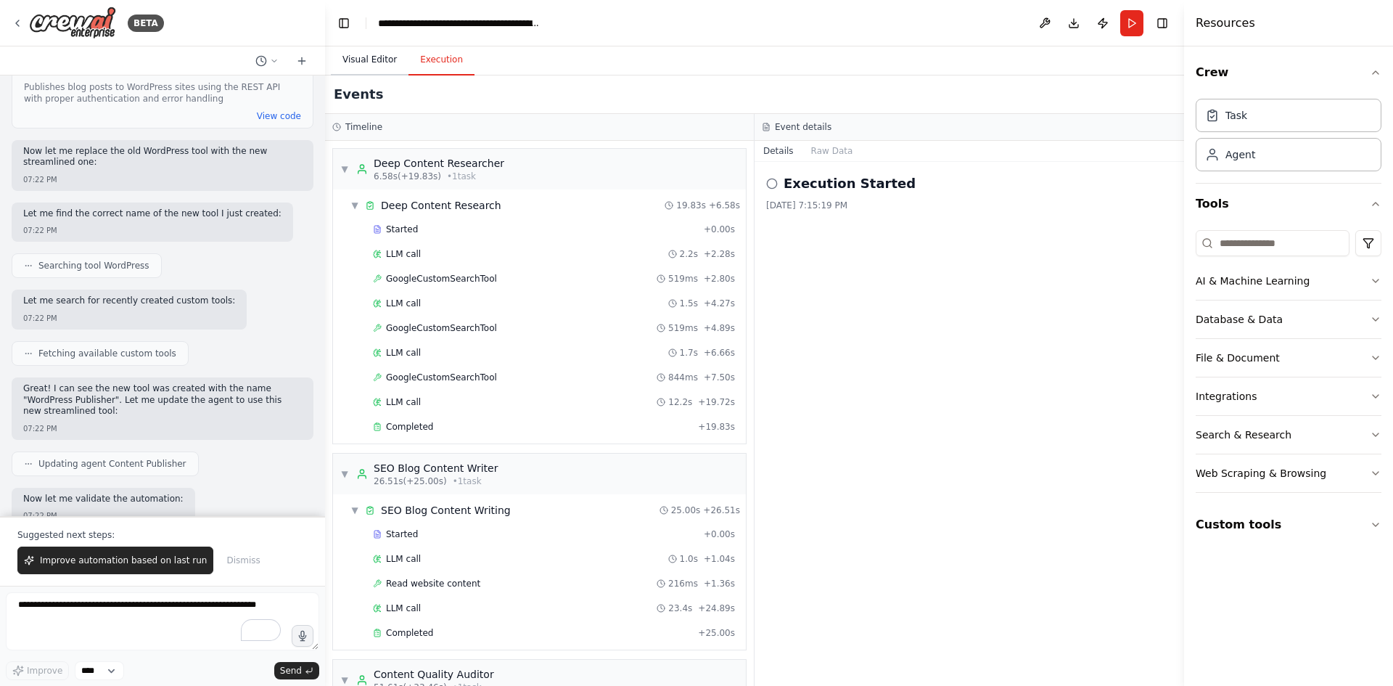
click at [375, 63] on button "Visual Editor" at bounding box center [370, 60] width 78 height 30
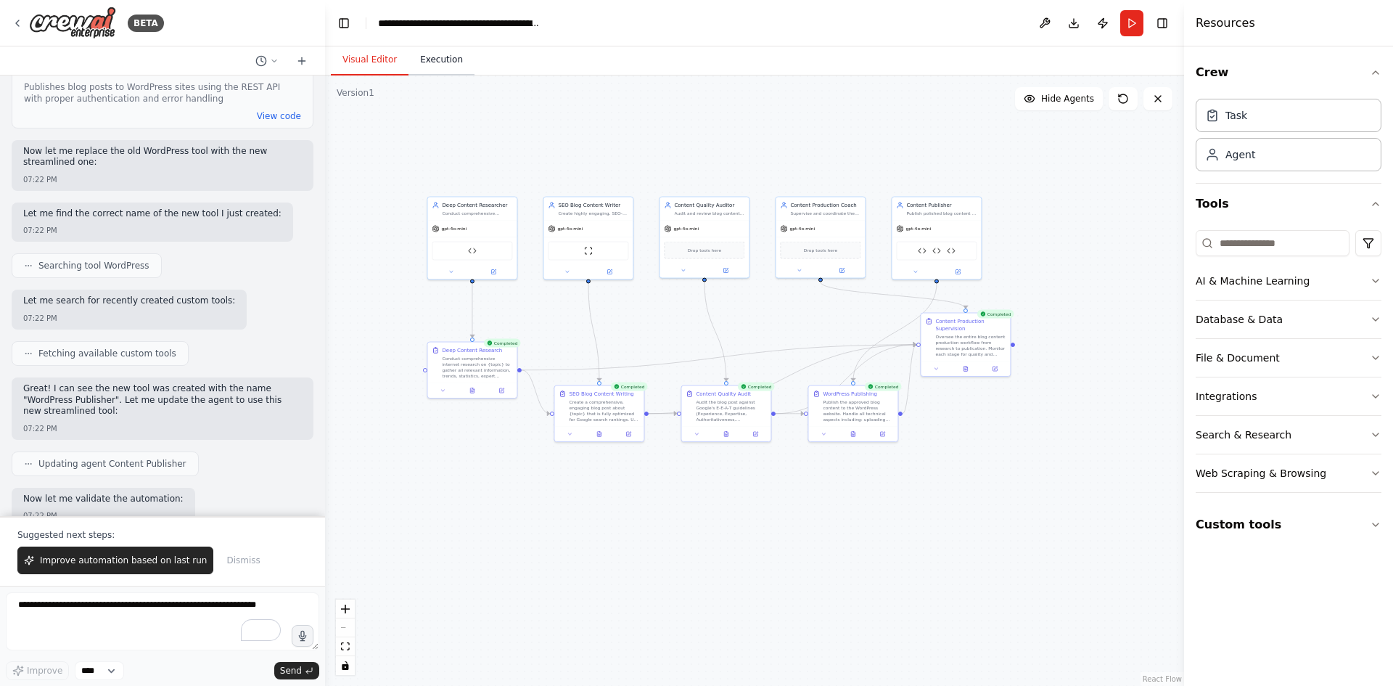
click at [427, 68] on button "Execution" at bounding box center [441, 60] width 66 height 30
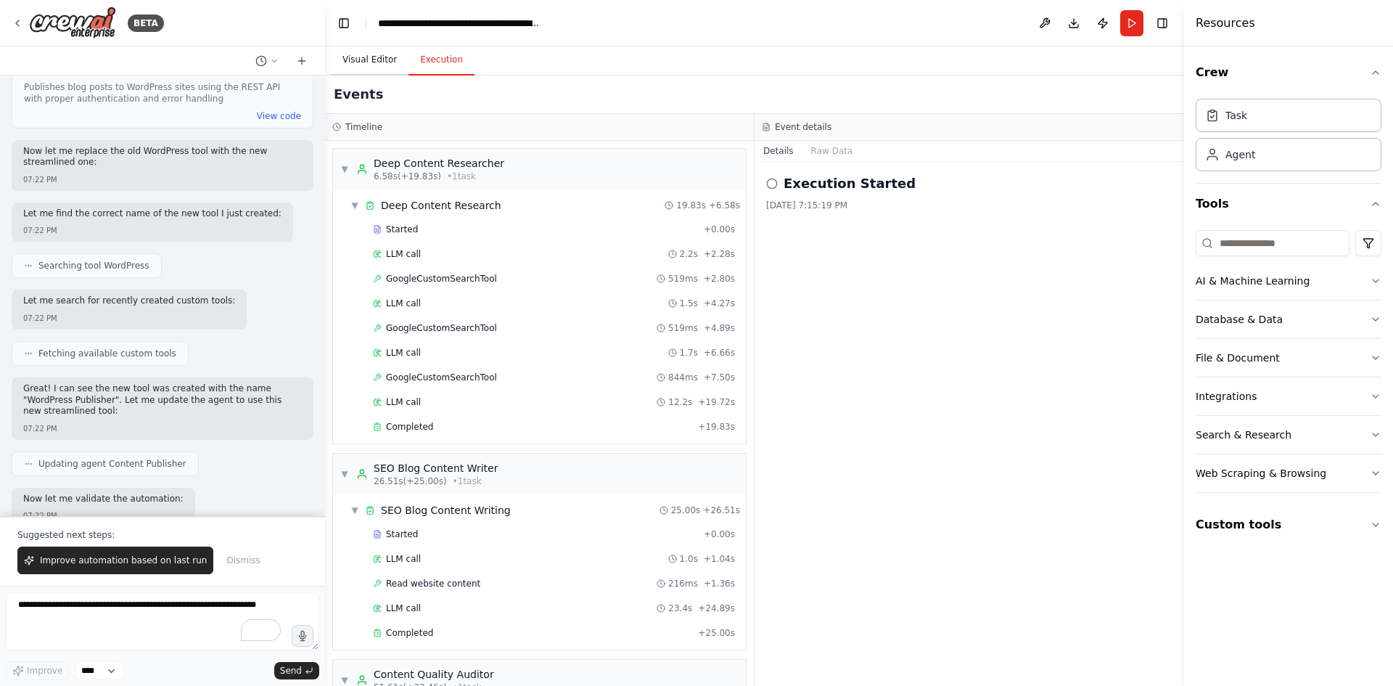
click at [353, 70] on button "Visual Editor" at bounding box center [370, 60] width 78 height 30
click at [444, 73] on button "Execution" at bounding box center [441, 60] width 66 height 30
click at [821, 145] on button "Raw Data" at bounding box center [831, 151] width 59 height 20
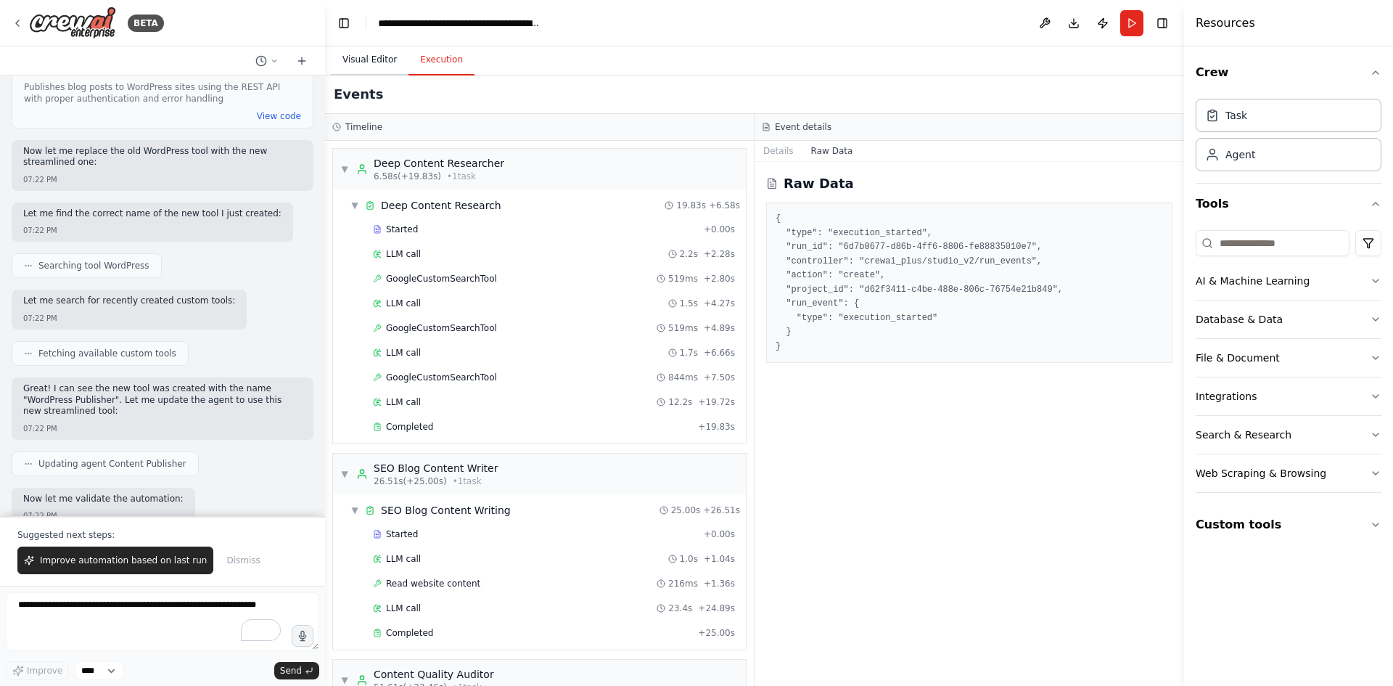
click at [384, 61] on button "Visual Editor" at bounding box center [370, 60] width 78 height 30
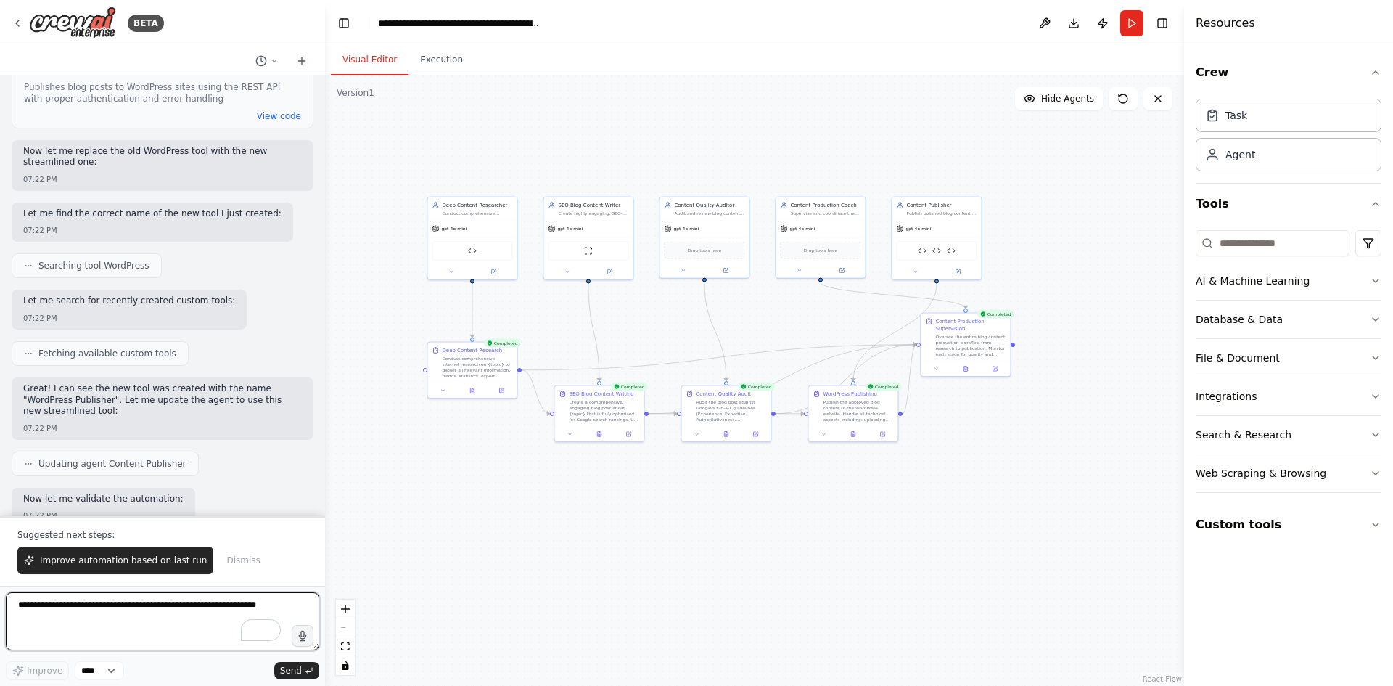
click at [142, 627] on textarea "To enrich screen reader interactions, please activate Accessibility in Grammarl…" at bounding box center [162, 621] width 313 height 58
click at [134, 623] on textarea "To enrich screen reader interactions, please activate Accessibility in Grammarl…" at bounding box center [162, 621] width 313 height 58
type textarea "**********"
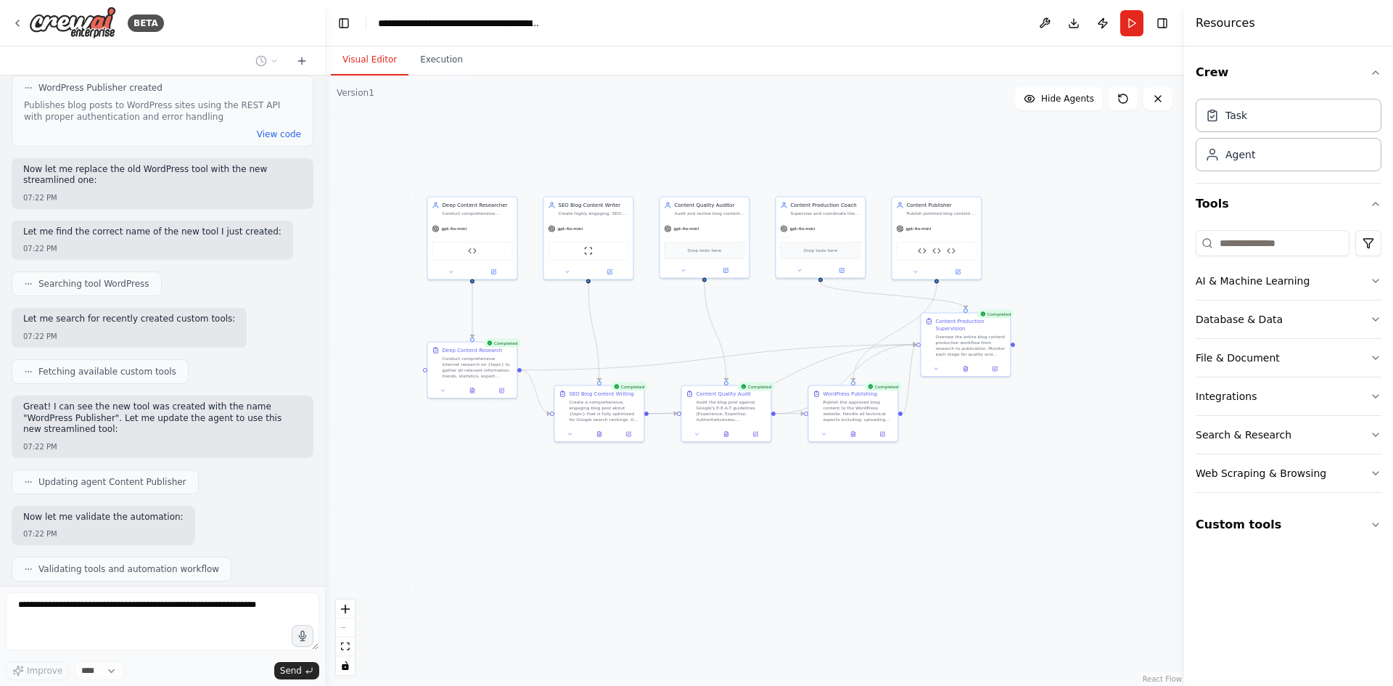
scroll to position [18316, 0]
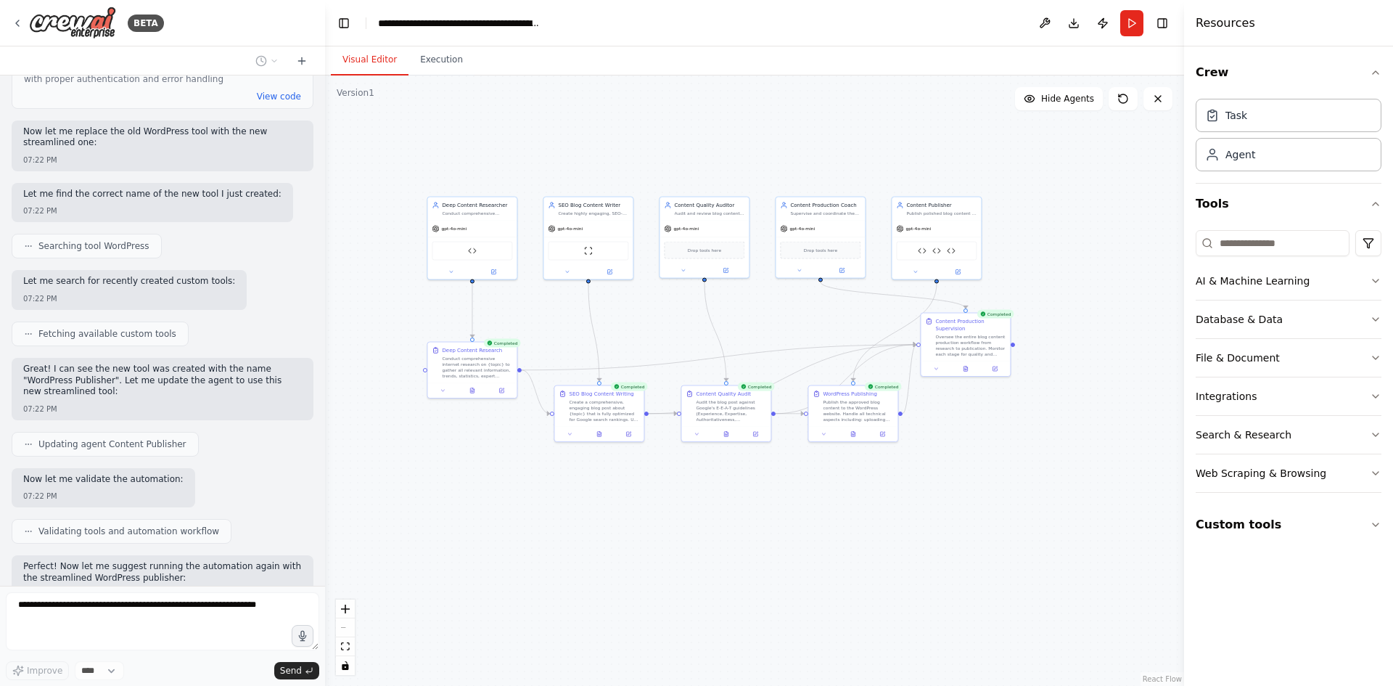
drag, startPoint x: 137, startPoint y: 506, endPoint x: 291, endPoint y: 510, distance: 153.8
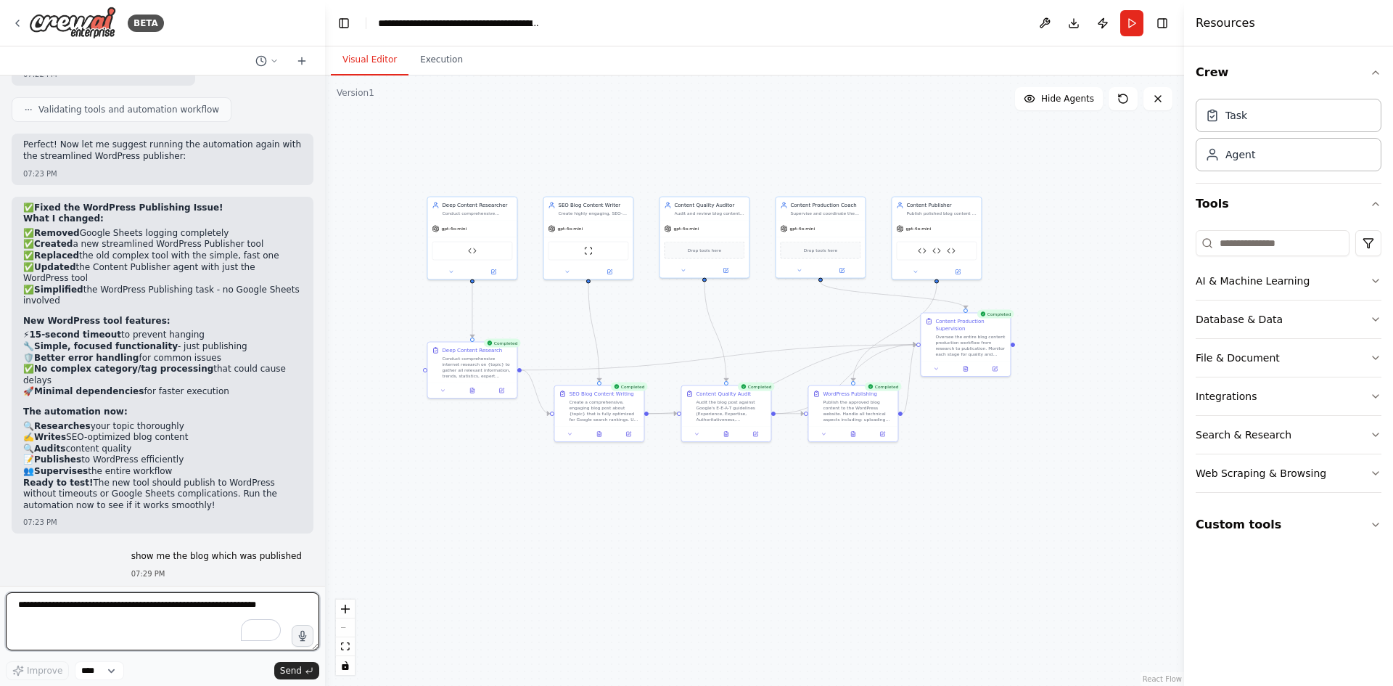
scroll to position [18760, 0]
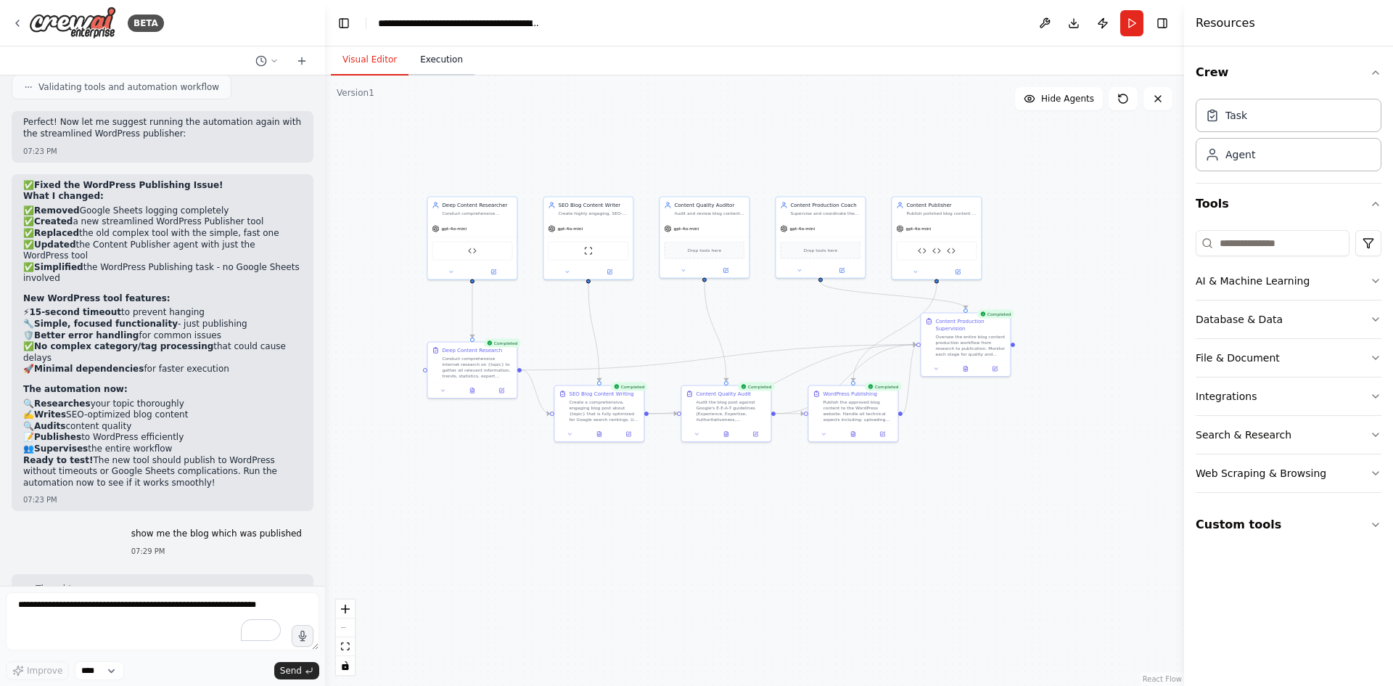
click at [456, 62] on button "Execution" at bounding box center [441, 60] width 66 height 30
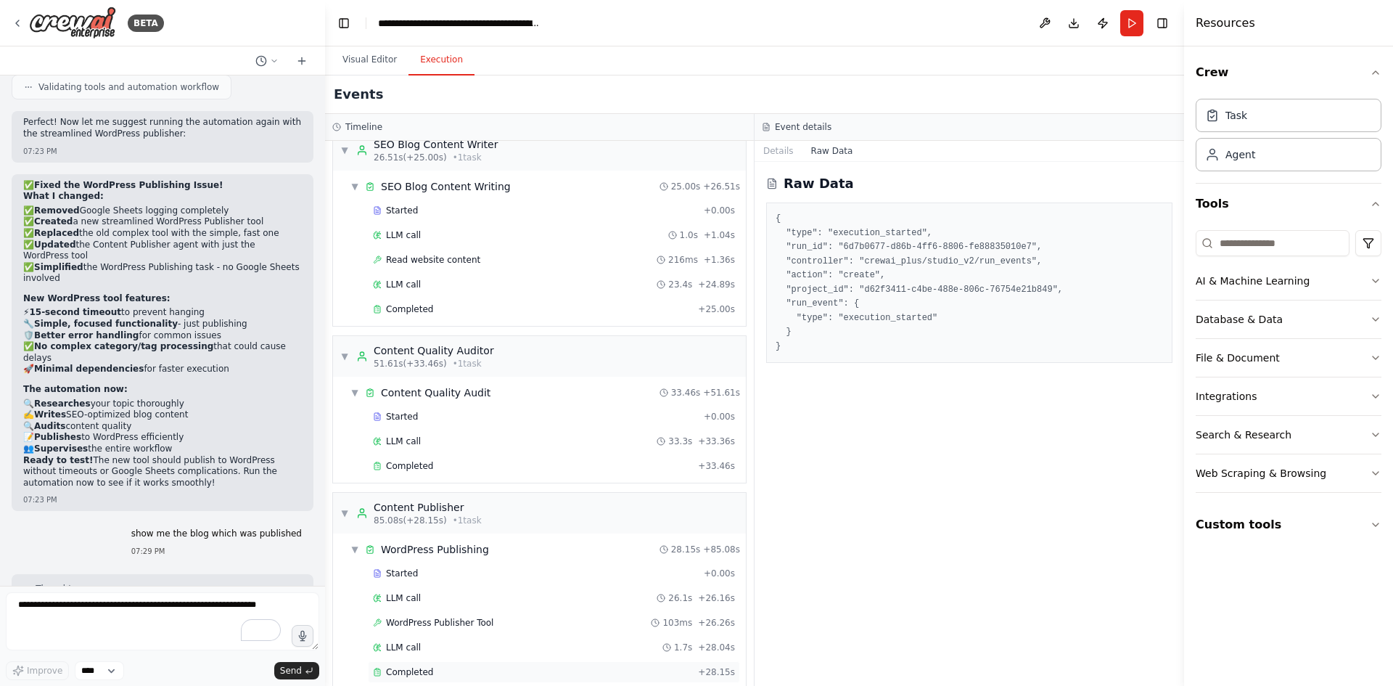
scroll to position [500, 0]
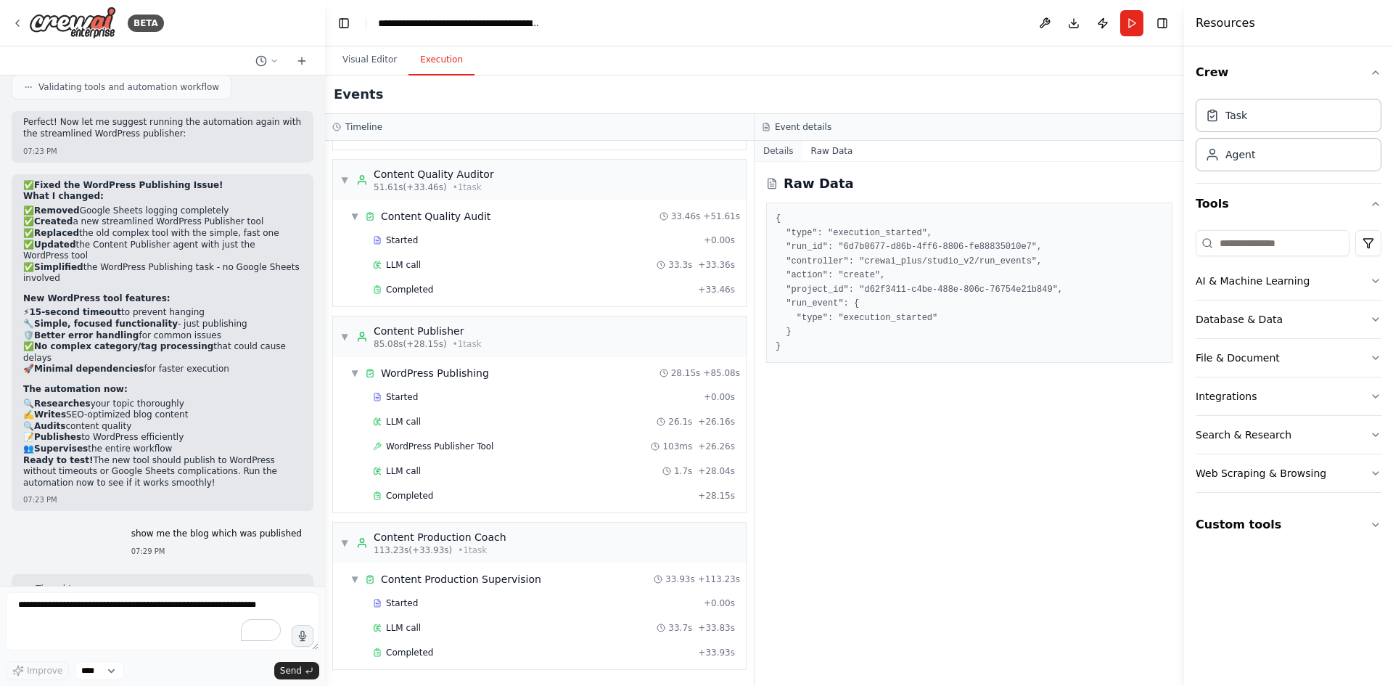
click at [778, 149] on button "Details" at bounding box center [778, 151] width 48 height 20
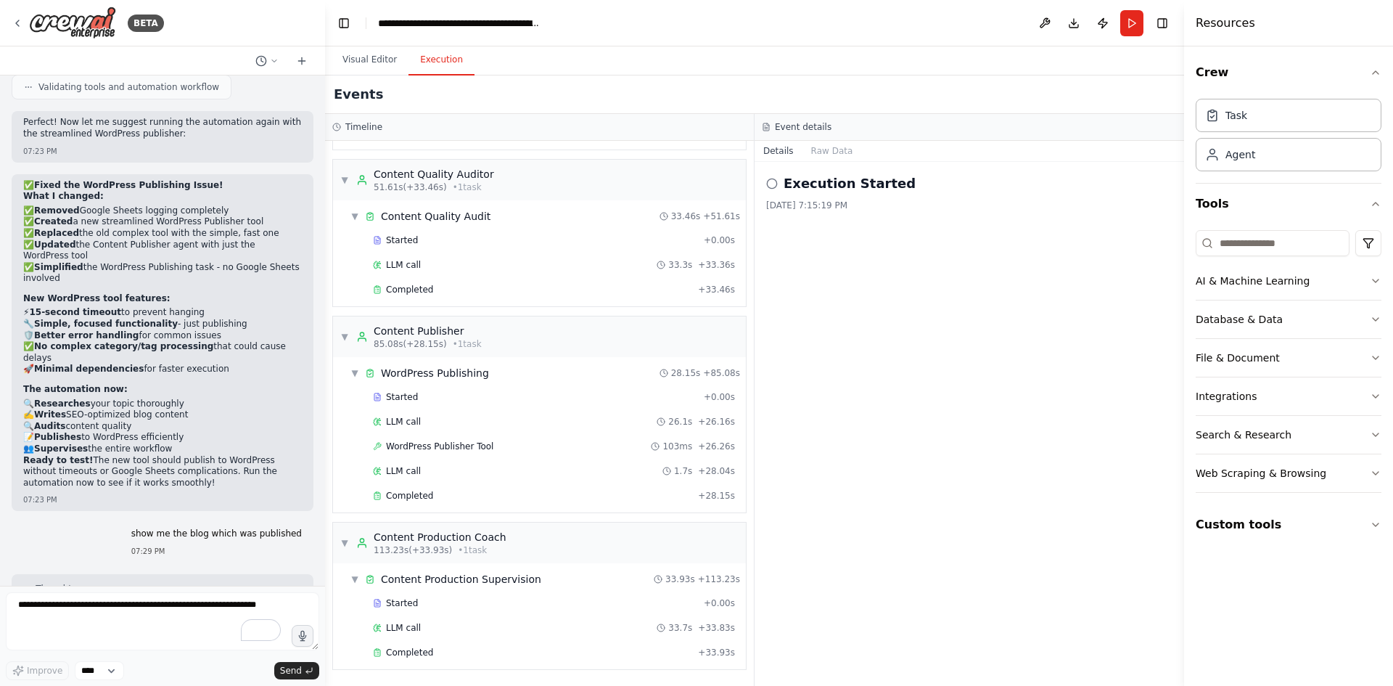
click at [855, 306] on div "Execution Started [DATE] 7:15:19 PM" at bounding box center [968, 424] width 429 height 524
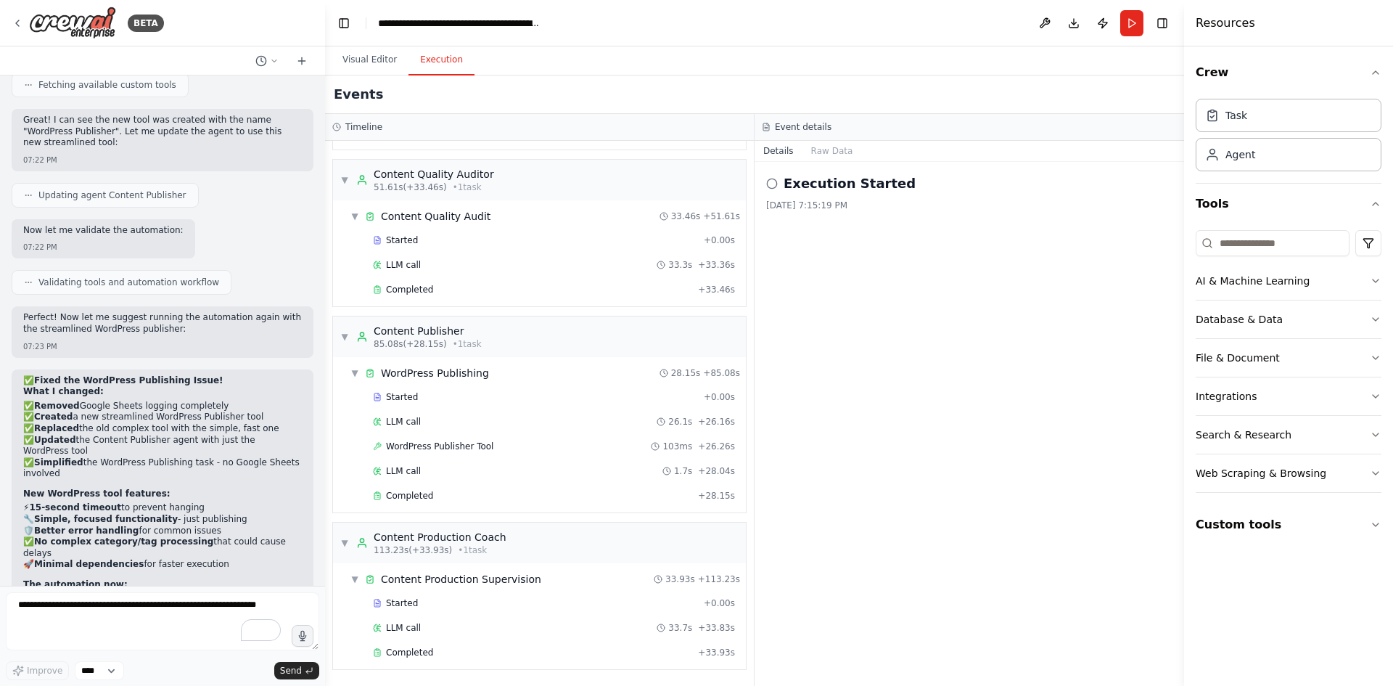
scroll to position [18760, 0]
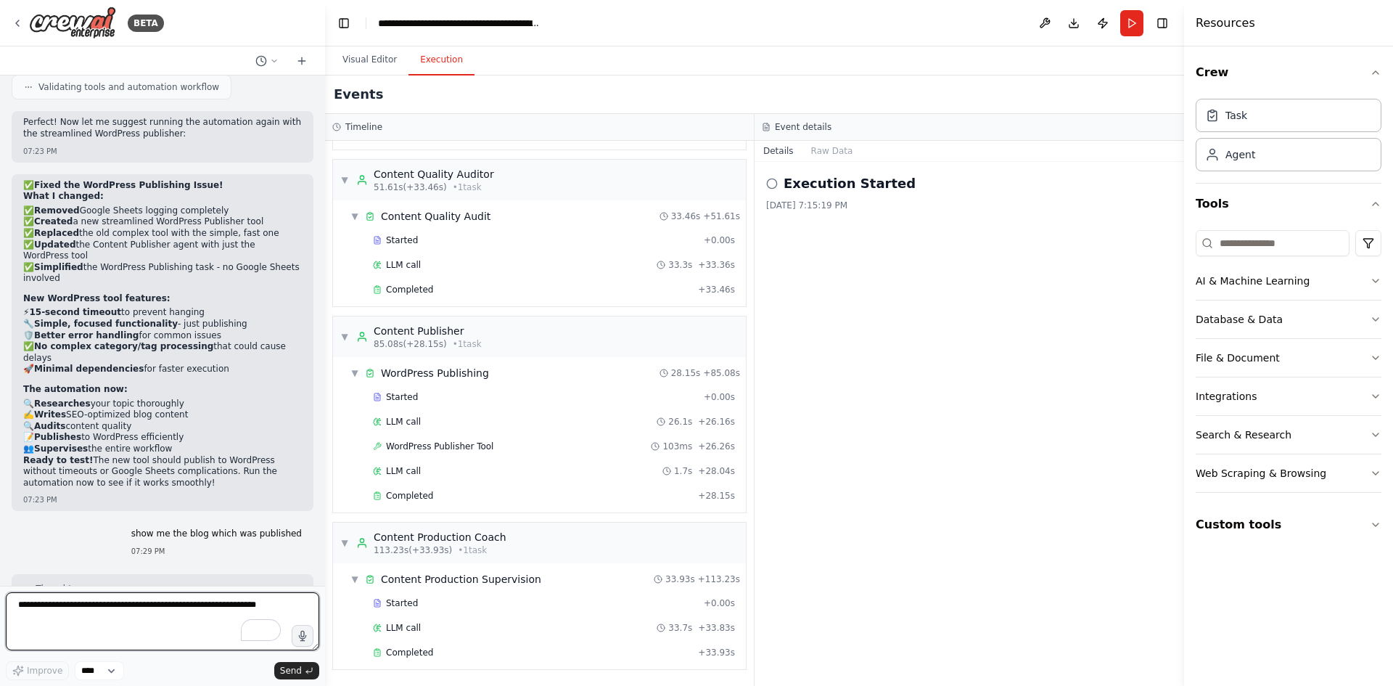
click at [104, 633] on textarea "To enrich screen reader interactions, please activate Accessibility in Grammarl…" at bounding box center [162, 621] width 313 height 58
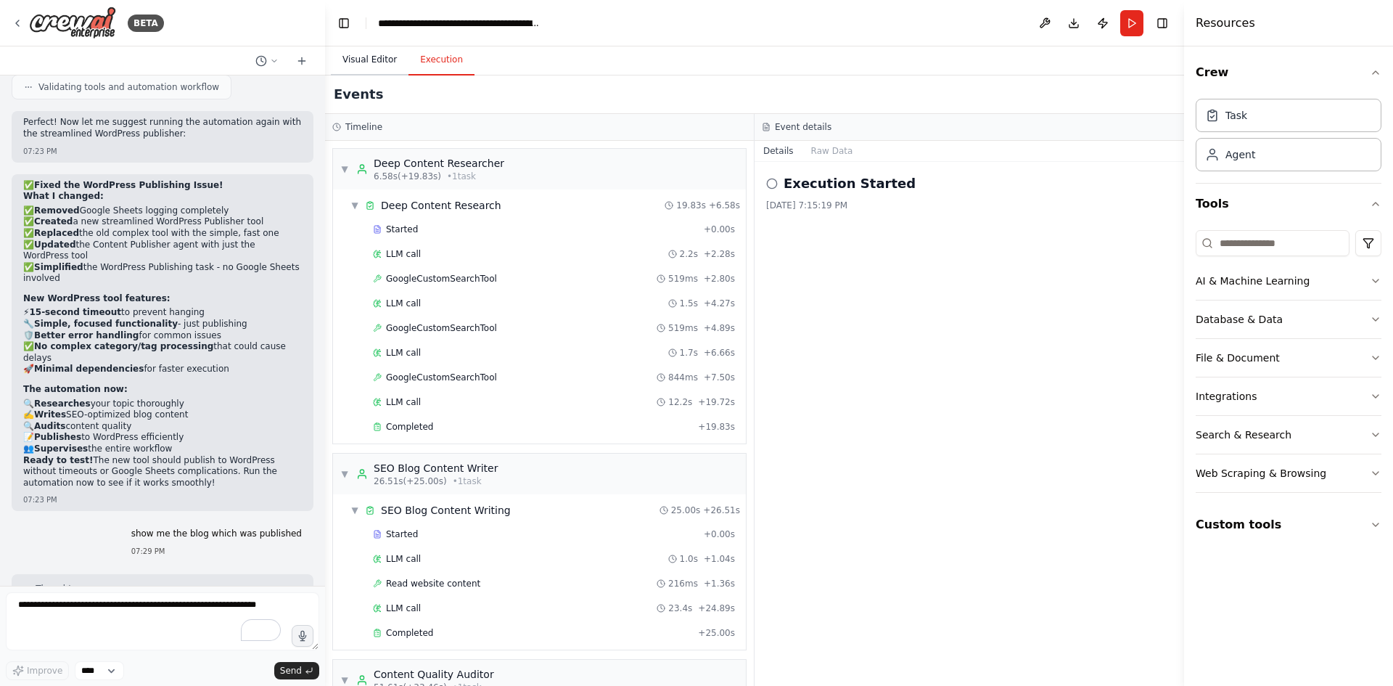
click at [369, 61] on button "Visual Editor" at bounding box center [370, 60] width 78 height 30
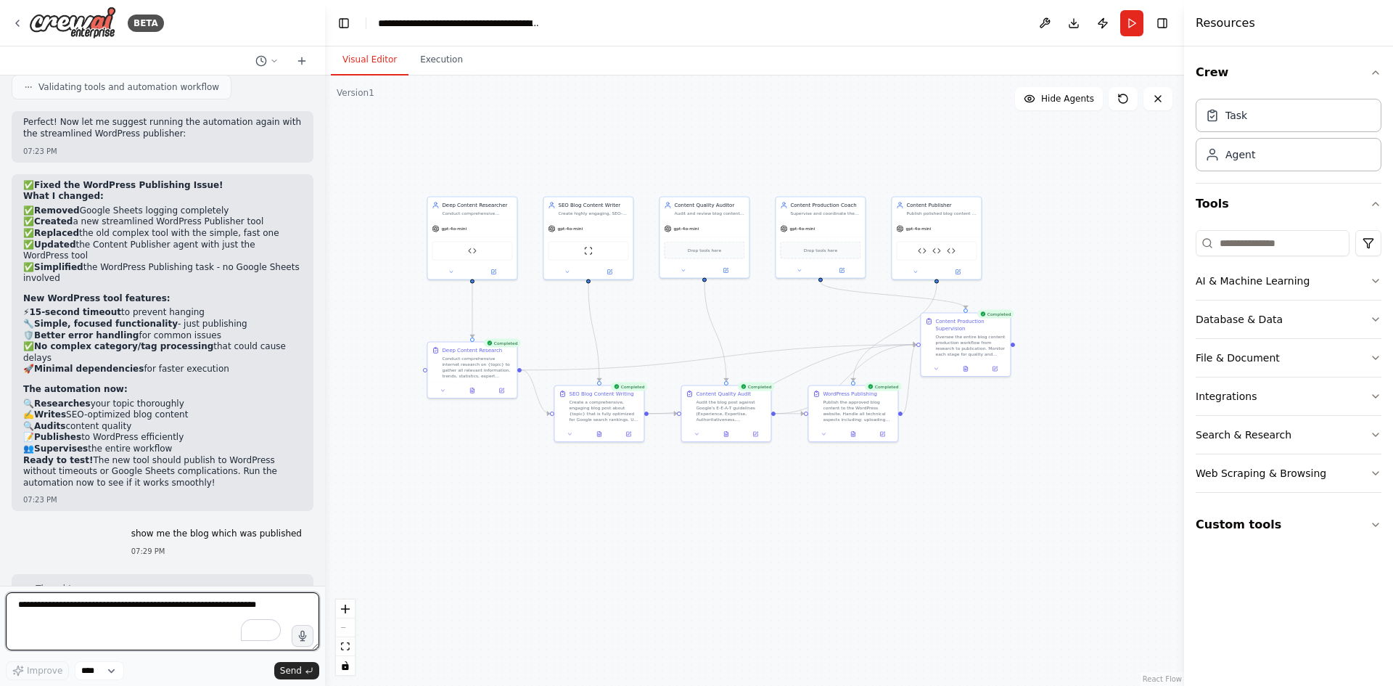
click at [143, 606] on textarea "To enrich screen reader interactions, please activate Accessibility in Grammarl…" at bounding box center [162, 621] width 313 height 58
type textarea "*"
drag, startPoint x: 37, startPoint y: 524, endPoint x: 90, endPoint y: 524, distance: 53.0
copy strong "ee the draft:"
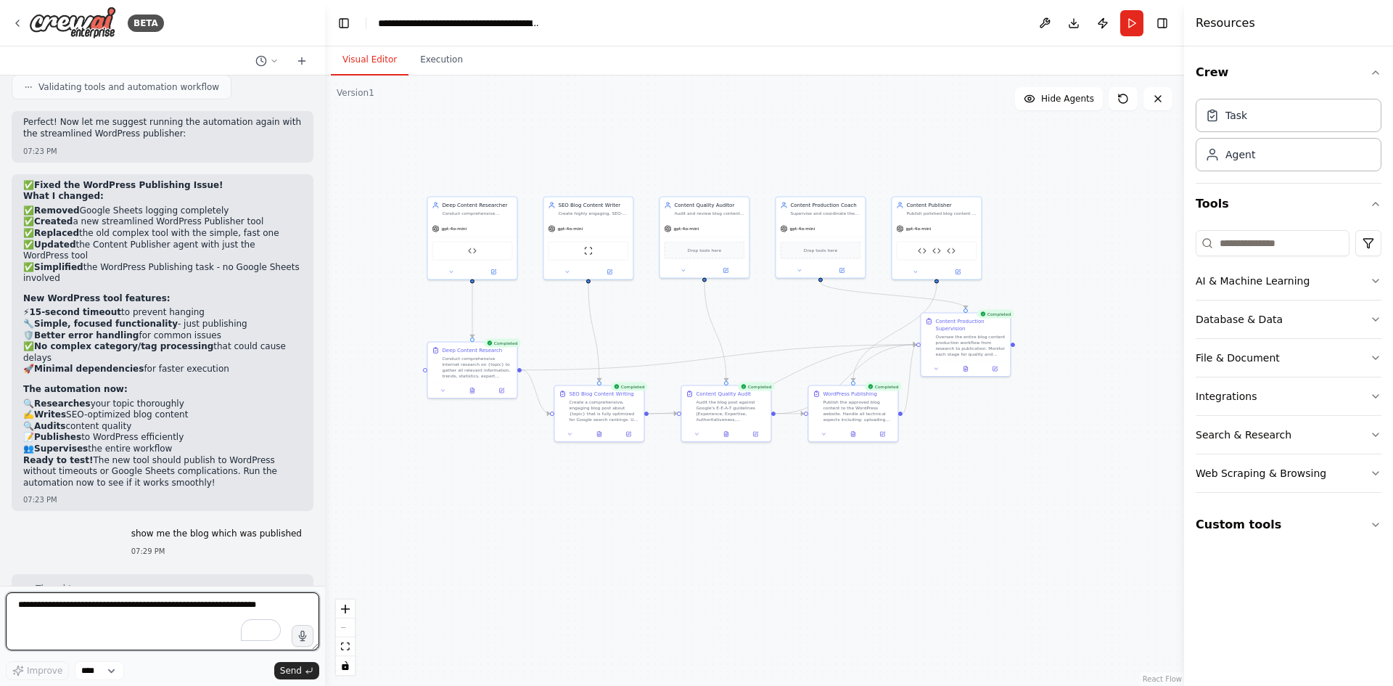
click at [100, 612] on textarea "To enrich screen reader interactions, please activate Accessibility in Grammarl…" at bounding box center [162, 621] width 313 height 58
paste textarea "**********"
type textarea "**********"
click at [288, 663] on button "Send" at bounding box center [296, 670] width 45 height 17
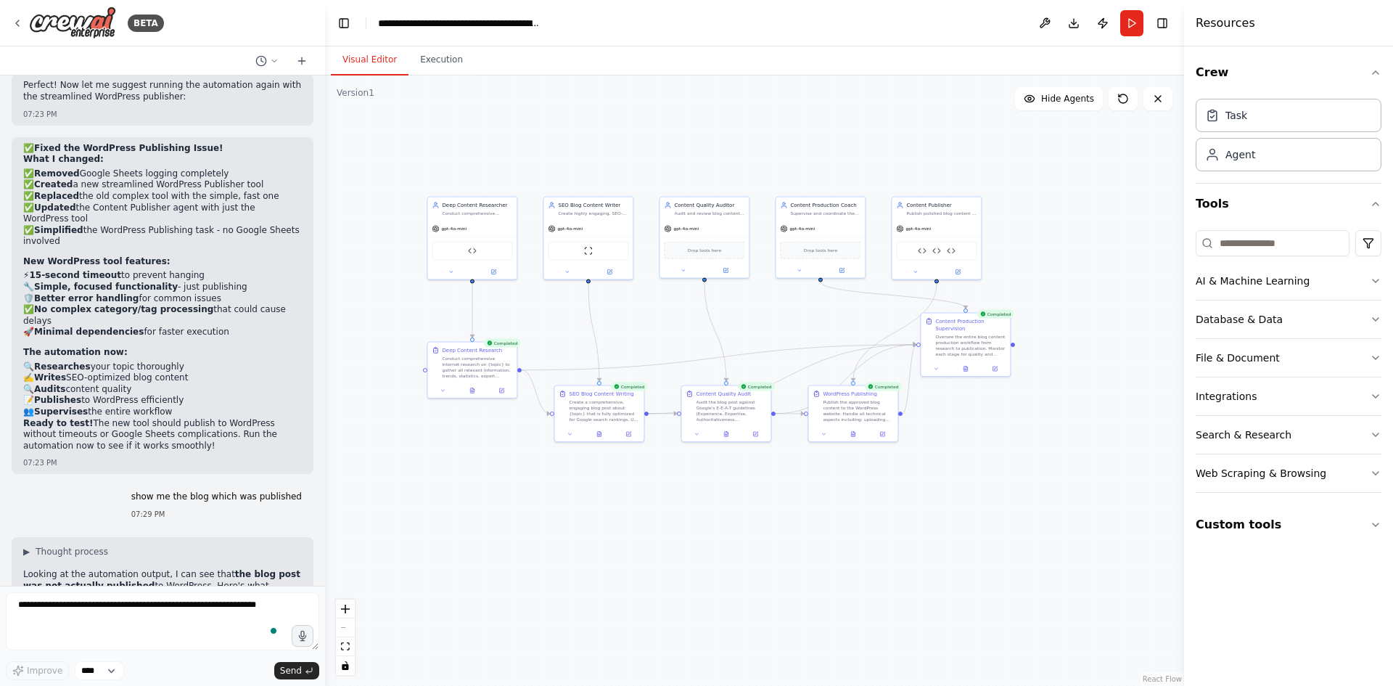
scroll to position [18848, 0]
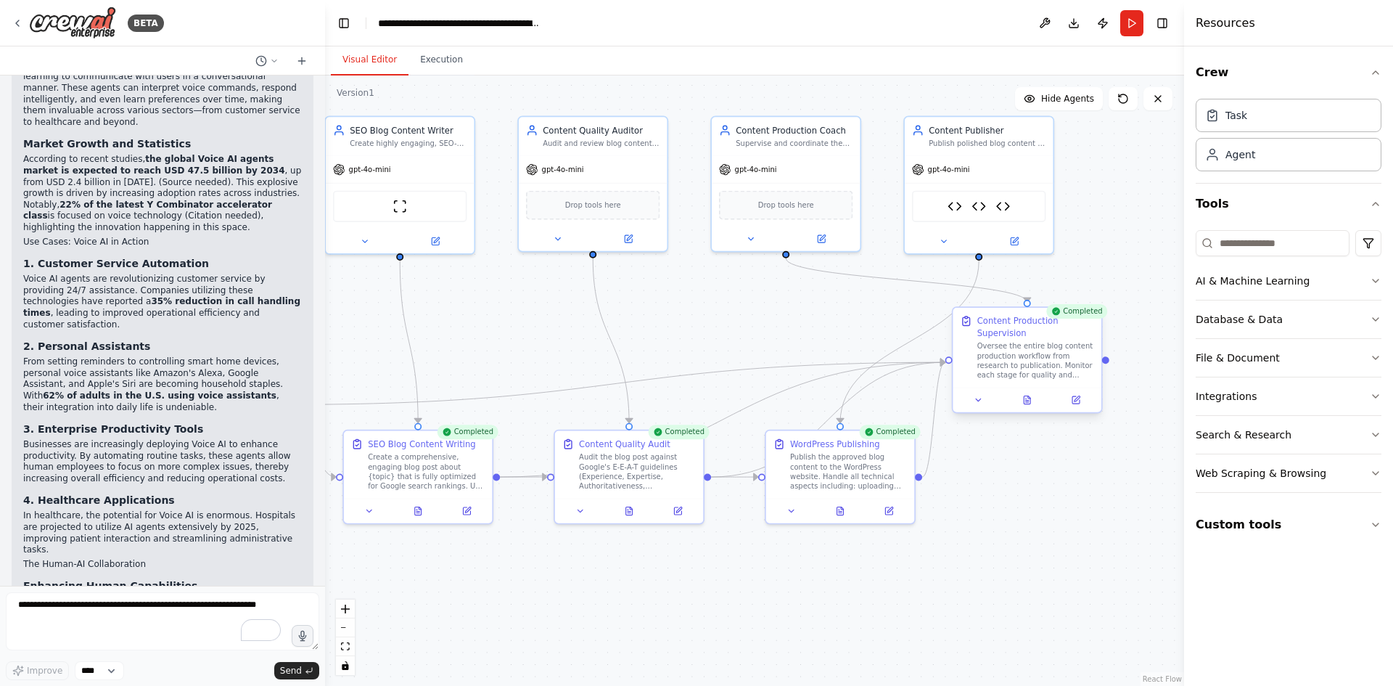
click at [998, 339] on div "Content Production Supervision" at bounding box center [1035, 327] width 117 height 24
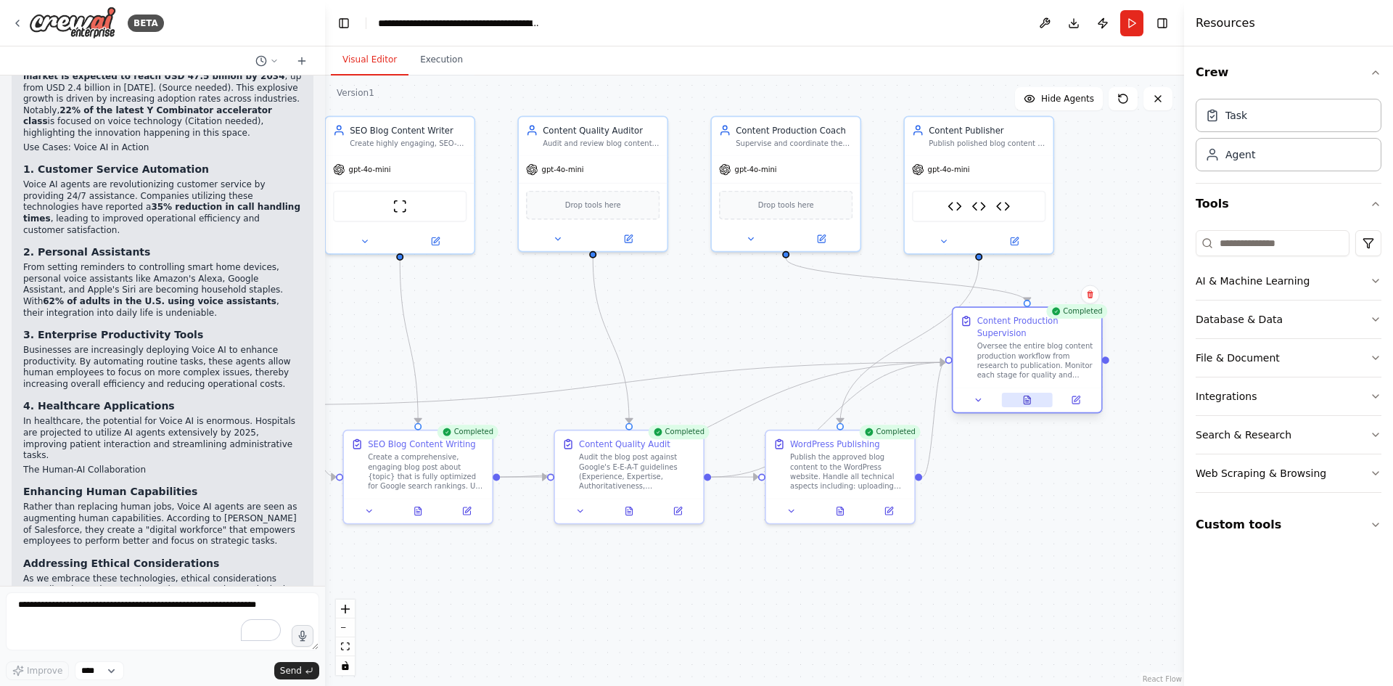
click at [1022, 404] on icon at bounding box center [1026, 399] width 9 height 9
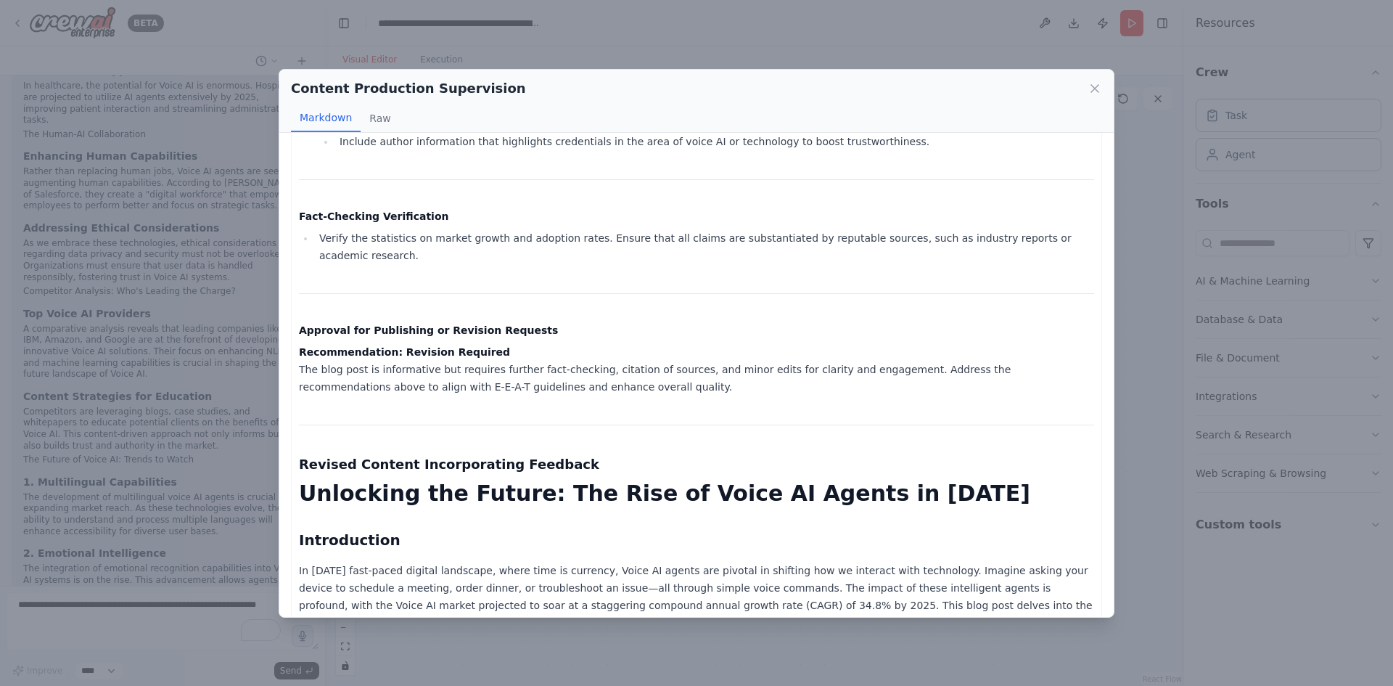
scroll to position [1064, 0]
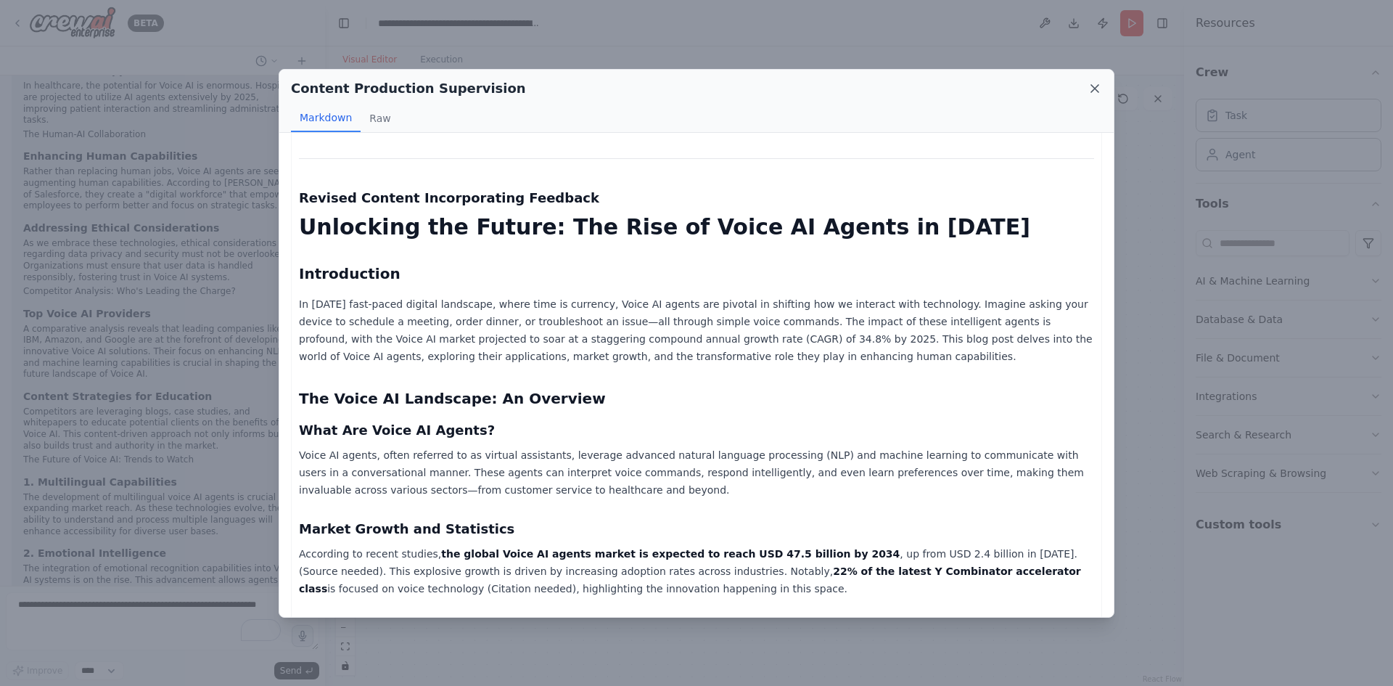
click at [1087, 86] on icon at bounding box center [1094, 88] width 15 height 15
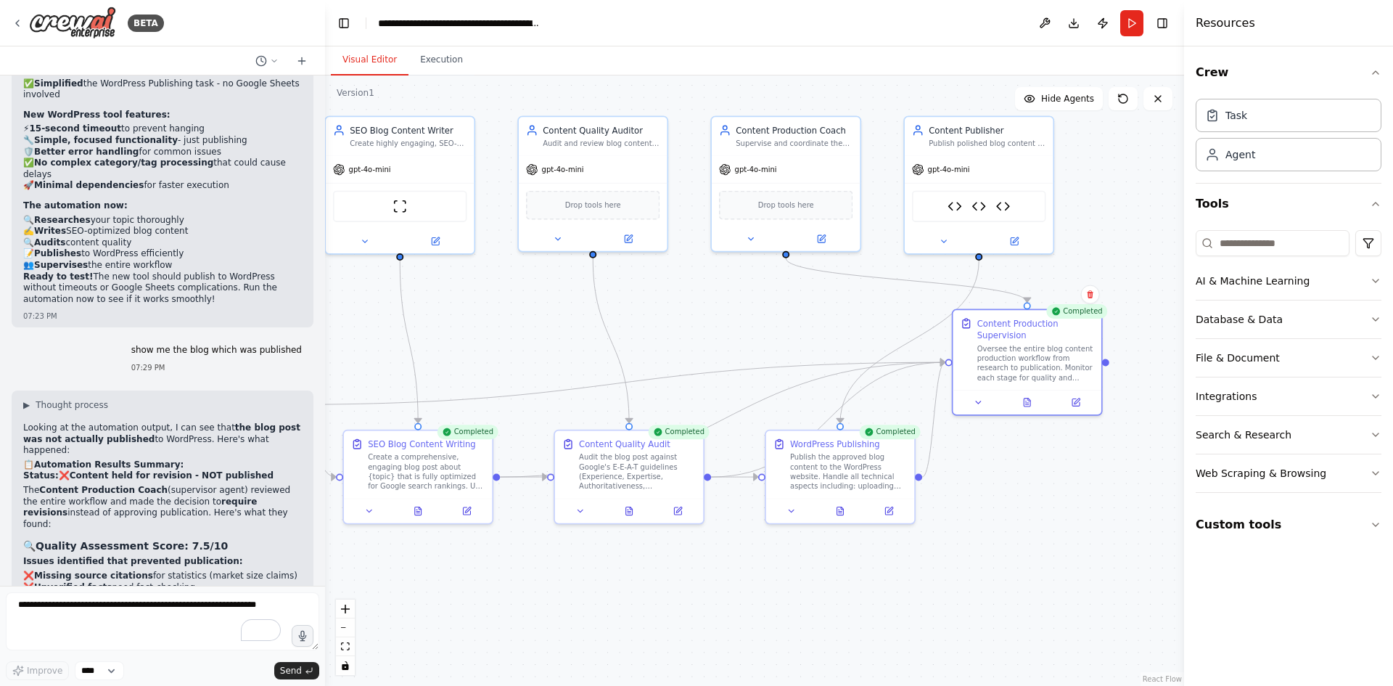
scroll to position [18942, 0]
click at [1034, 405] on button at bounding box center [1027, 399] width 51 height 15
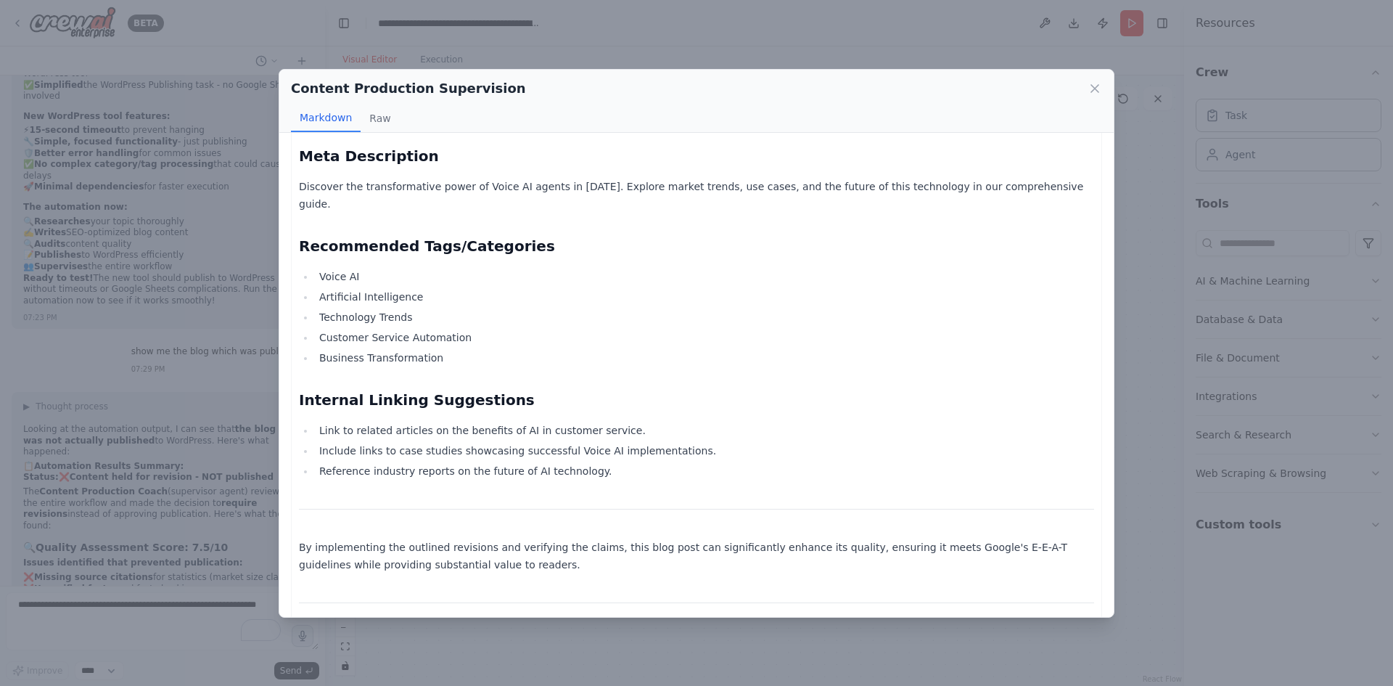
scroll to position [2211, 0]
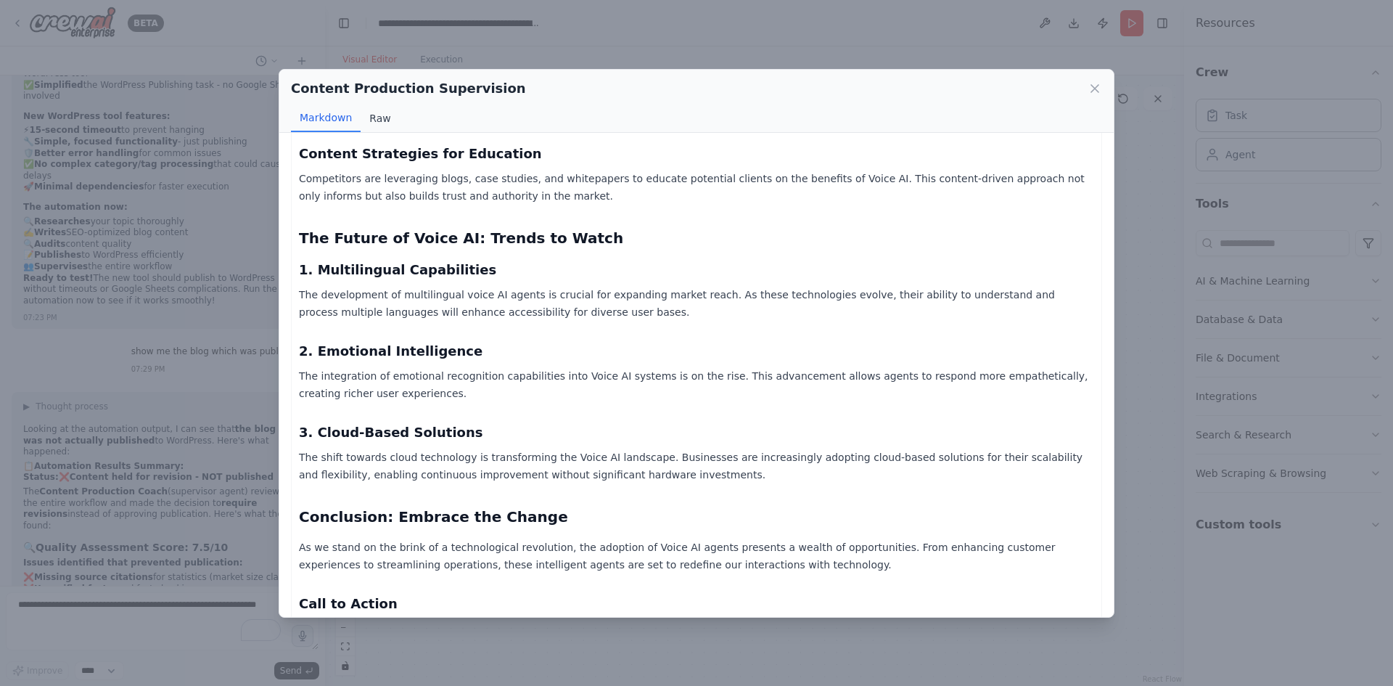
click at [387, 114] on button "Raw" at bounding box center [380, 118] width 38 height 28
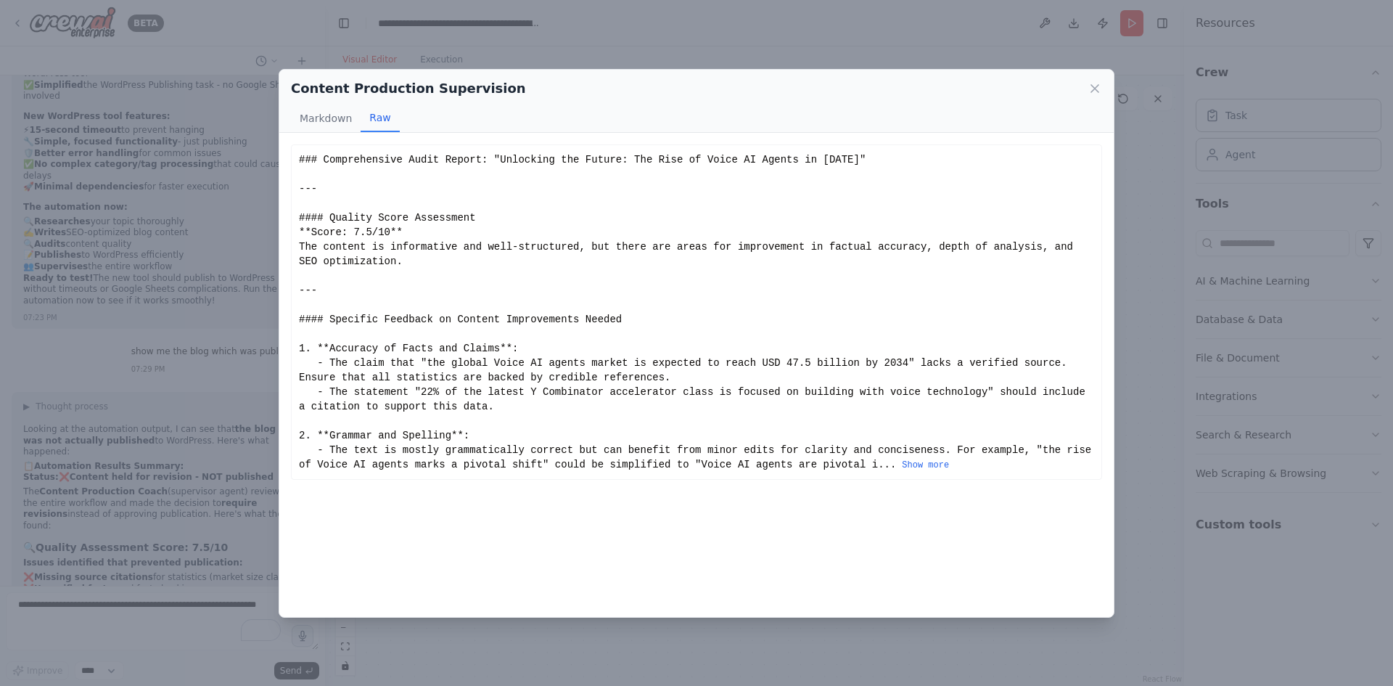
scroll to position [0, 0]
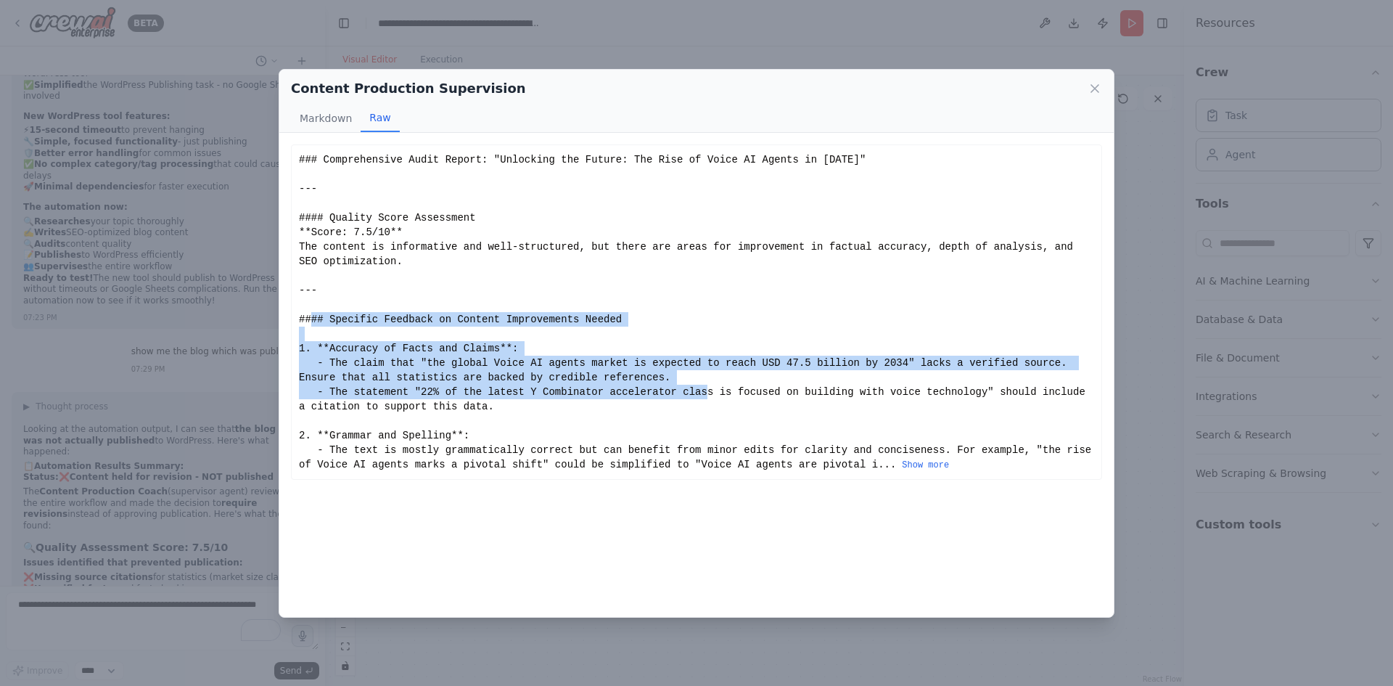
drag, startPoint x: 320, startPoint y: 316, endPoint x: 726, endPoint y: 433, distance: 422.9
click at [683, 389] on div "### Comprehensive Audit Report: "Unlocking the Future: The Rise of Voice AI Age…" at bounding box center [696, 311] width 795 height 319
click at [902, 461] on button "Show more" at bounding box center [925, 465] width 47 height 12
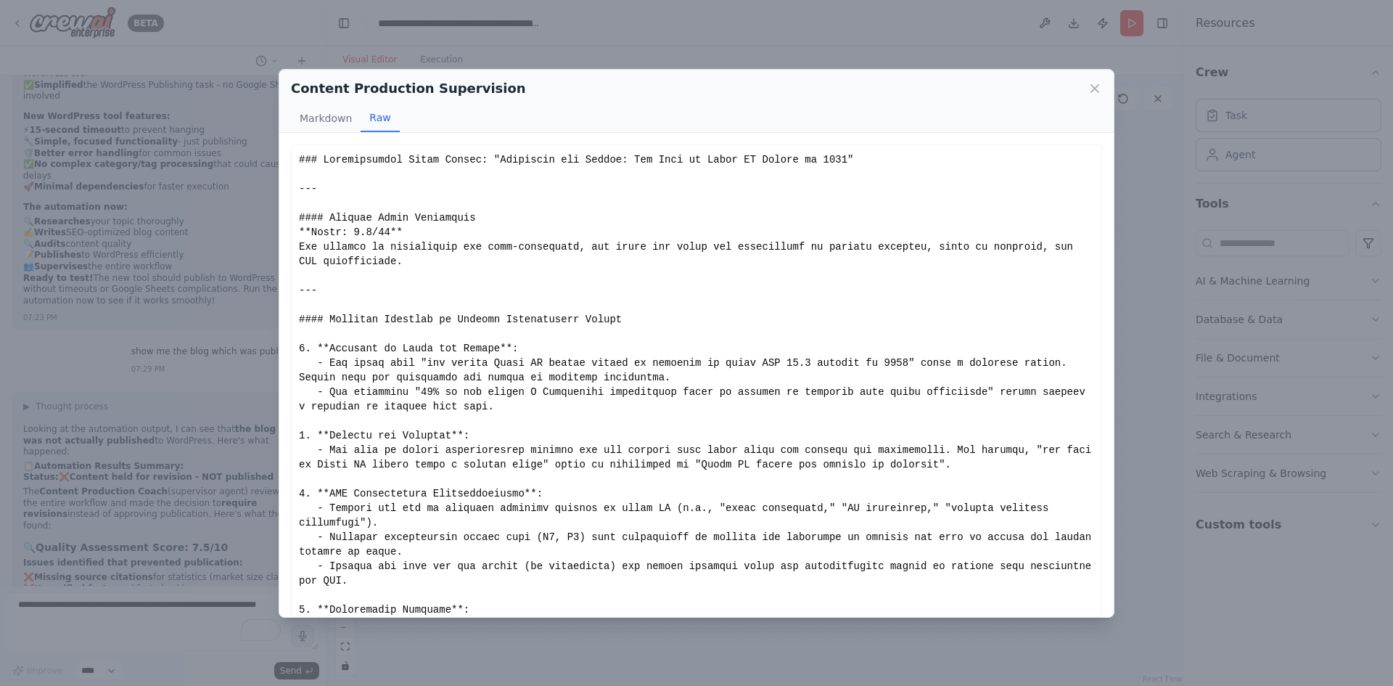
click at [626, 40] on div "Content Production Supervision Markdown Raw Comprehensive Audit Report: "Unlock…" at bounding box center [696, 343] width 1393 height 686
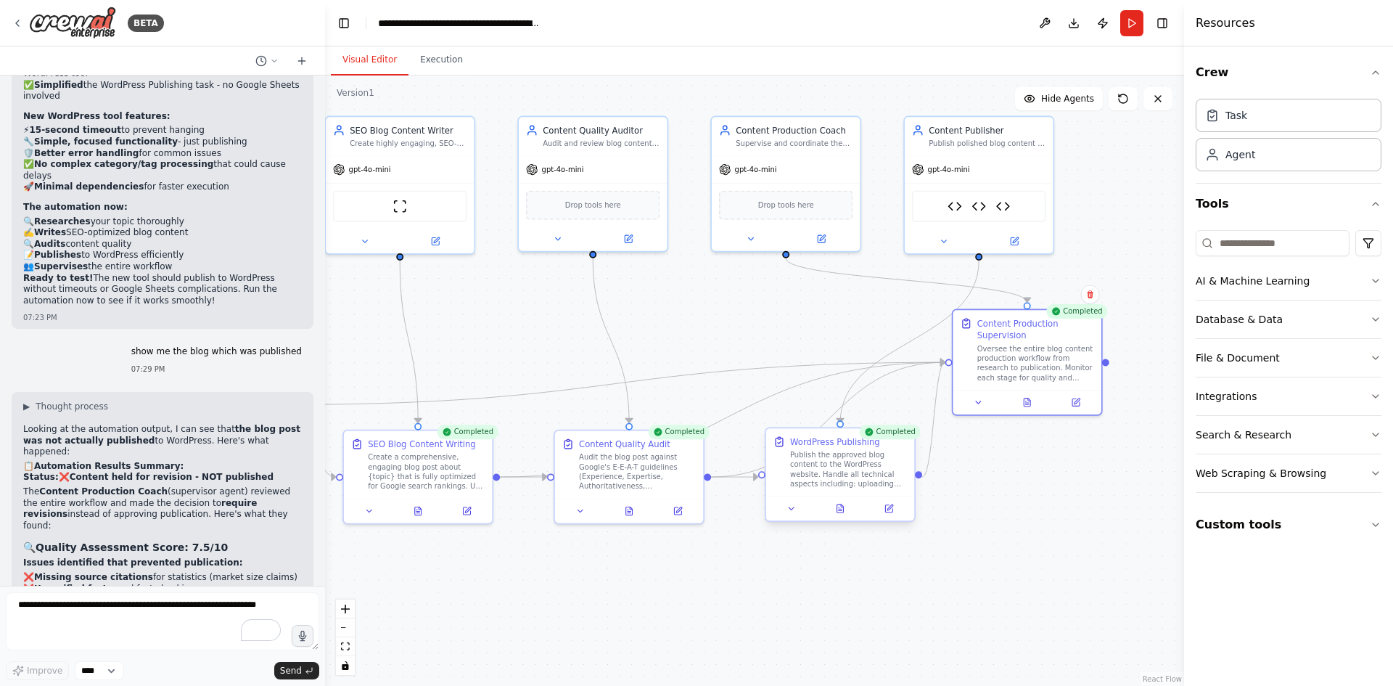
click at [892, 516] on div at bounding box center [840, 507] width 148 height 25
click at [884, 506] on icon at bounding box center [888, 507] width 9 height 9
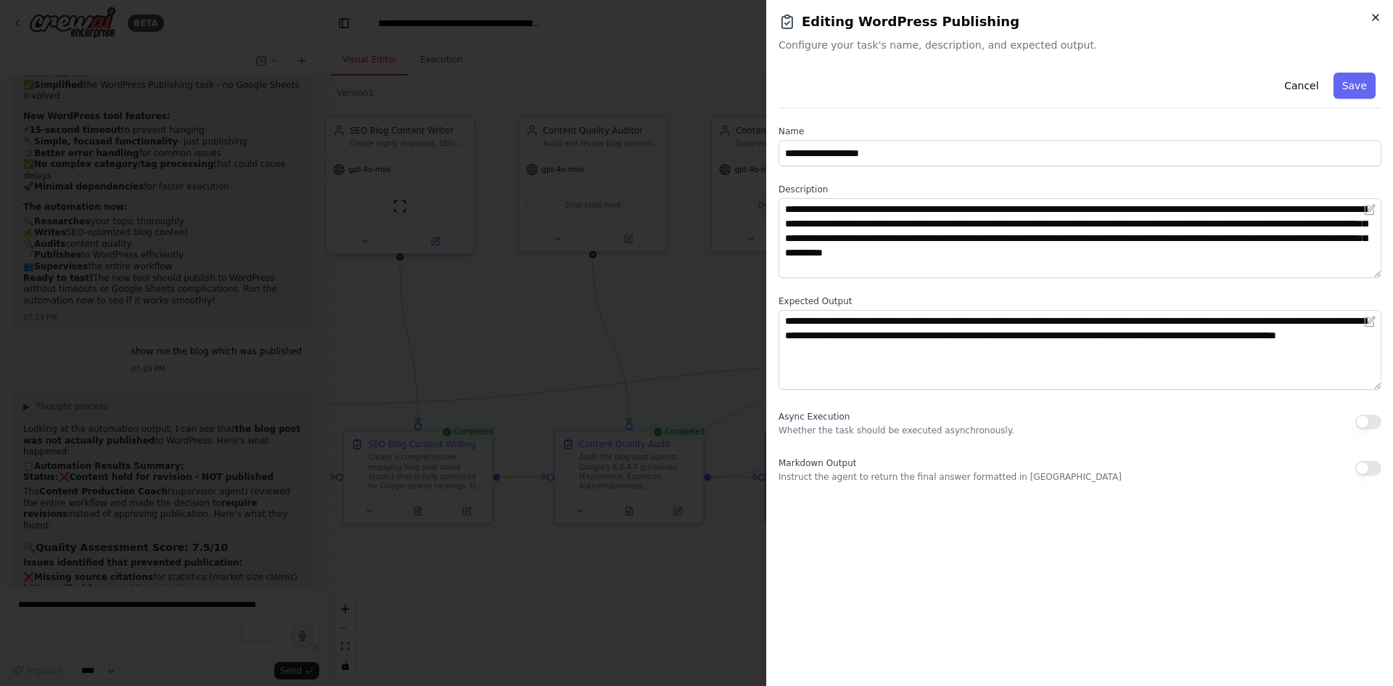
click at [1378, 15] on icon "button" at bounding box center [1376, 18] width 12 height 12
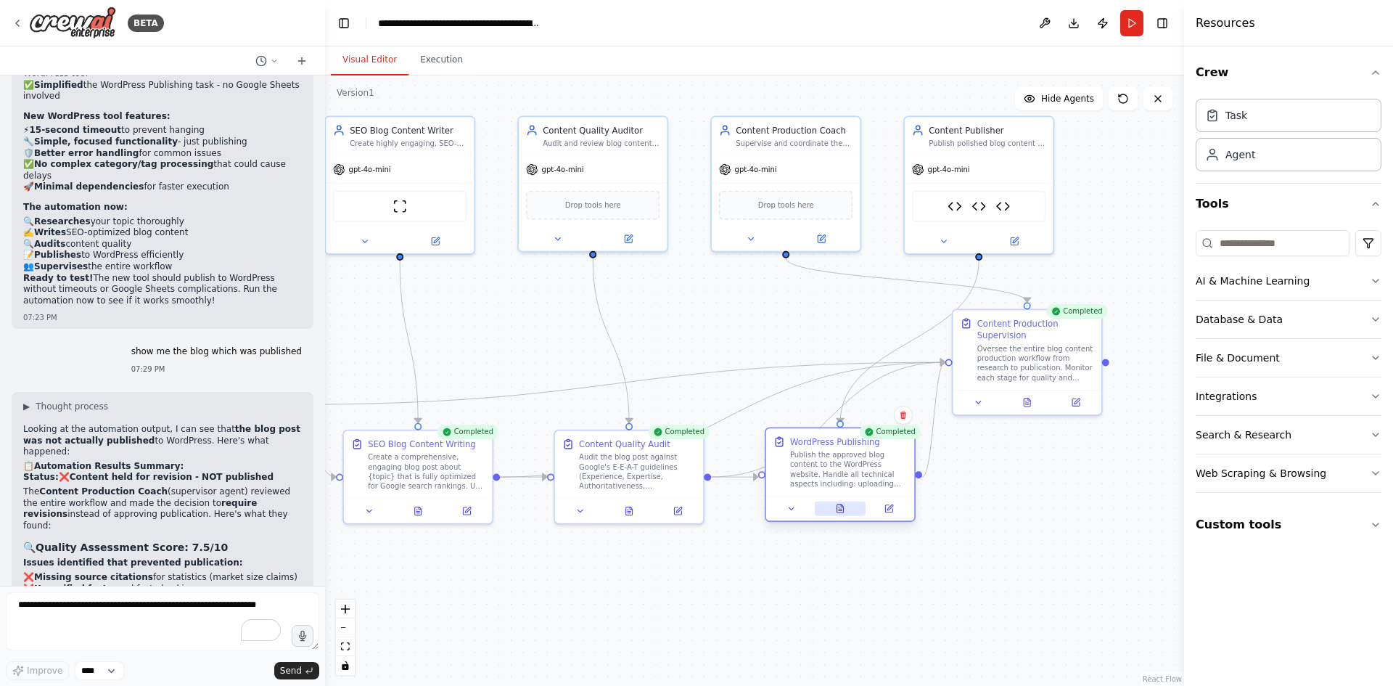
click at [850, 512] on button at bounding box center [840, 508] width 51 height 15
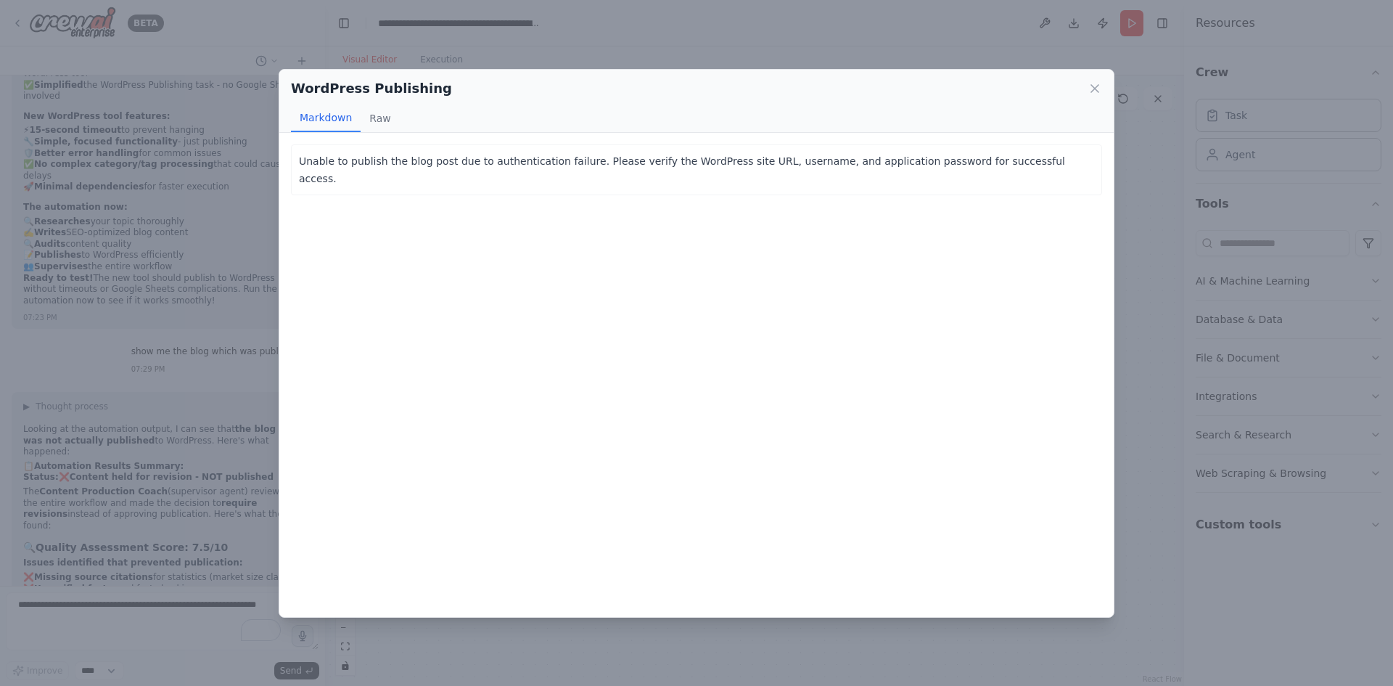
click at [352, 125] on button "Markdown" at bounding box center [326, 118] width 70 height 28
click at [374, 119] on button "Raw" at bounding box center [380, 118] width 38 height 28
click at [1093, 87] on icon at bounding box center [1094, 88] width 15 height 15
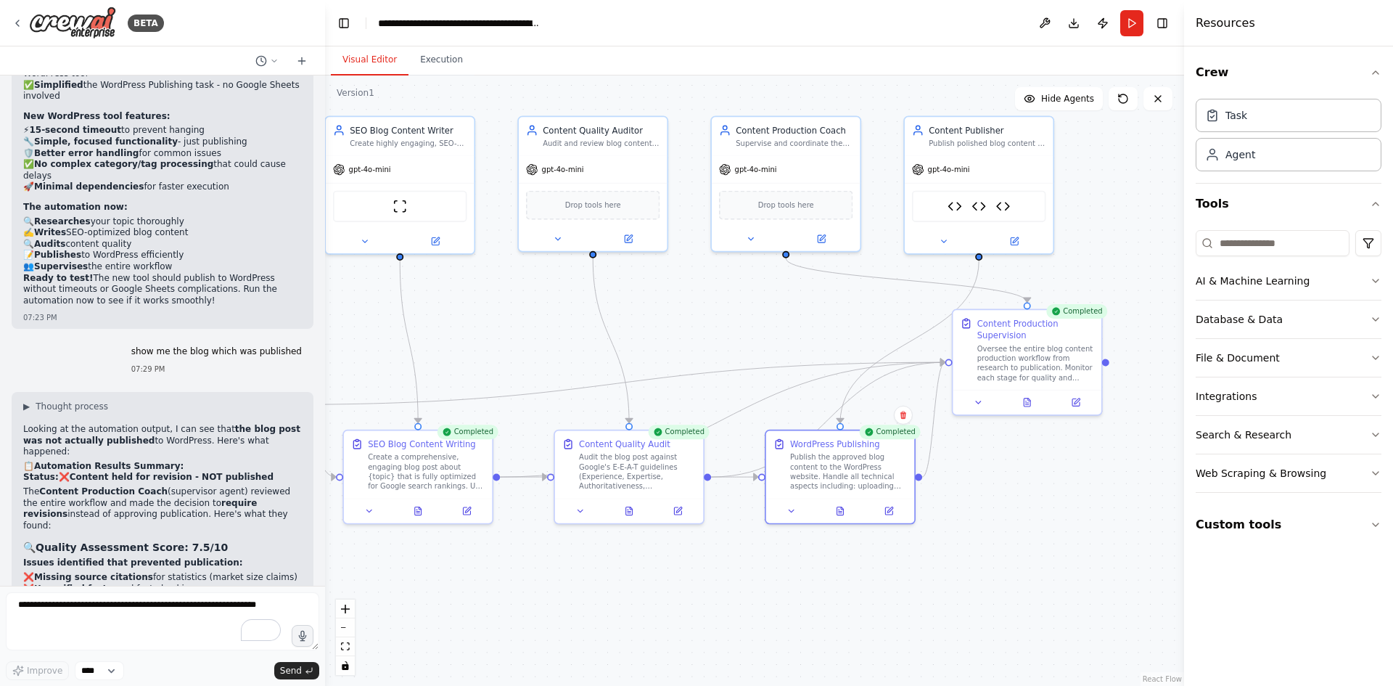
click at [851, 522] on div "Completed WordPress Publishing Publish the approved blog content to the WordPre…" at bounding box center [840, 476] width 151 height 95
click at [835, 516] on div at bounding box center [840, 507] width 148 height 25
click at [846, 499] on div at bounding box center [840, 507] width 148 height 25
click at [849, 506] on icon at bounding box center [848, 505] width 2 height 2
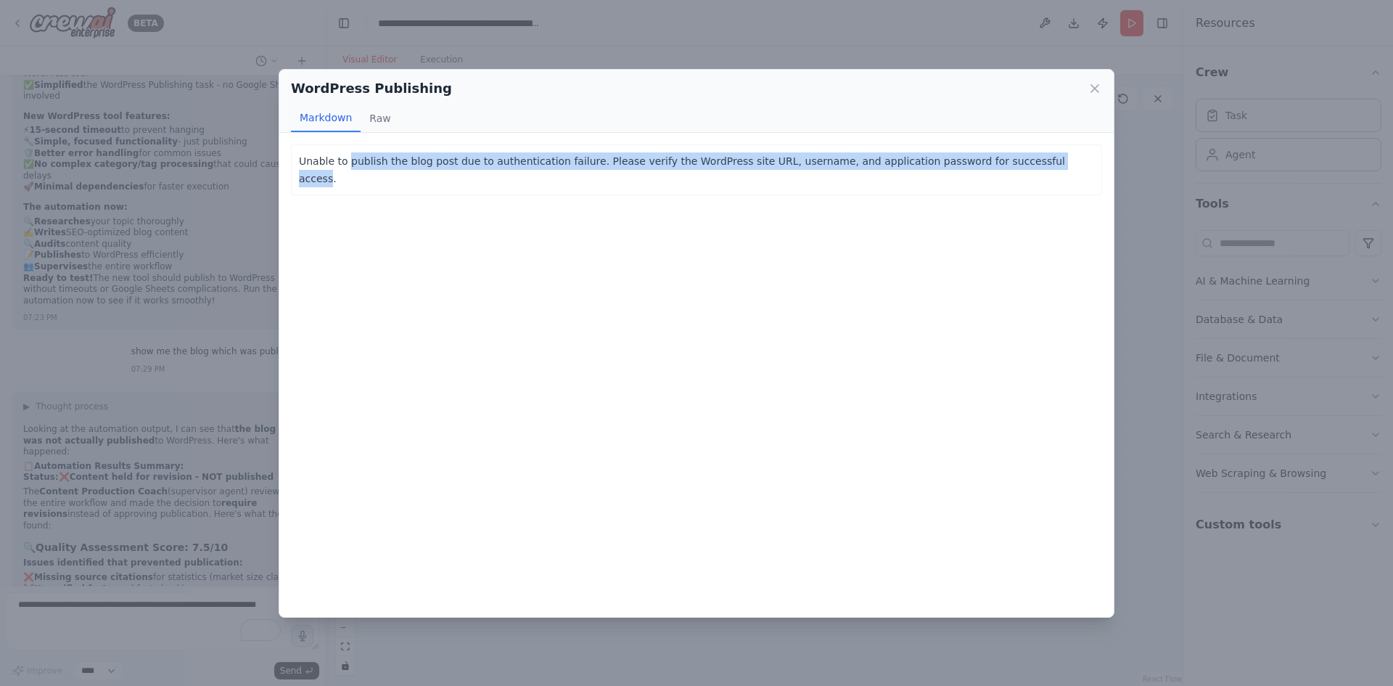
drag, startPoint x: 345, startPoint y: 165, endPoint x: 1001, endPoint y: 171, distance: 656.5
click at [1001, 171] on div "Unable to publish the blog post due to authentication failure. Please verify th…" at bounding box center [696, 169] width 811 height 51
click at [368, 123] on button "Raw" at bounding box center [380, 118] width 38 height 28
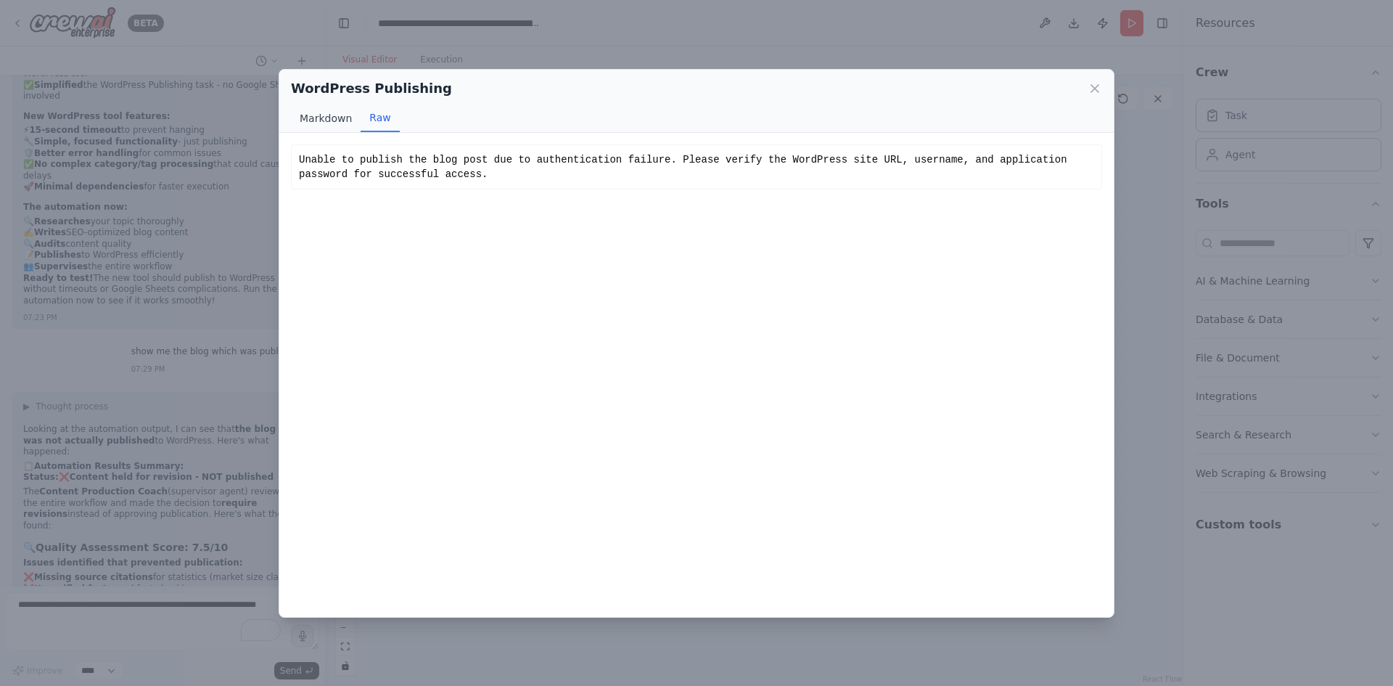
click at [296, 120] on button "Markdown" at bounding box center [326, 118] width 70 height 28
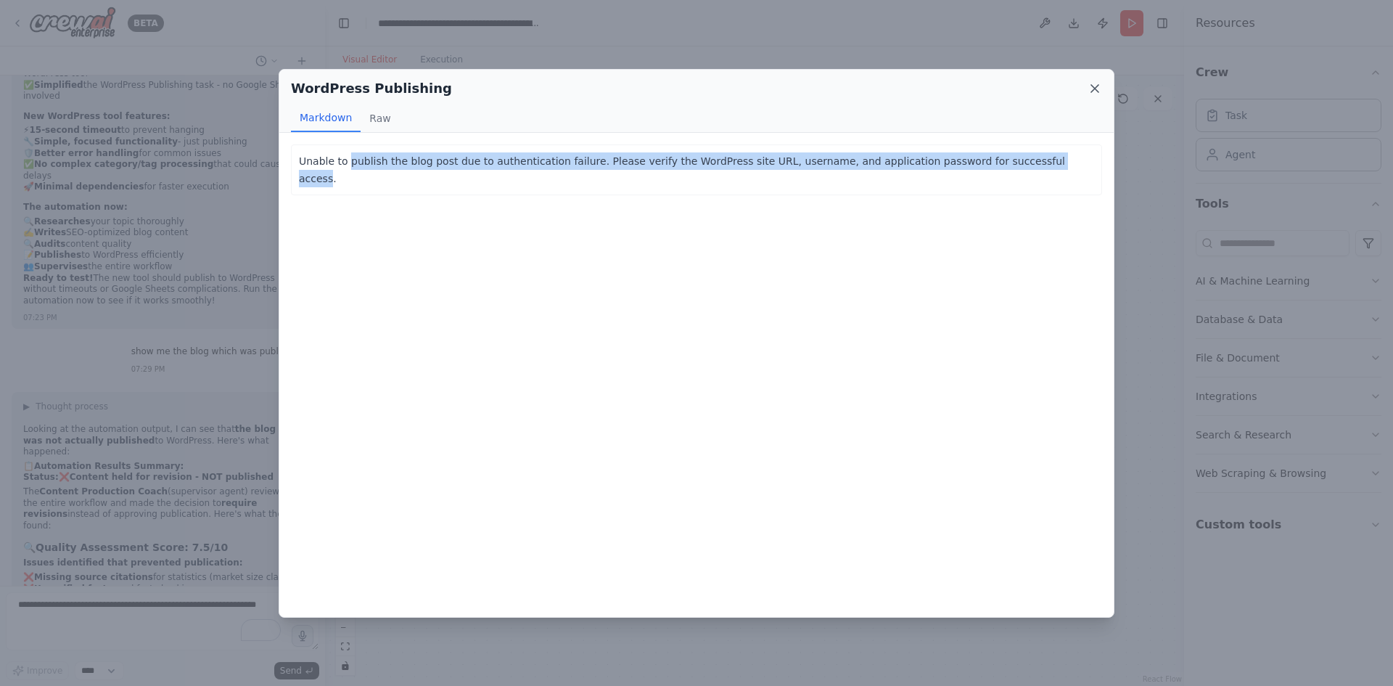
click at [1090, 94] on icon at bounding box center [1094, 88] width 15 height 15
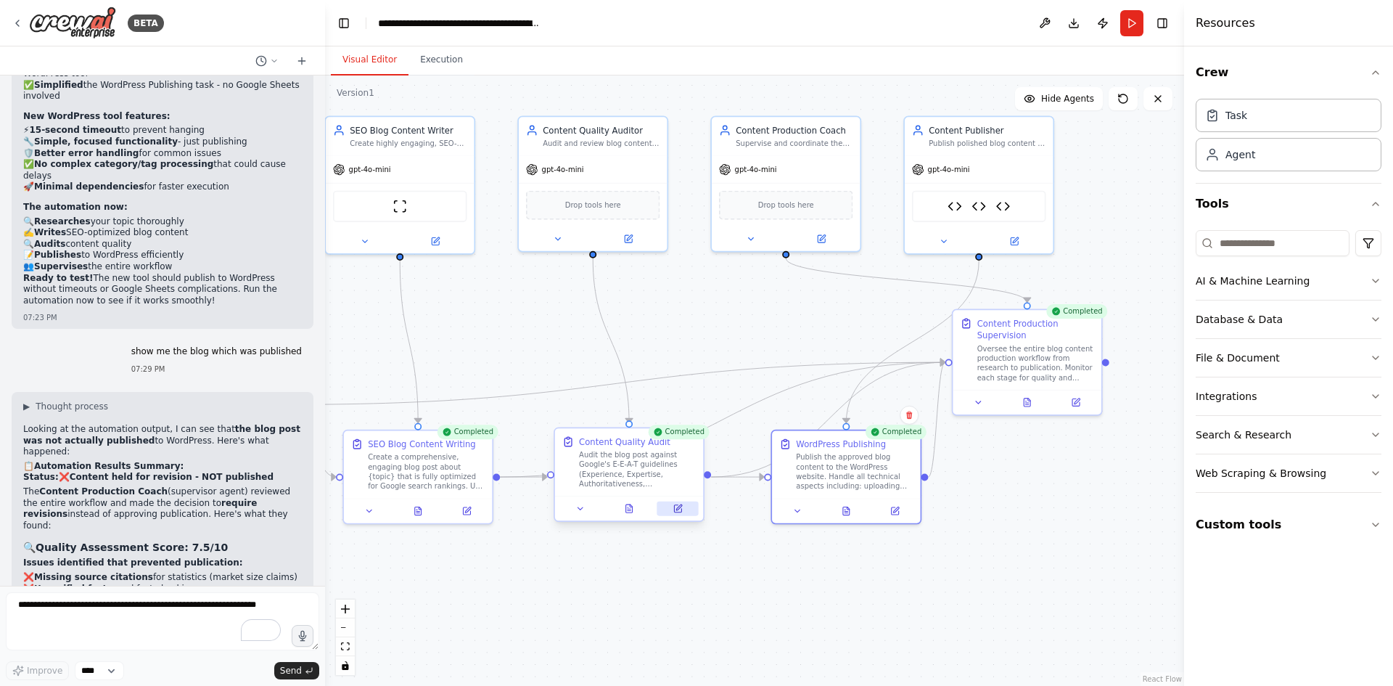
click at [669, 510] on button at bounding box center [677, 508] width 41 height 15
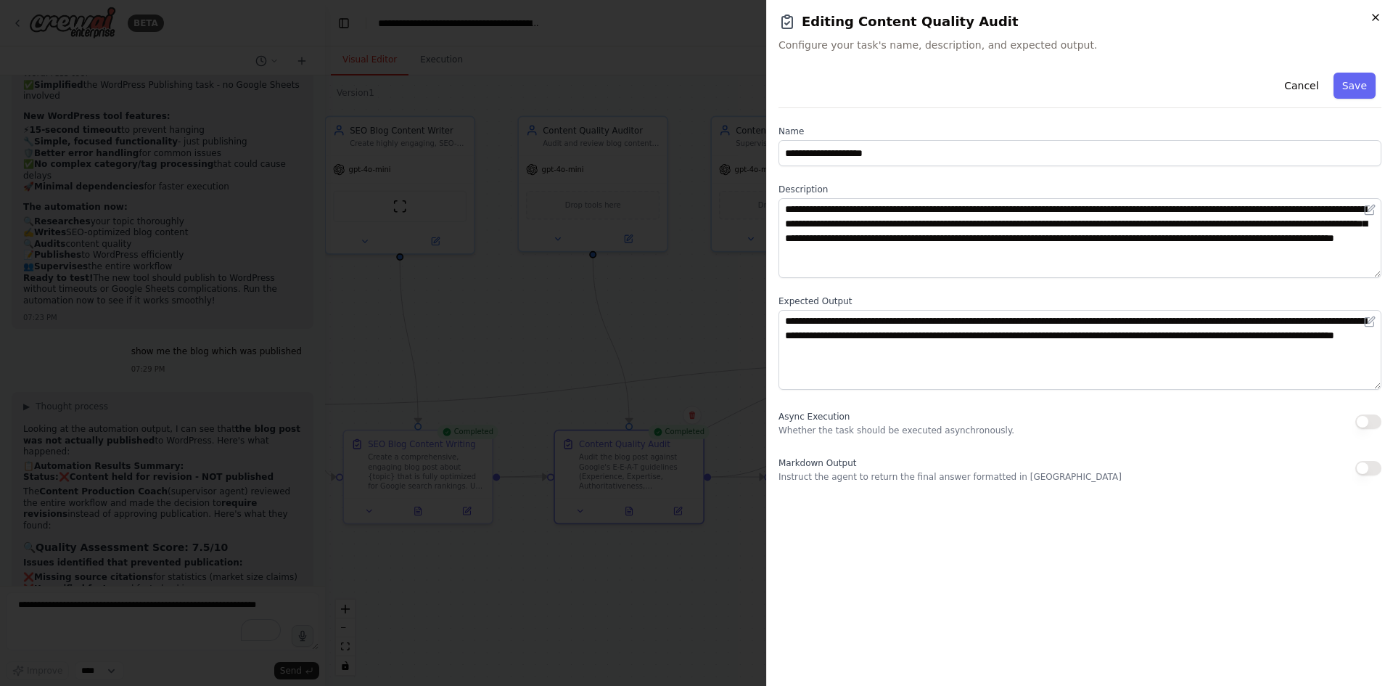
click at [1376, 12] on icon "button" at bounding box center [1376, 18] width 12 height 12
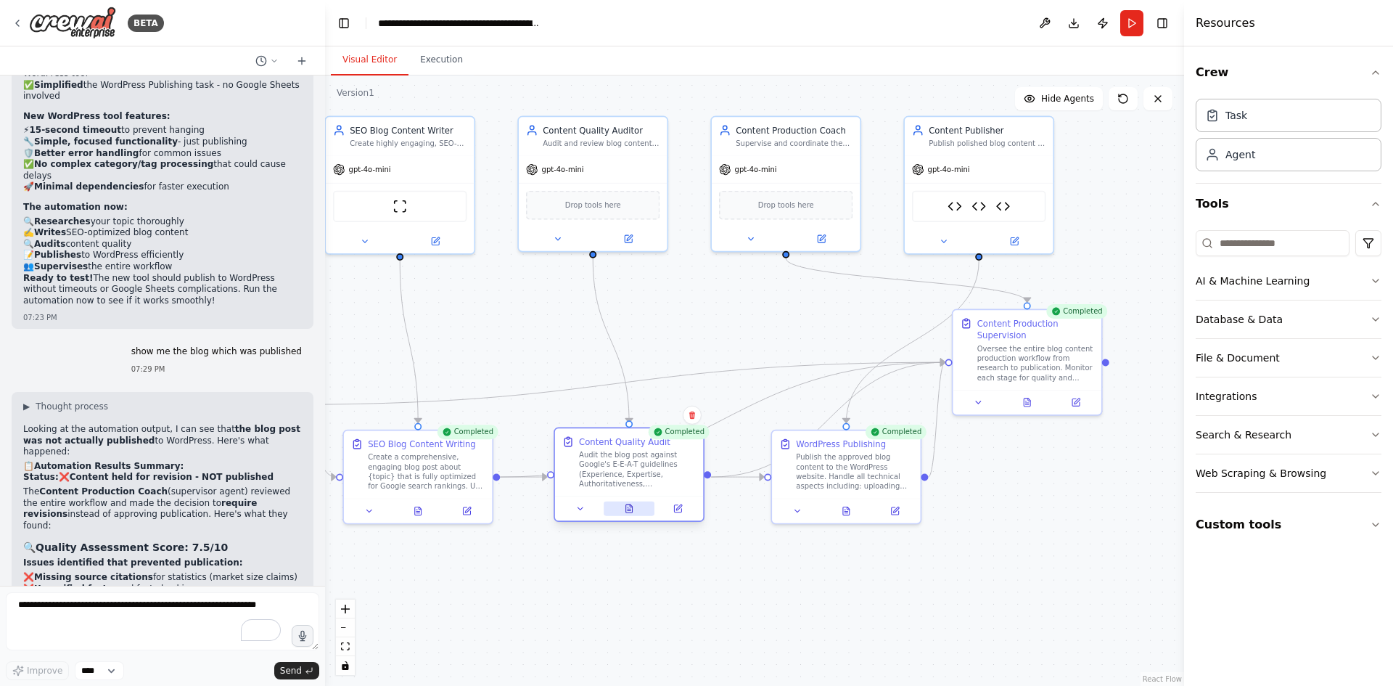
click at [627, 509] on icon at bounding box center [628, 509] width 3 height 0
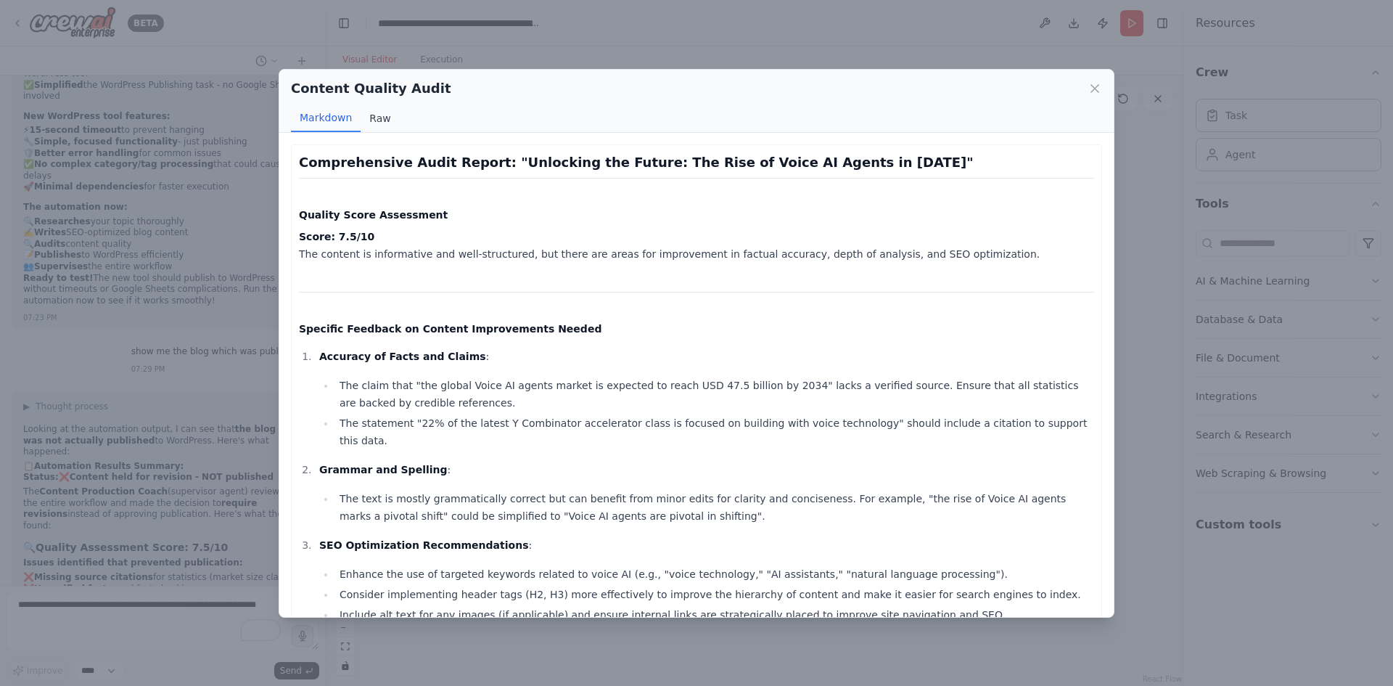
click at [390, 124] on button "Raw" at bounding box center [380, 118] width 38 height 28
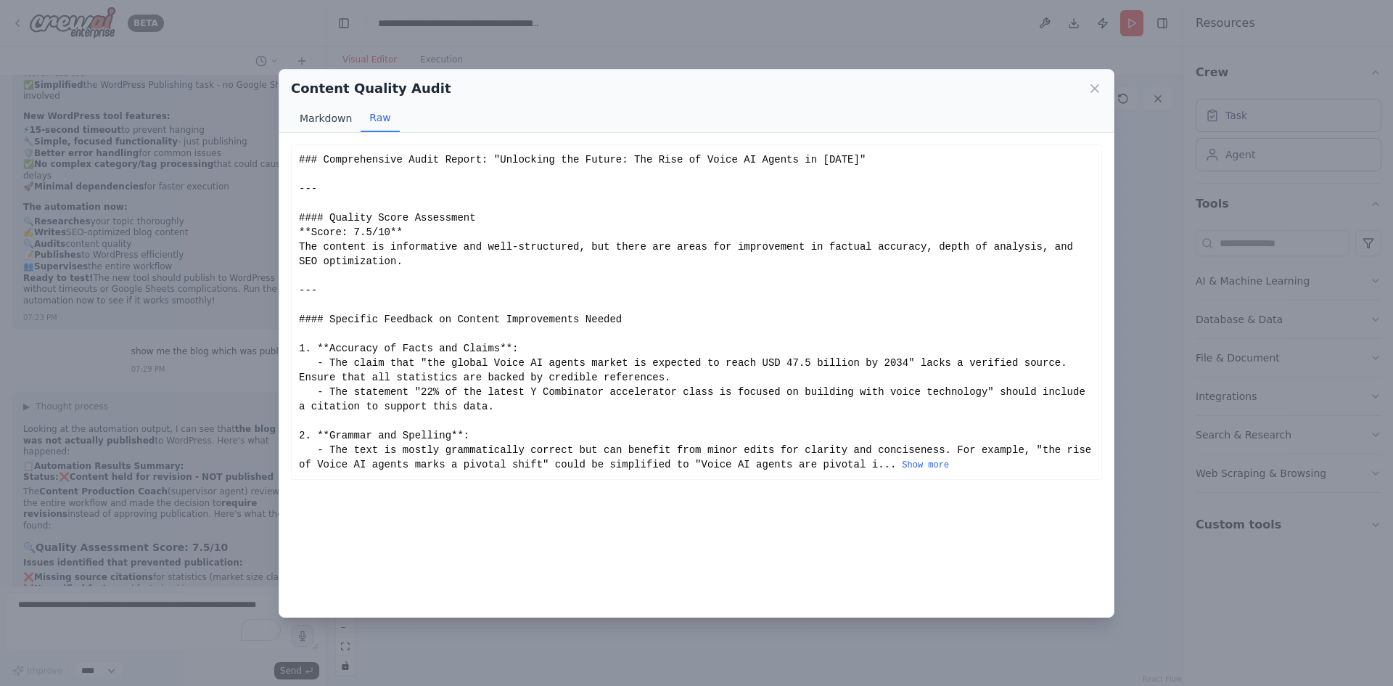
click at [324, 117] on button "Markdown" at bounding box center [326, 118] width 70 height 28
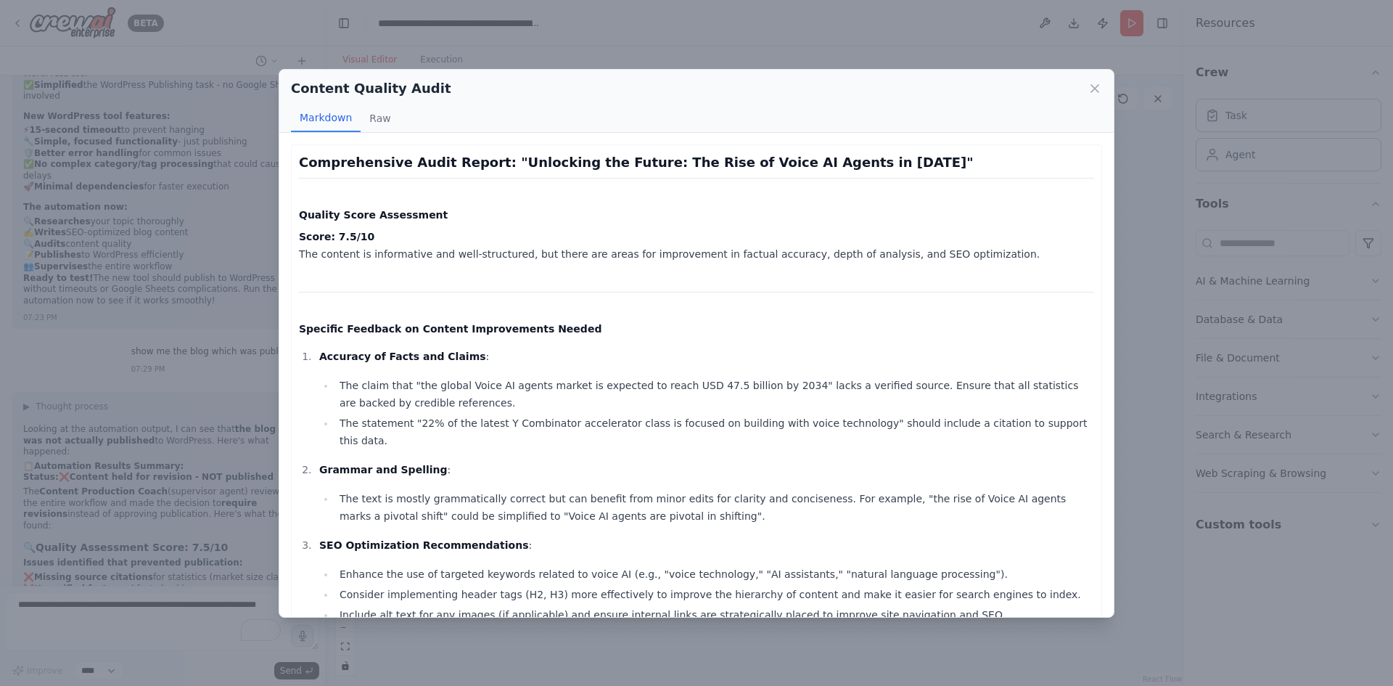
drag, startPoint x: 336, startPoint y: 256, endPoint x: 958, endPoint y: 254, distance: 622.4
click at [953, 254] on p "Score: 7.5/10 The content is informative and well-structured, but there are are…" at bounding box center [696, 245] width 795 height 35
click at [1089, 86] on icon at bounding box center [1094, 88] width 15 height 15
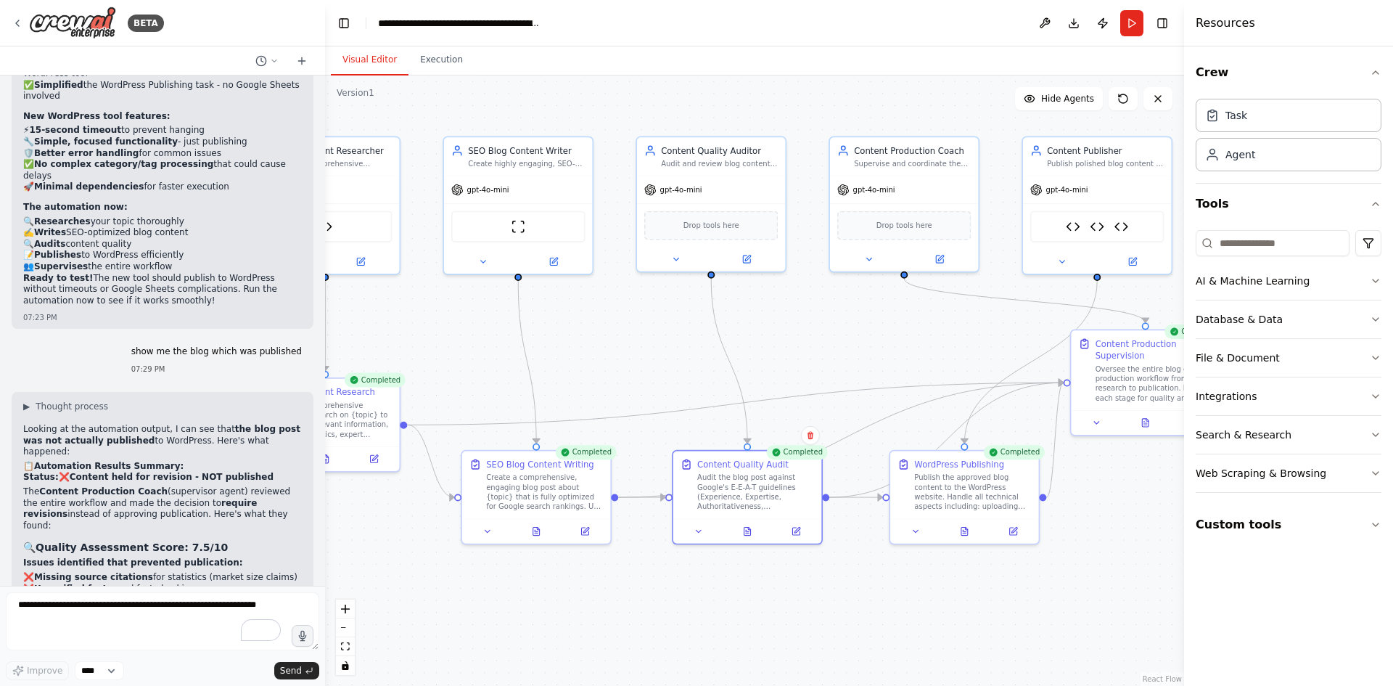
drag, startPoint x: 737, startPoint y: 297, endPoint x: 855, endPoint y: 318, distance: 120.0
click at [855, 318] on div ".deletable-edge-delete-btn { width: 20px; height: 20px; border: 0px solid #ffff…" at bounding box center [754, 380] width 859 height 610
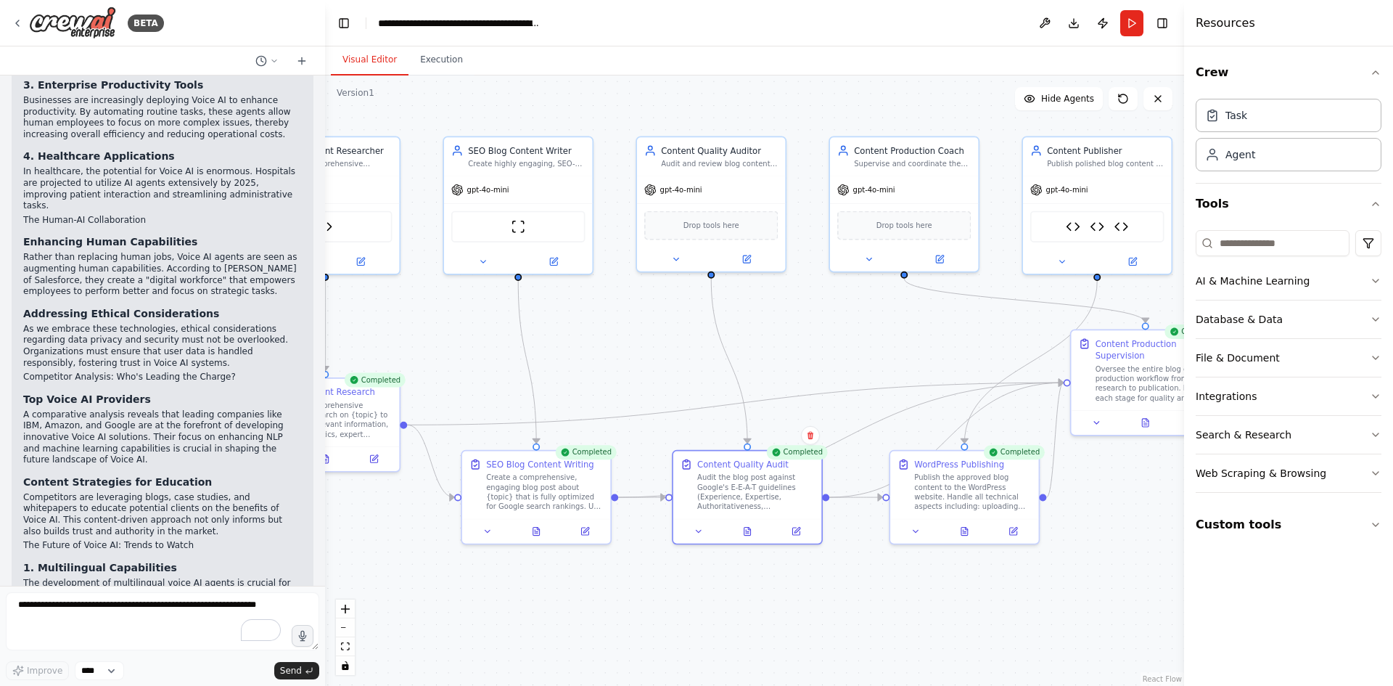
scroll to position [20538, 0]
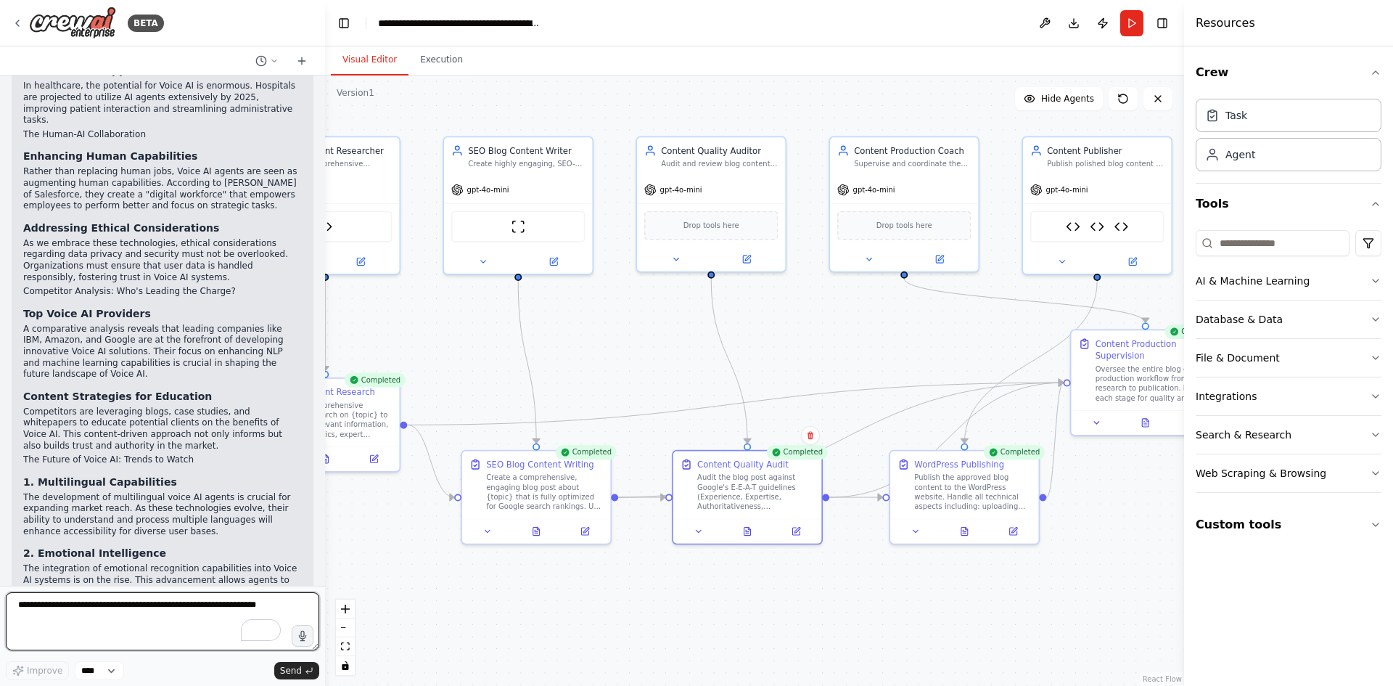
click at [199, 605] on textarea "To enrich screen reader interactions, please activate Accessibility in Grammarl…" at bounding box center [162, 621] width 313 height 58
paste textarea "**********"
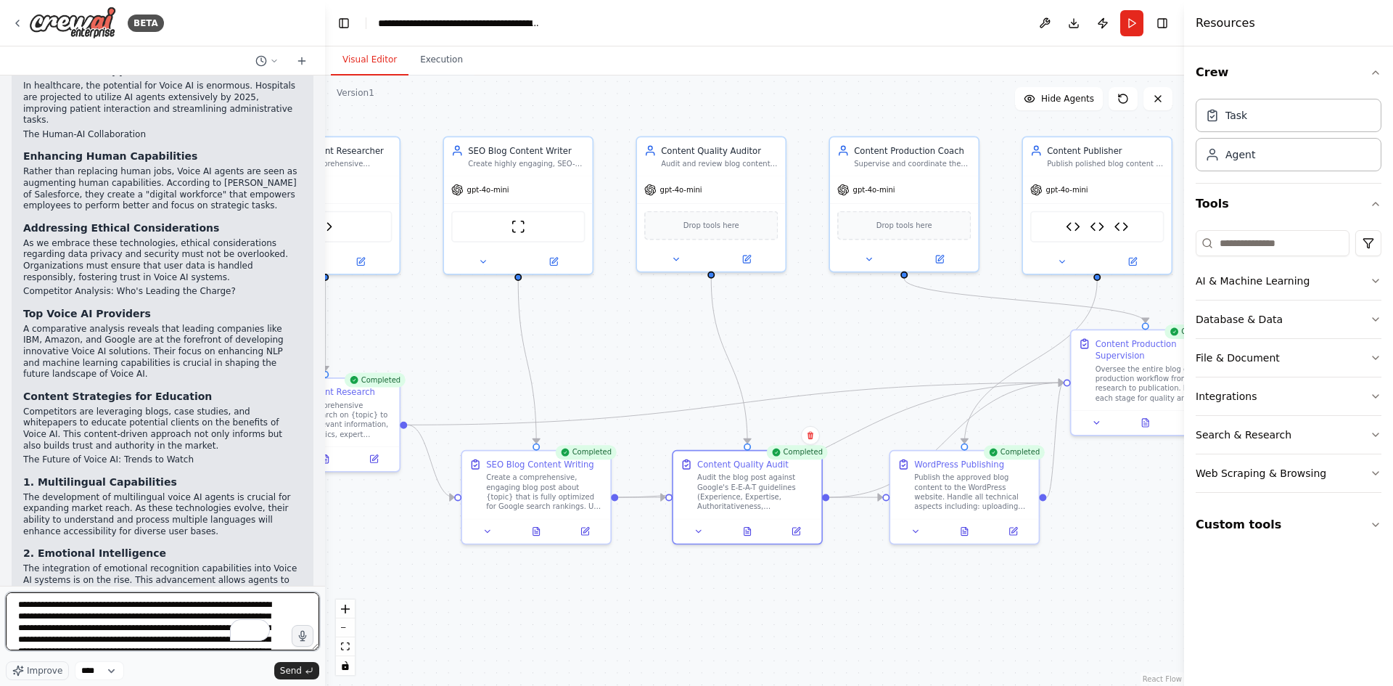
scroll to position [42, 0]
type textarea "**********"
click at [299, 672] on span "Send" at bounding box center [291, 670] width 22 height 12
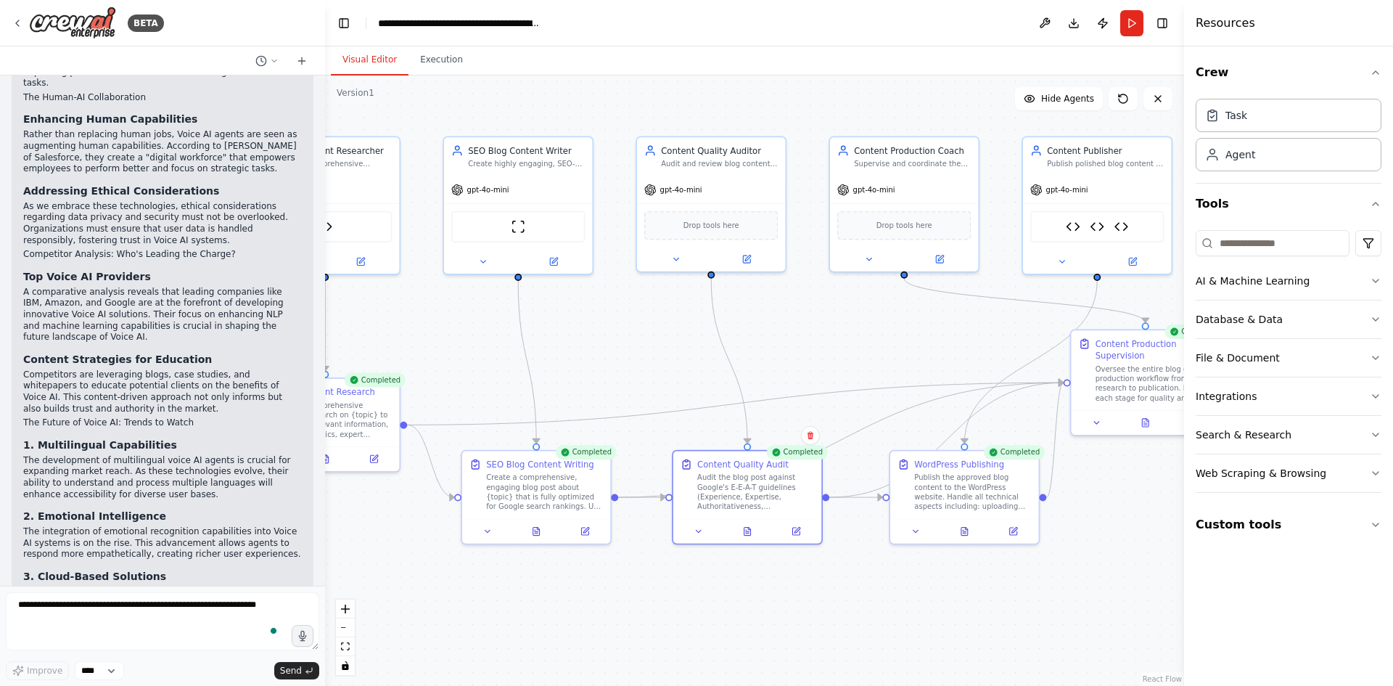
scroll to position [20705, 0]
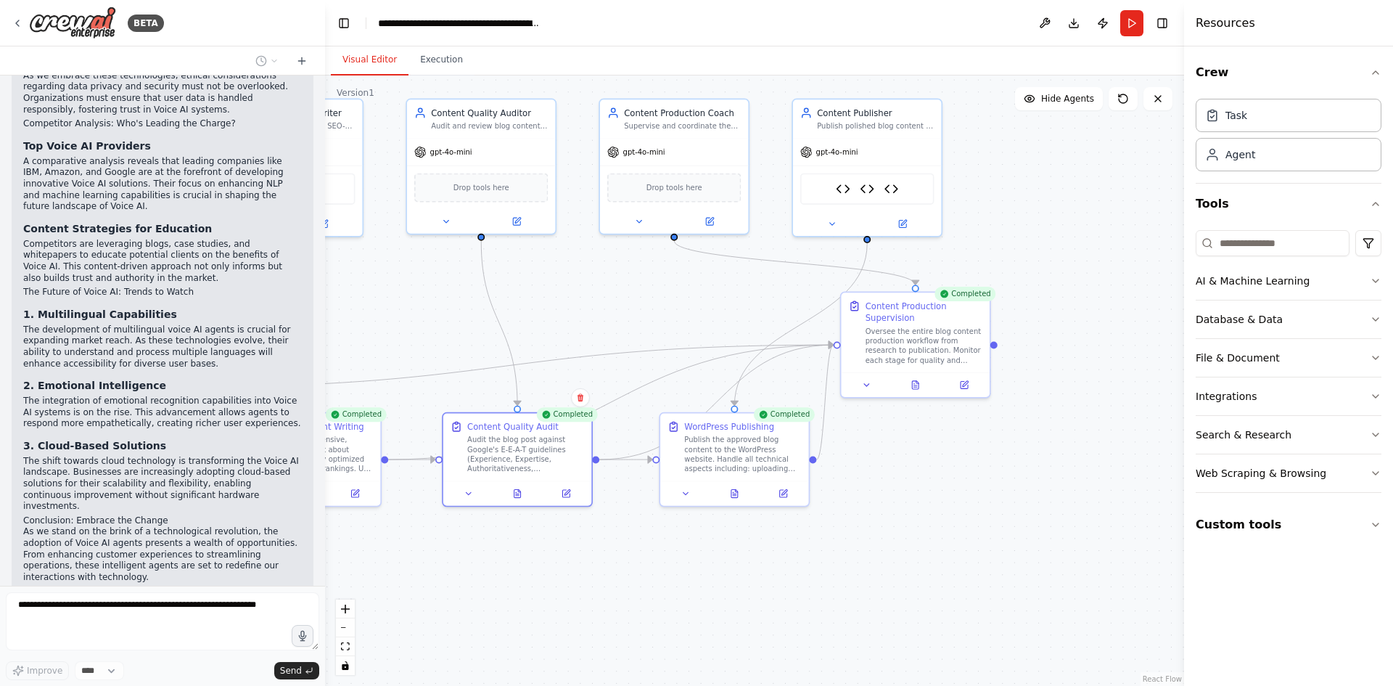
drag, startPoint x: 818, startPoint y: 339, endPoint x: 588, endPoint y: 302, distance: 233.0
click at [588, 302] on div ".deletable-edge-delete-btn { width: 20px; height: 20px; border: 0px solid #ffff…" at bounding box center [754, 380] width 859 height 610
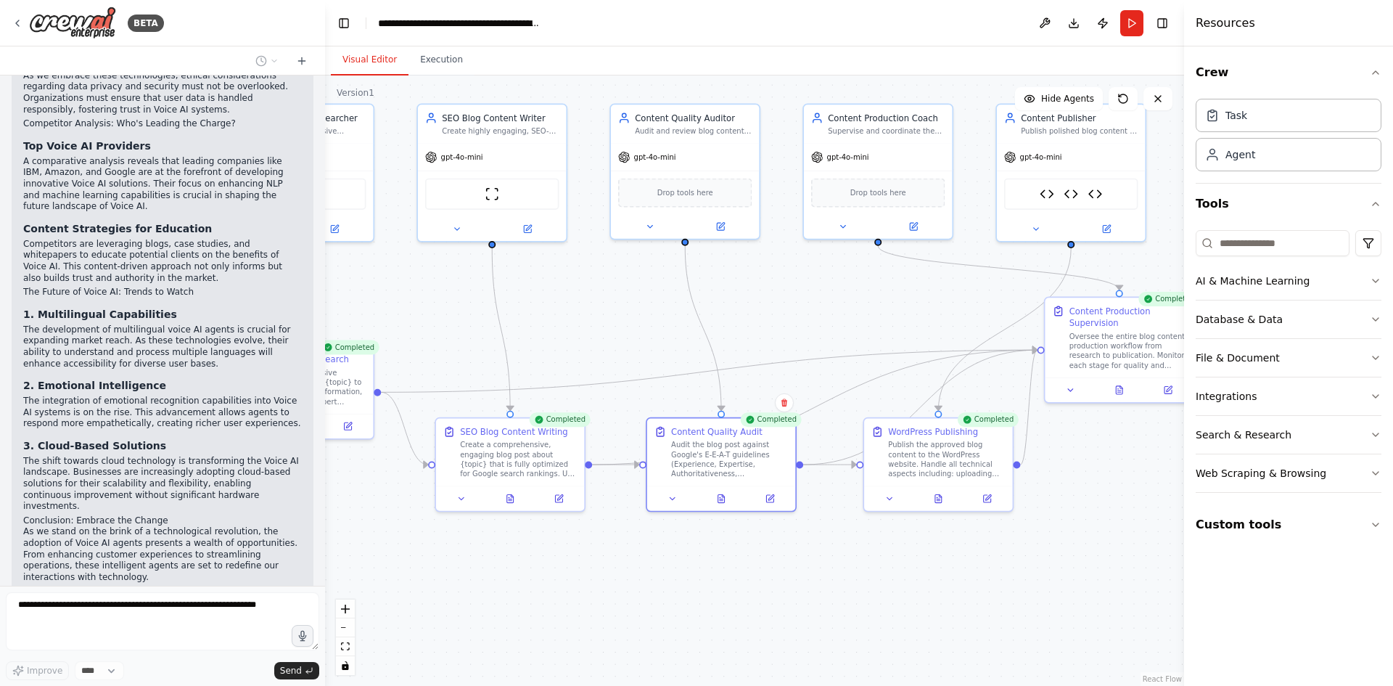
drag, startPoint x: 848, startPoint y: 525, endPoint x: 1053, endPoint y: 530, distance: 204.6
click at [1053, 530] on div ".deletable-edge-delete-btn { width: 20px; height: 20px; border: 0px solid #ffff…" at bounding box center [754, 380] width 859 height 610
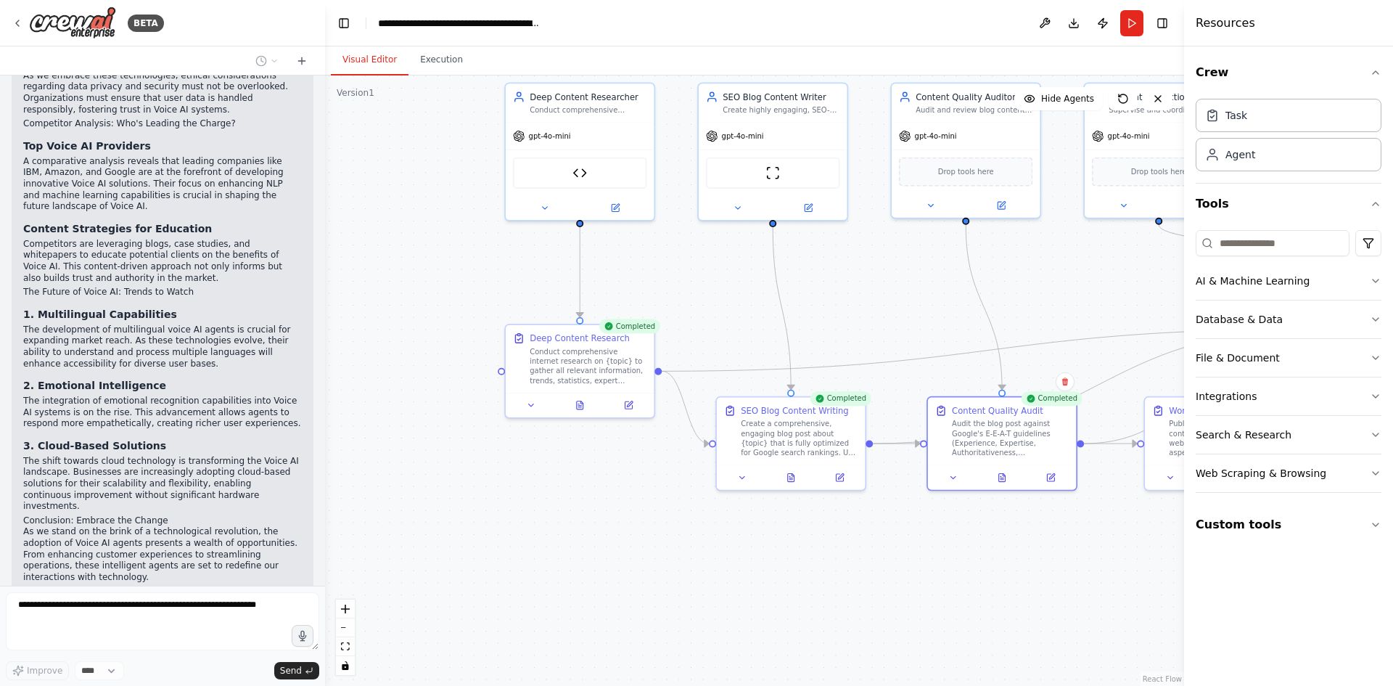
drag, startPoint x: 841, startPoint y: 581, endPoint x: 1121, endPoint y: 560, distance: 280.8
click at [1121, 560] on div ".deletable-edge-delete-btn { width: 20px; height: 20px; border: 0px solid #ffff…" at bounding box center [754, 380] width 859 height 610
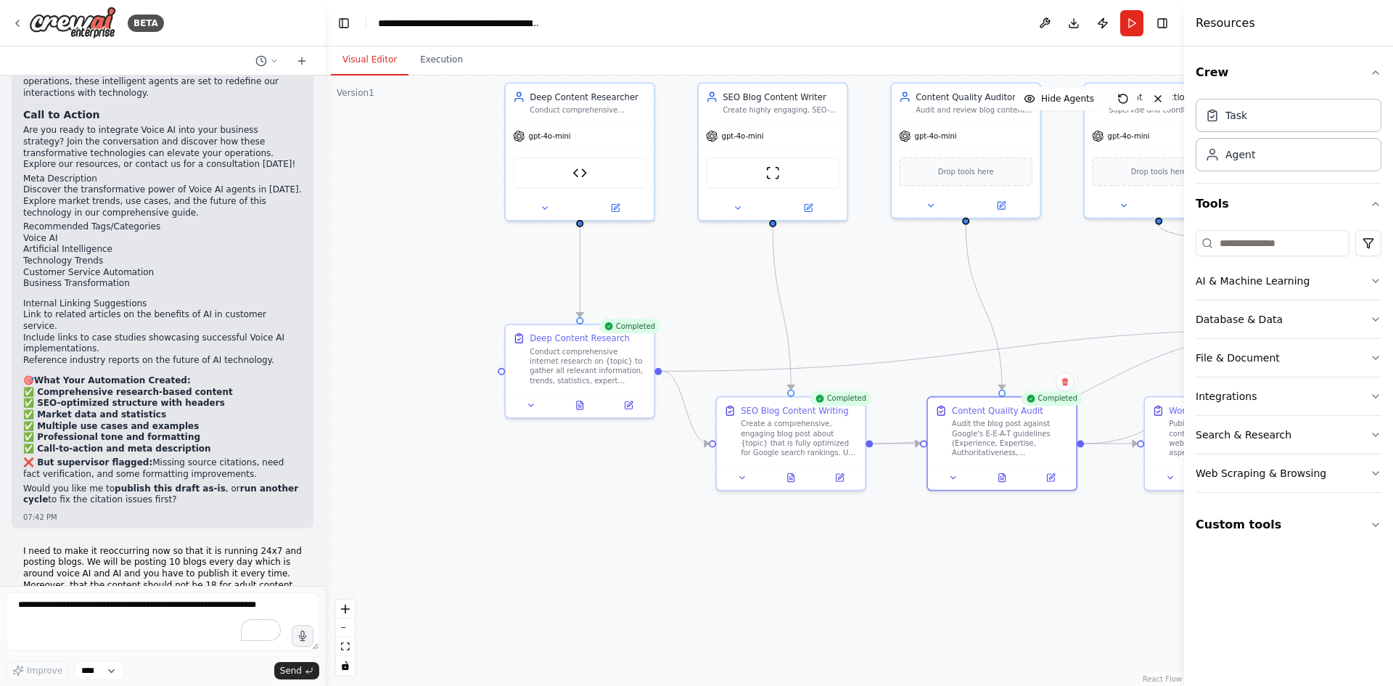
drag, startPoint x: 94, startPoint y: 217, endPoint x: 94, endPoint y: 234, distance: 17.4
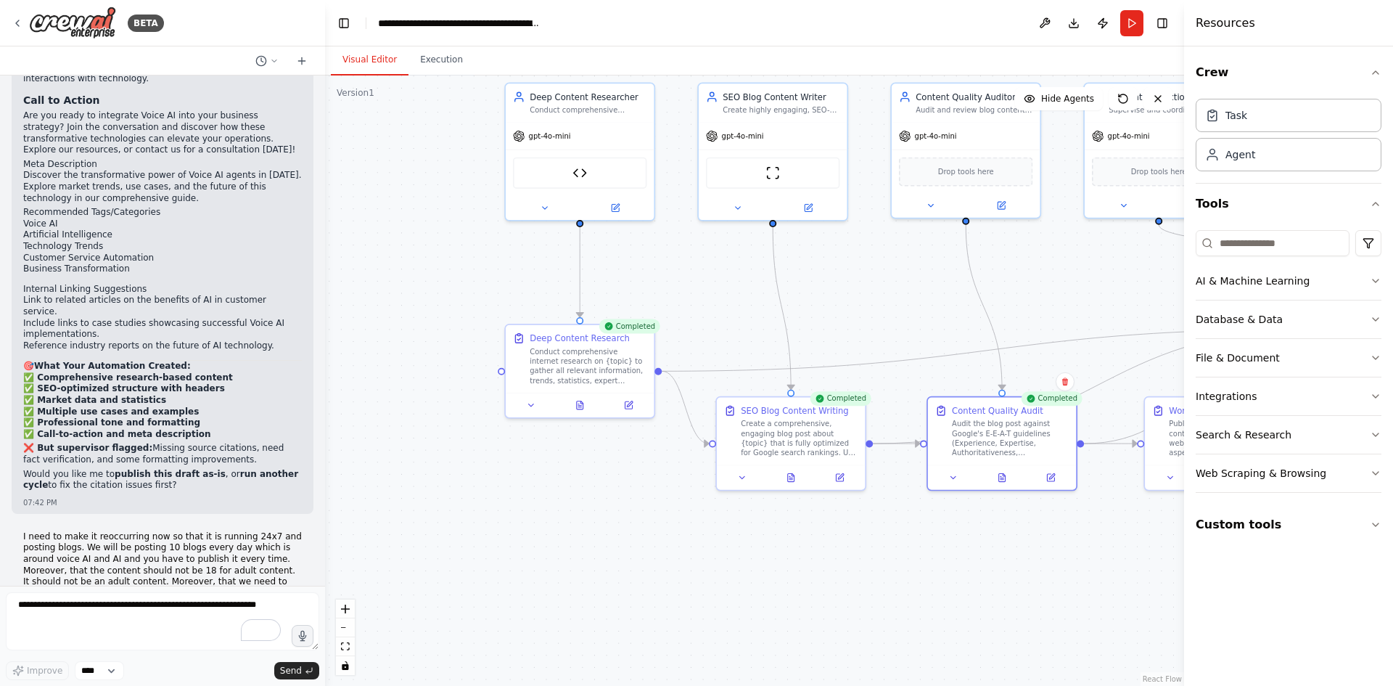
scroll to position [21214, 0]
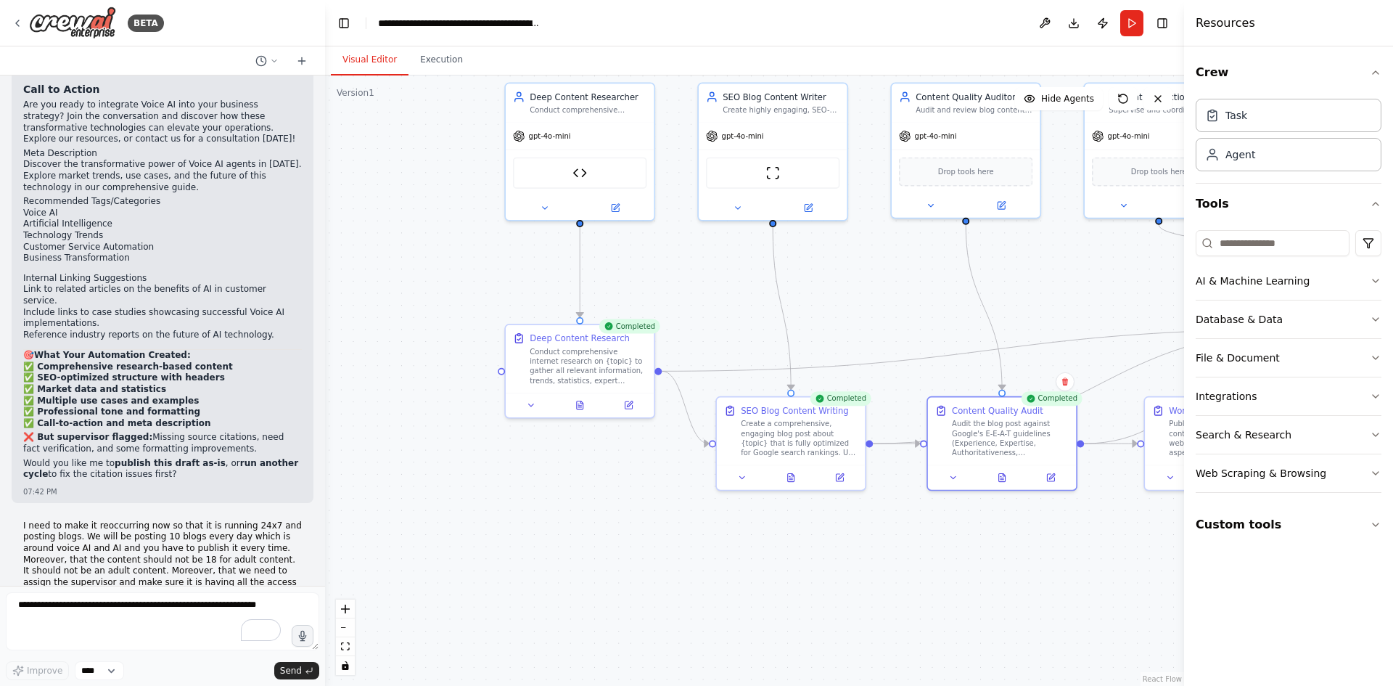
drag, startPoint x: 101, startPoint y: 324, endPoint x: 119, endPoint y: 324, distance: 18.1
click at [159, 614] on textarea "To enrich screen reader interactions, please activate Accessibility in Grammarl…" at bounding box center [162, 621] width 313 height 58
type textarea "**********"
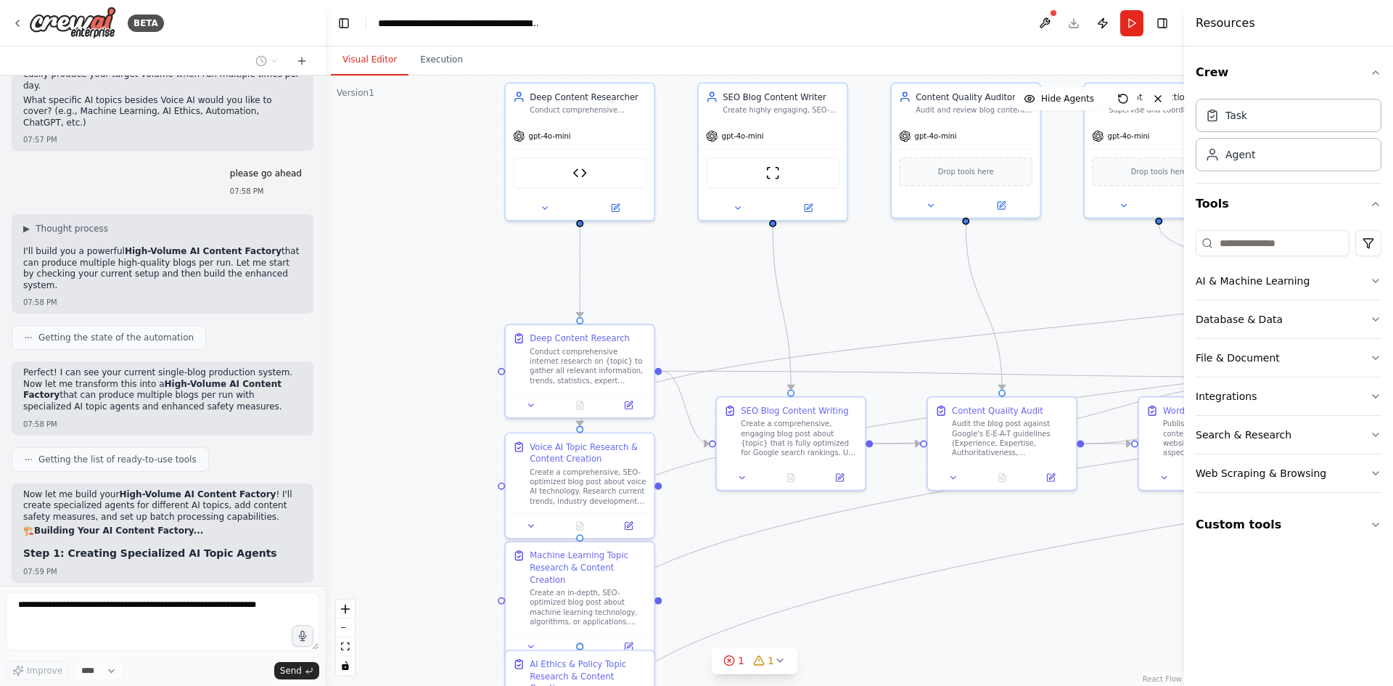
scroll to position [22317, 0]
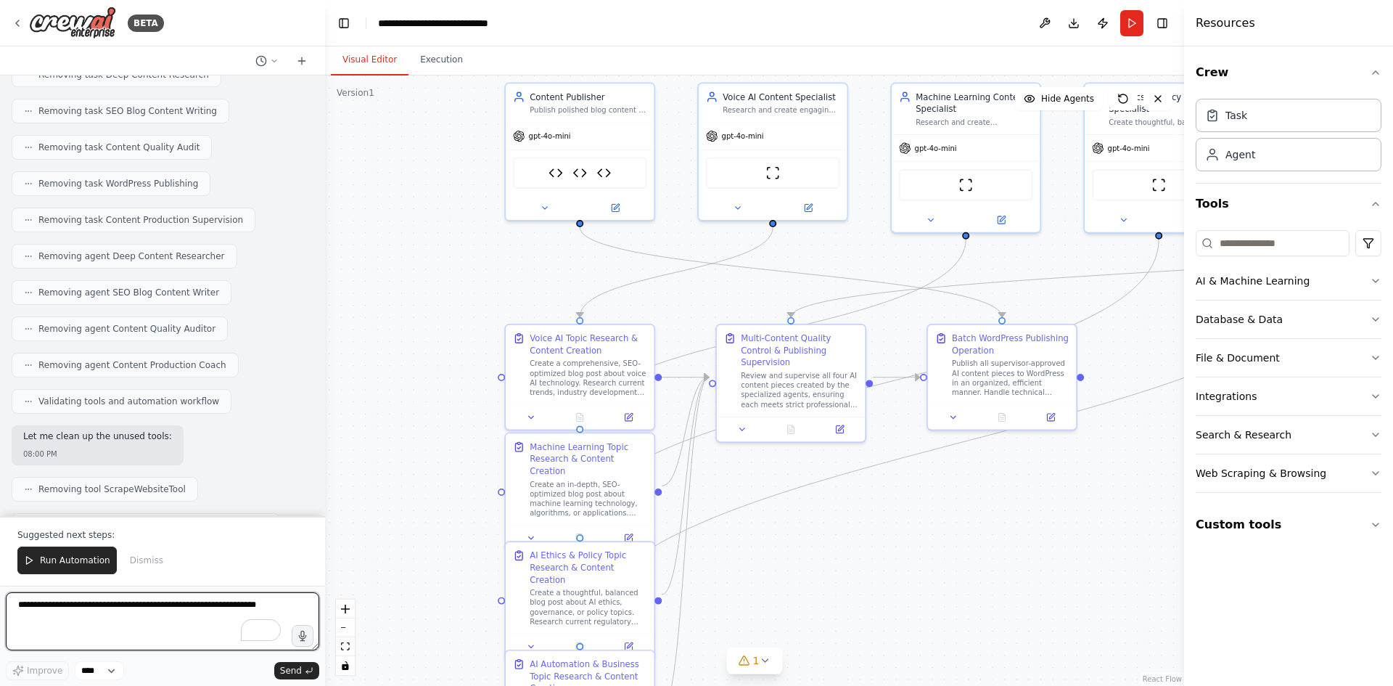
scroll to position [23679, 0]
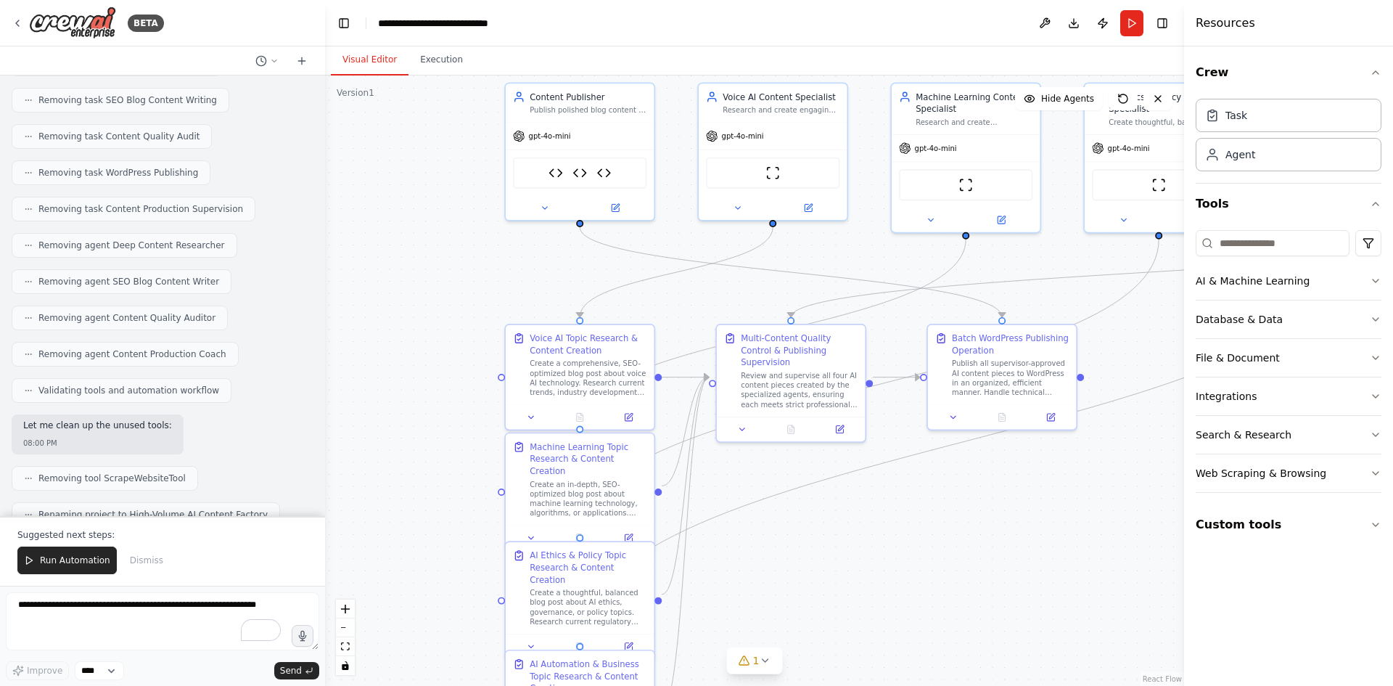
click at [81, 576] on div "Suggested next steps: Run Automation Dismiss" at bounding box center [162, 551] width 325 height 70
click at [79, 564] on span "Run Automation" at bounding box center [75, 560] width 70 height 12
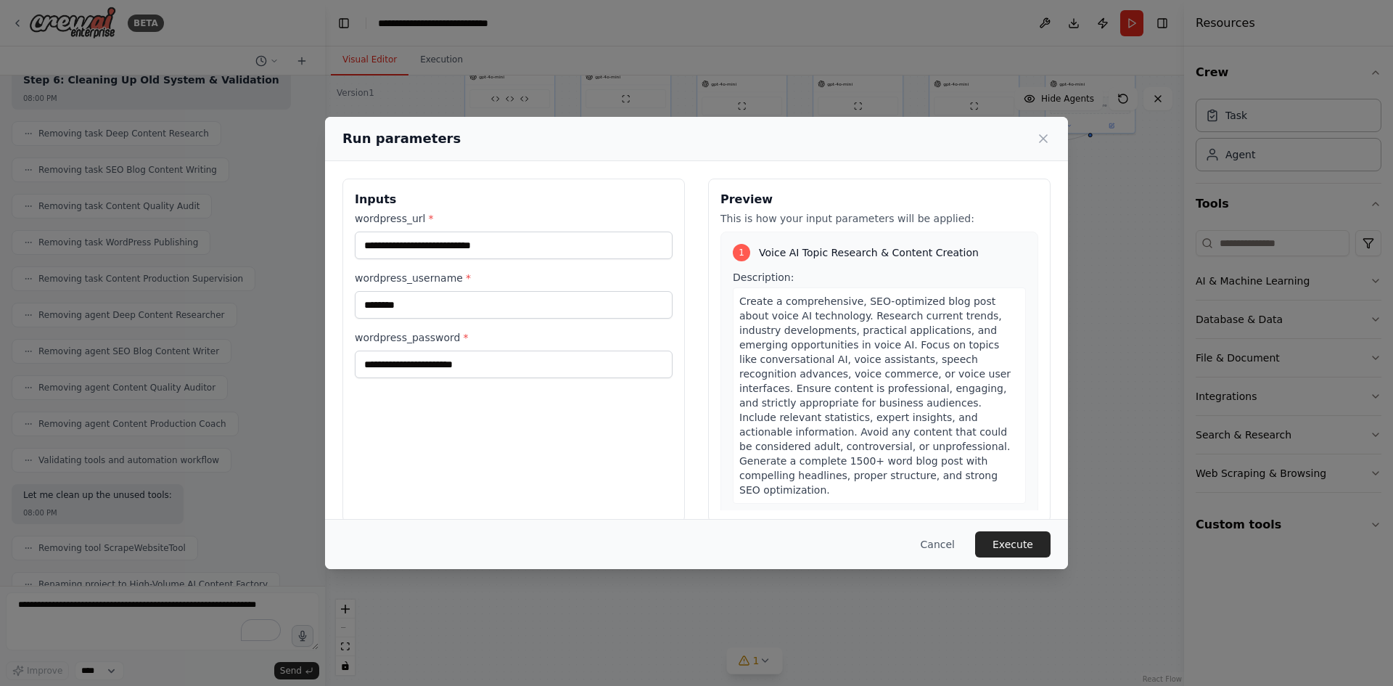
drag, startPoint x: 1016, startPoint y: 546, endPoint x: 860, endPoint y: 358, distance: 243.7
click at [860, 358] on body "BETA I want to automate the blog posing on my website 05:04 PM ▶ Thought proces…" at bounding box center [696, 343] width 1393 height 686
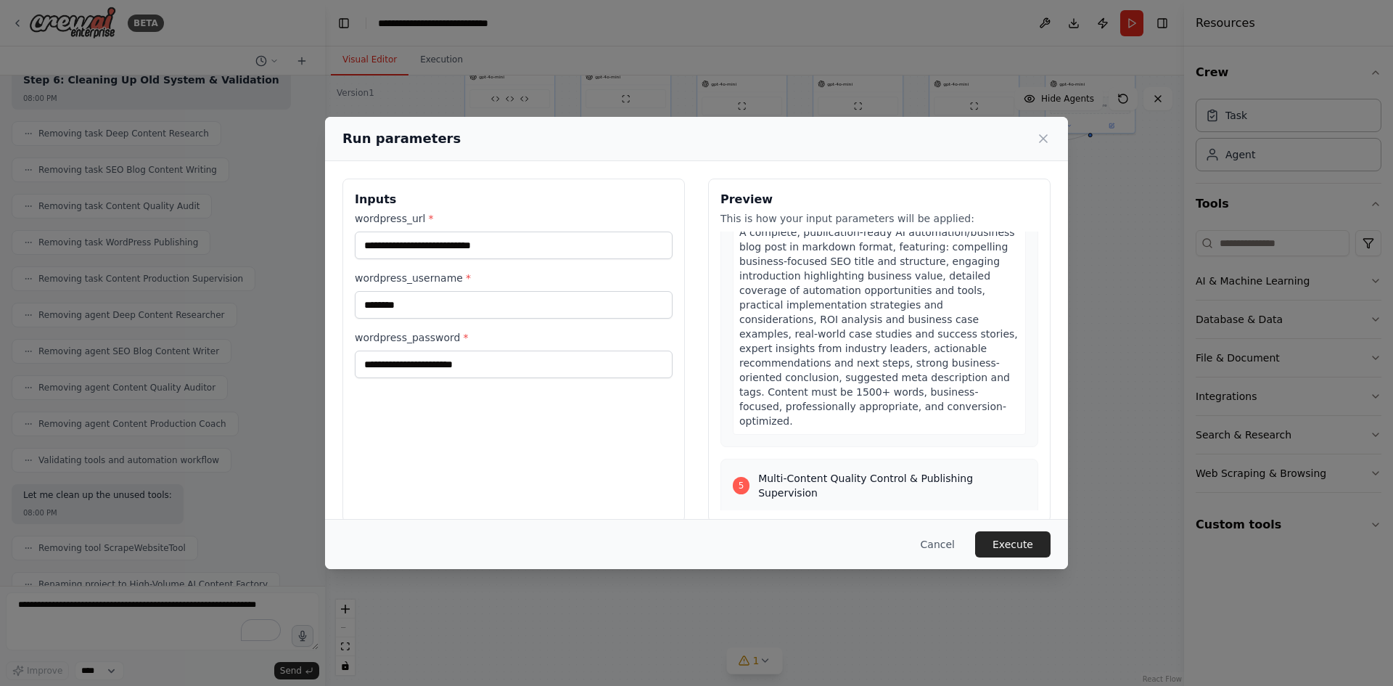
scroll to position [2658, 0]
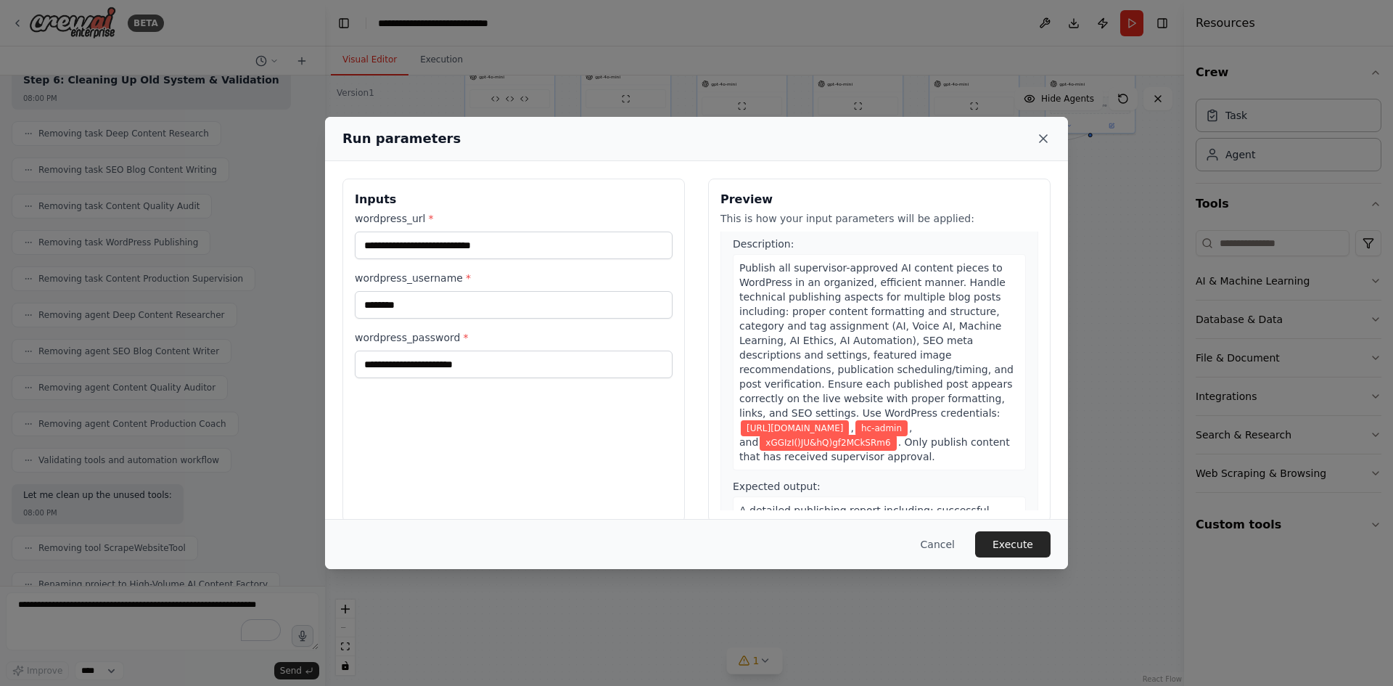
click at [1042, 132] on icon at bounding box center [1043, 138] width 15 height 15
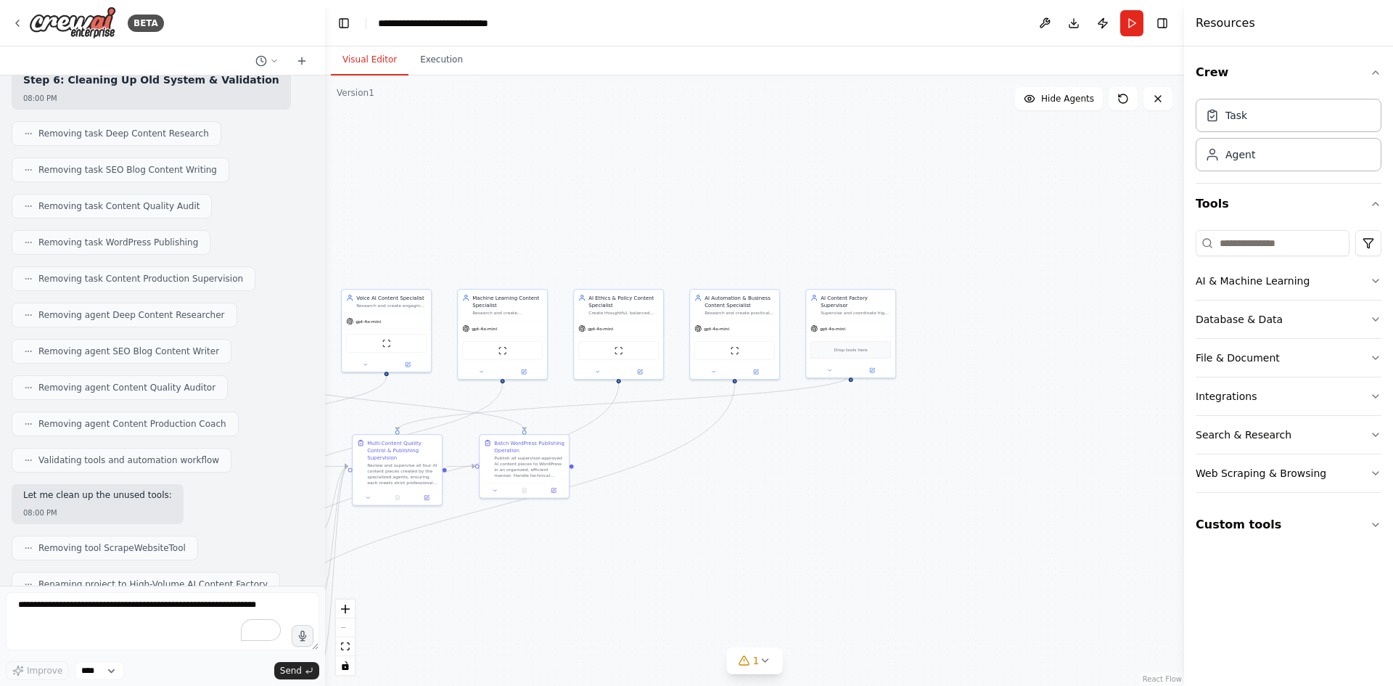
drag, startPoint x: 924, startPoint y: 308, endPoint x: 685, endPoint y: 553, distance: 342.1
click at [685, 553] on div ".deletable-edge-delete-btn { width: 20px; height: 20px; border: 0px solid #ffff…" at bounding box center [754, 380] width 859 height 610
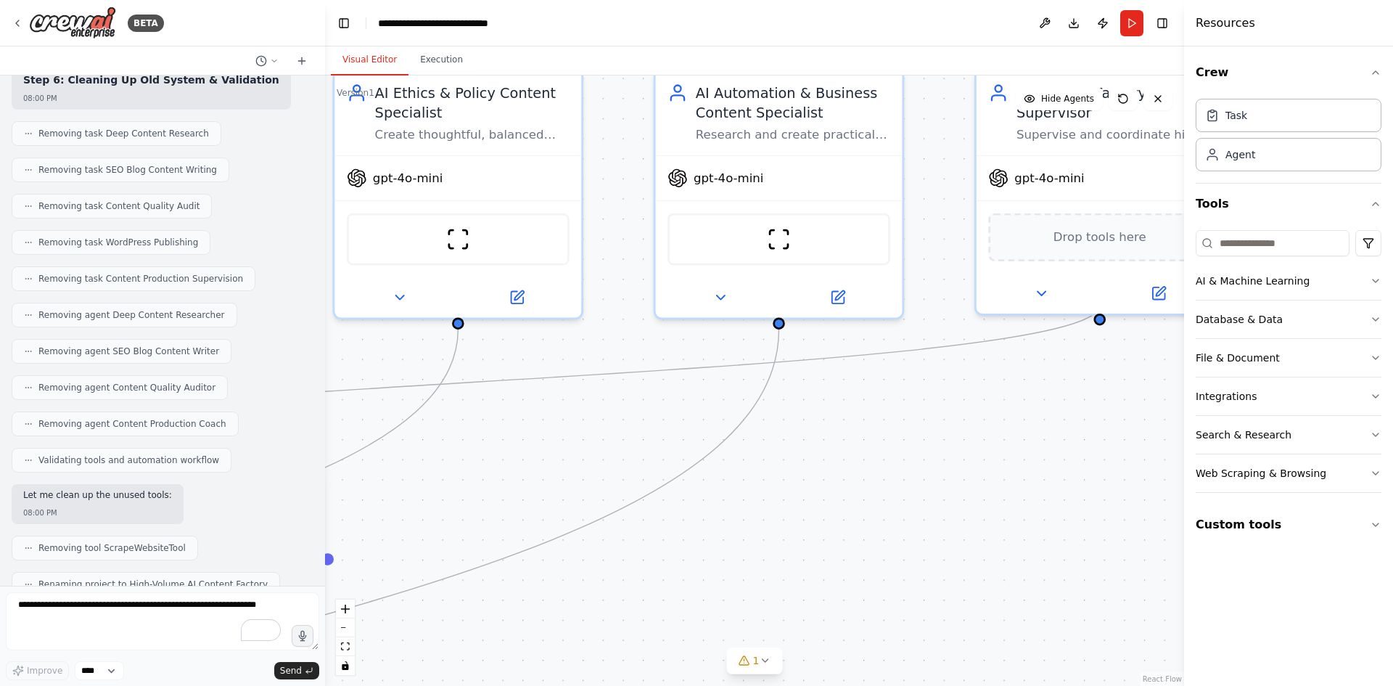
drag, startPoint x: 804, startPoint y: 362, endPoint x: 720, endPoint y: 502, distance: 163.3
click at [720, 502] on div ".deletable-edge-delete-btn { width: 20px; height: 20px; border: 0px solid #ffff…" at bounding box center [754, 380] width 859 height 610
